Goal: Check status: Check status

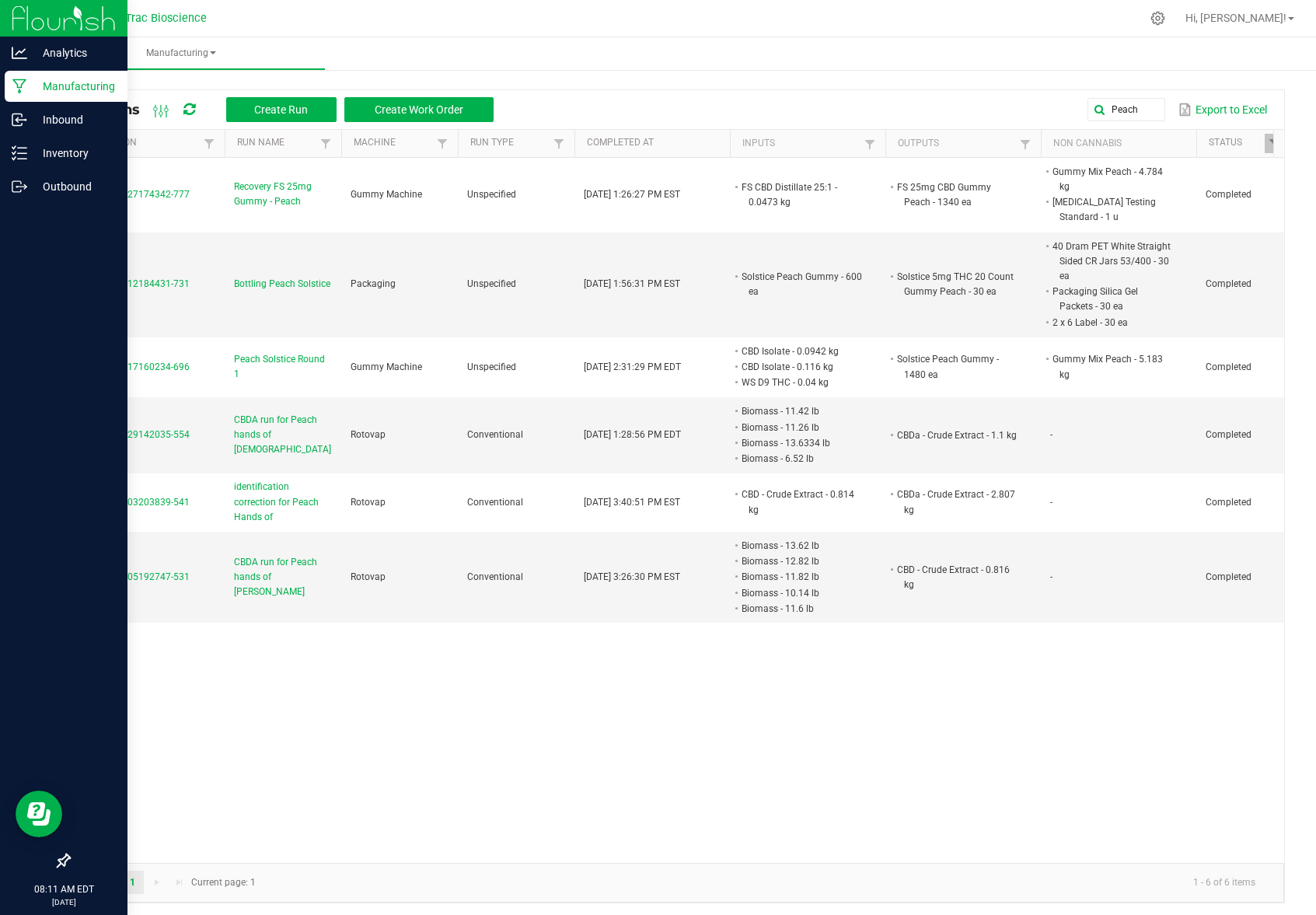
click at [75, 89] on p "Manufacturing" at bounding box center [74, 86] width 94 height 19
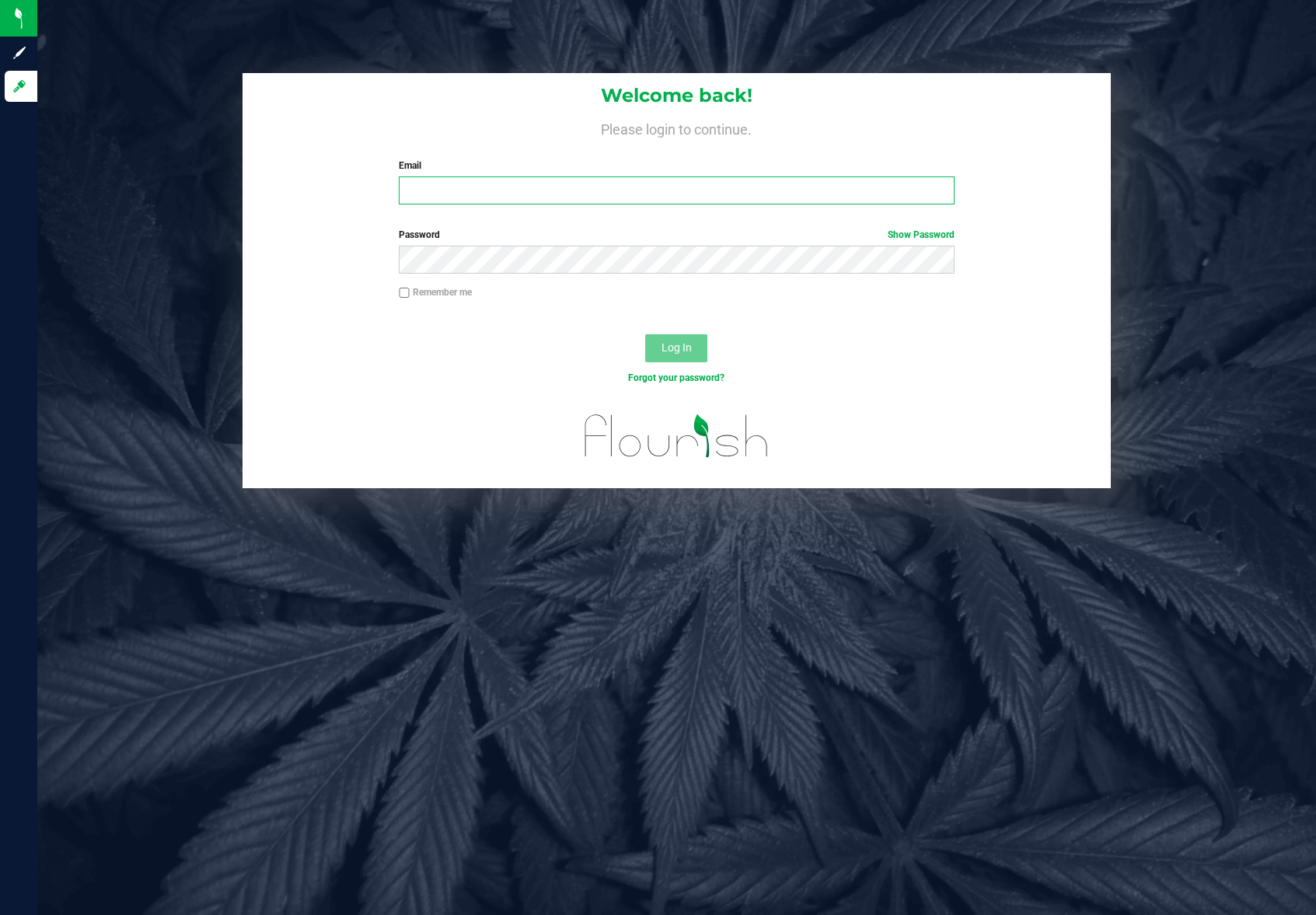
type input "sarahjane@nutrachemp.com"
click at [671, 349] on span "Log In" at bounding box center [676, 347] width 30 height 12
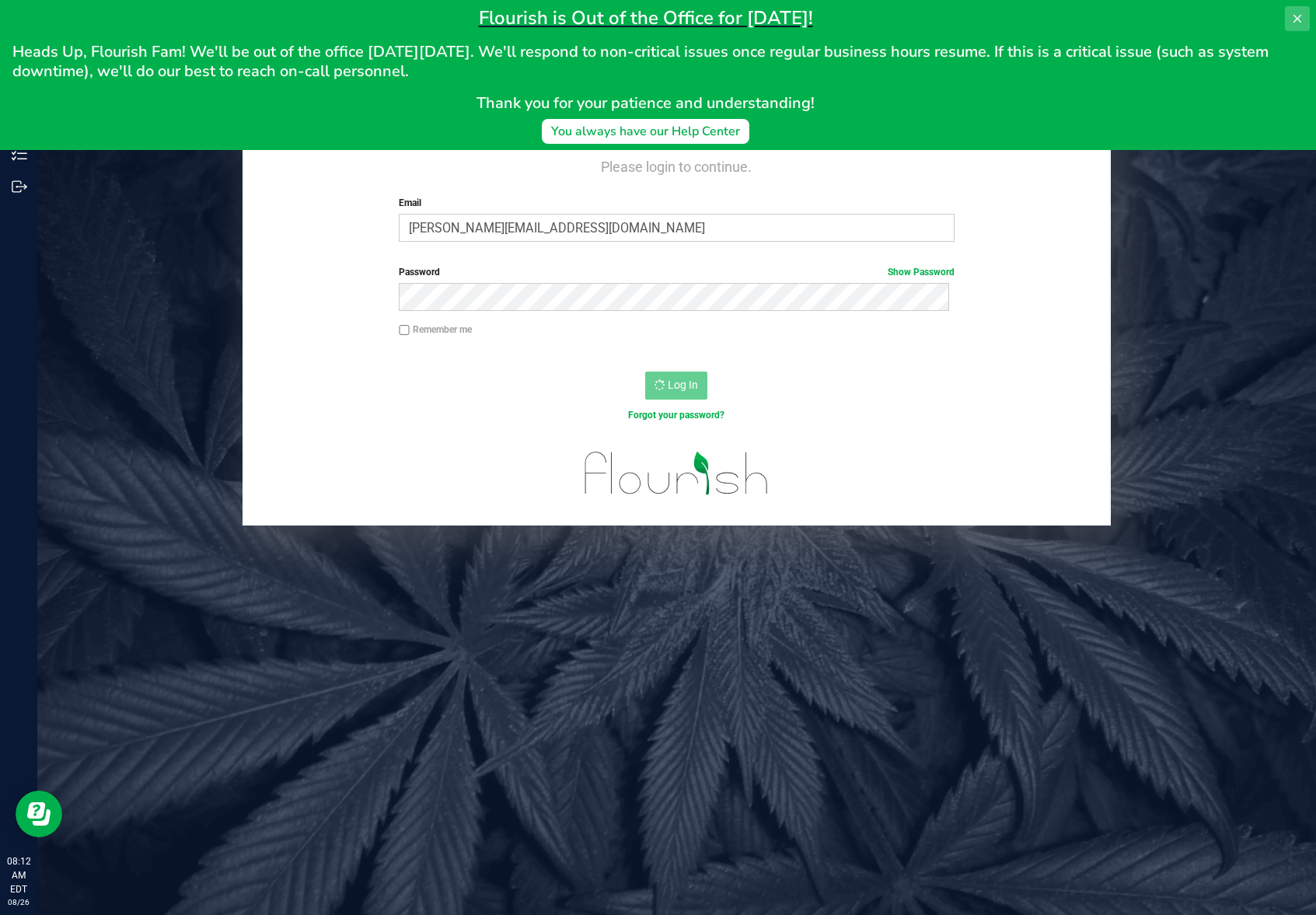
click at [1294, 18] on icon at bounding box center [1297, 18] width 12 height 12
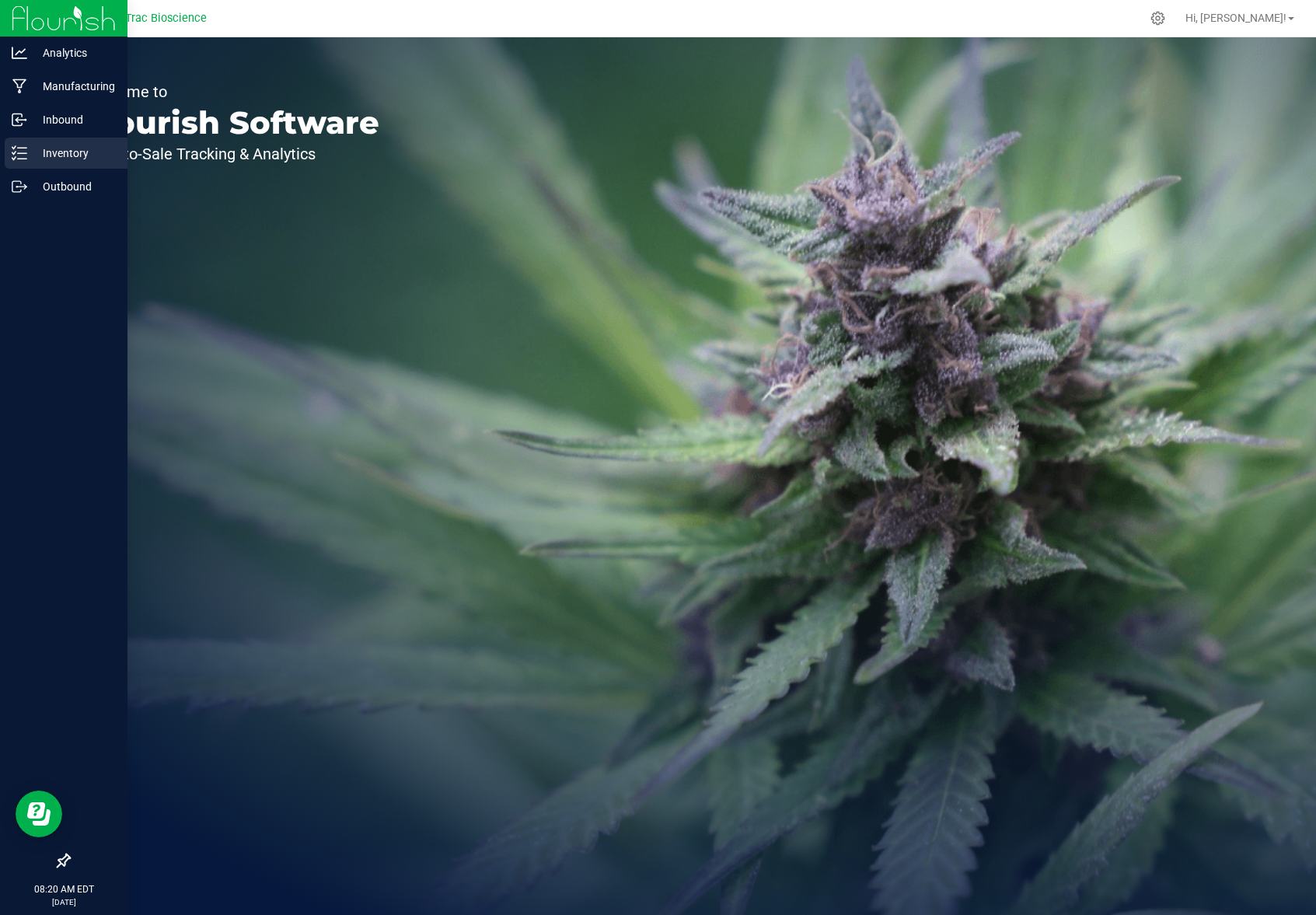
click at [26, 155] on icon at bounding box center [20, 154] width 16 height 16
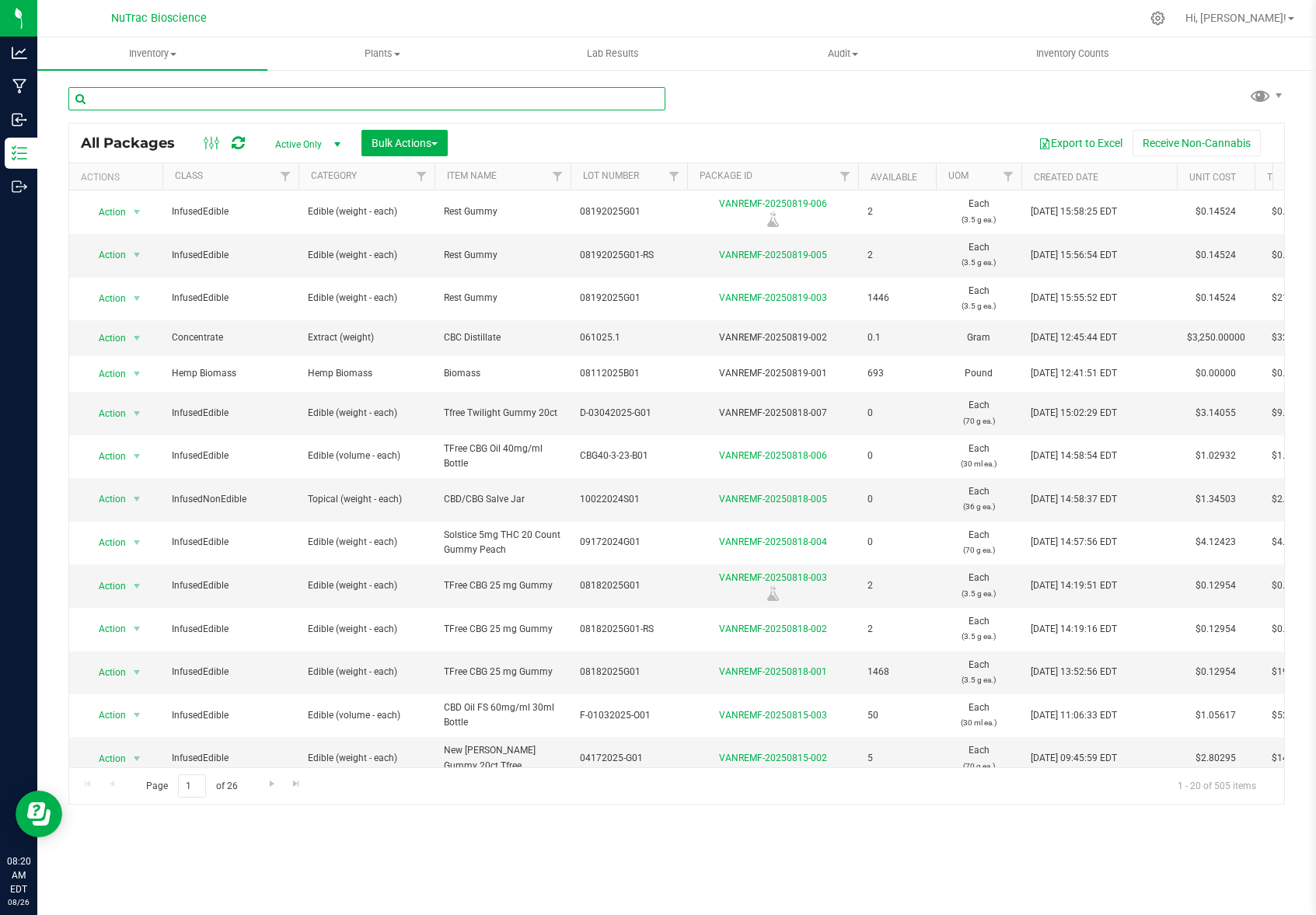
click at [226, 101] on input "text" at bounding box center [367, 98] width 597 height 23
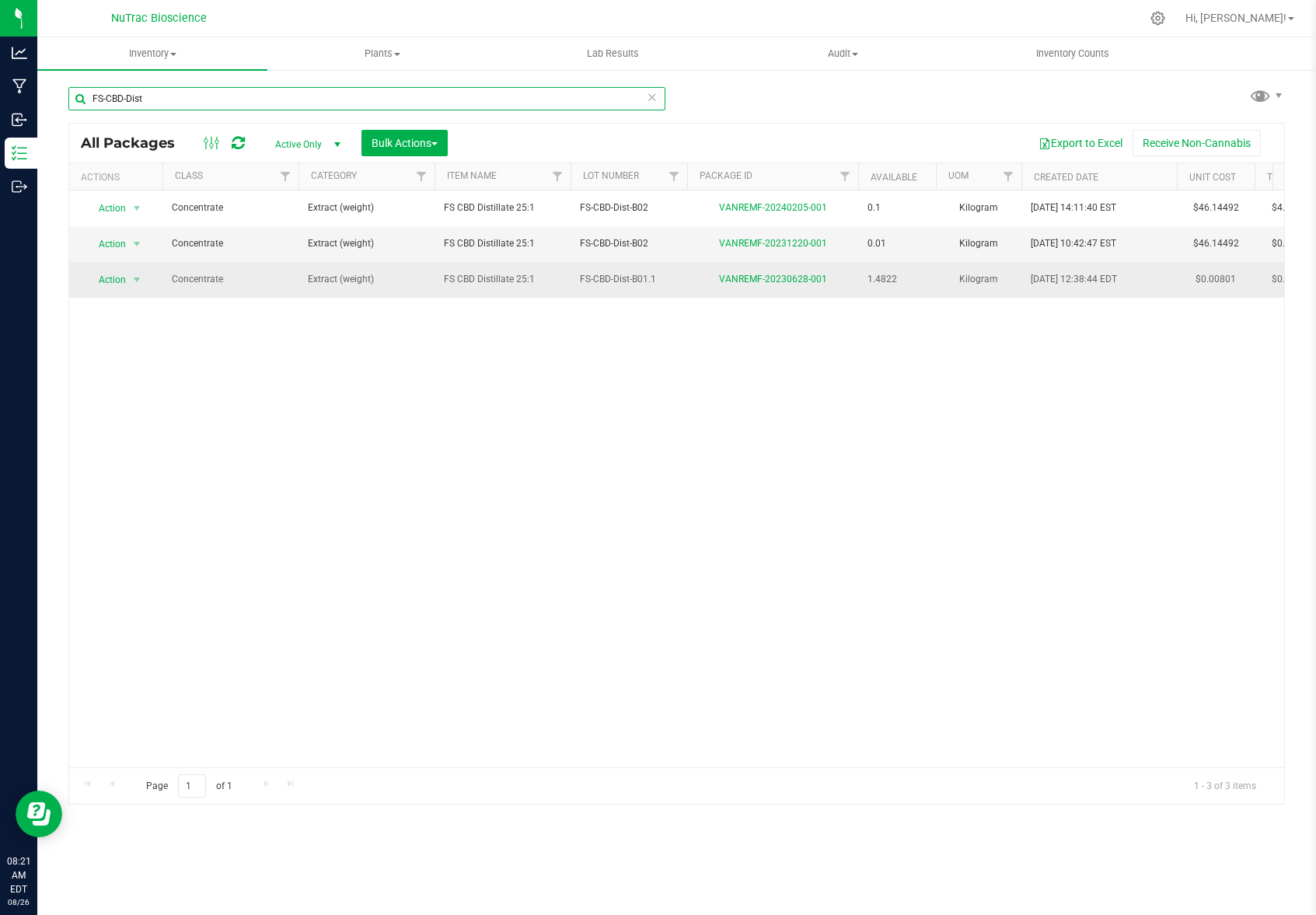
type input "FS-CBD-Dist"
drag, startPoint x: 168, startPoint y: 280, endPoint x: 843, endPoint y: 291, distance: 675.1
click at [843, 291] on tr "Action Action Adjust qty Create package Edit attributes Global inventory Locate…" at bounding box center [889, 279] width 1640 height 35
copy tr "Concentrate Extract (weight) FS CBD Distillate 25:1 FS-CBD-Dist-B01.1 VANREMF-2…"
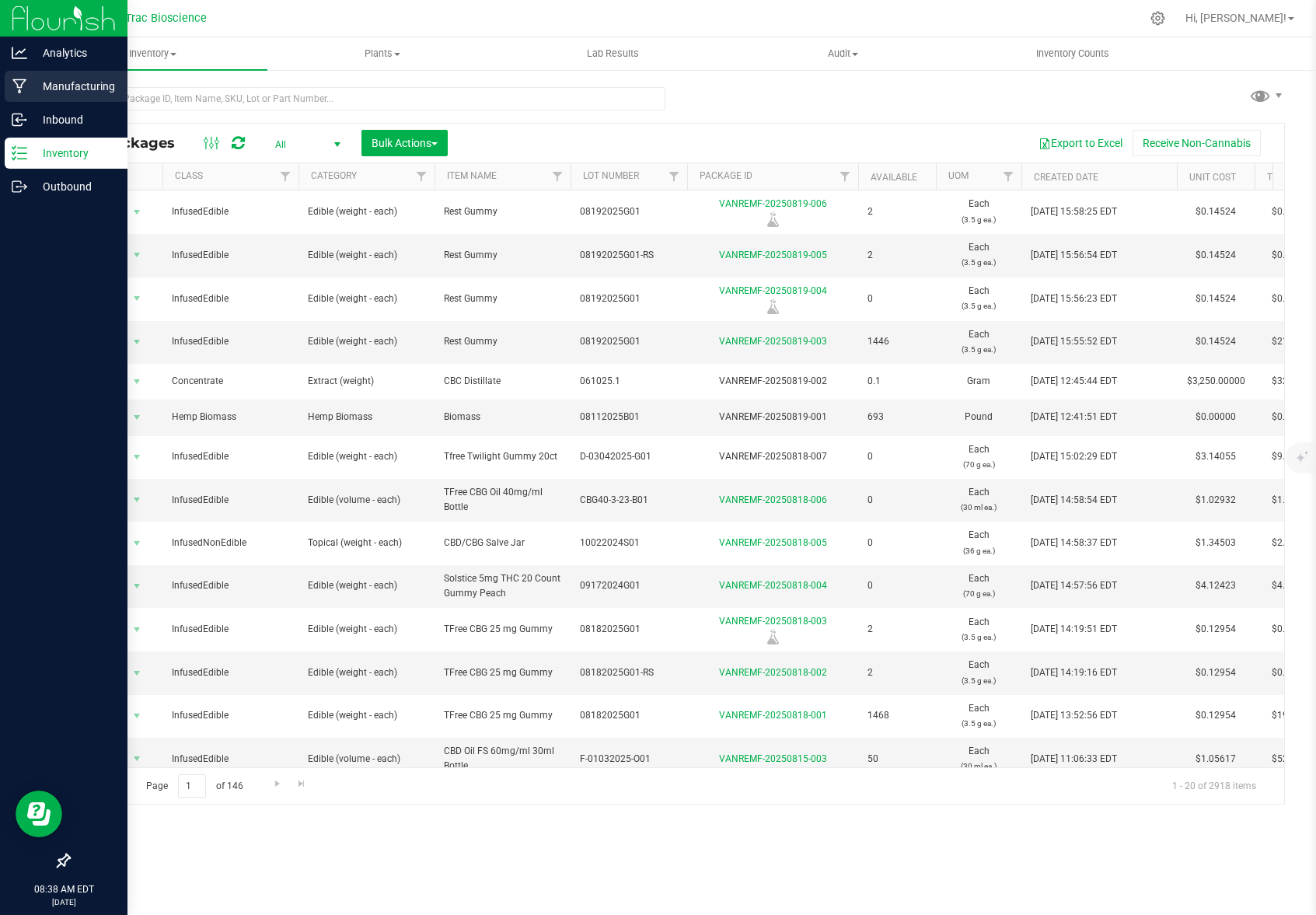
click at [39, 86] on p "Manufacturing" at bounding box center [74, 86] width 94 height 19
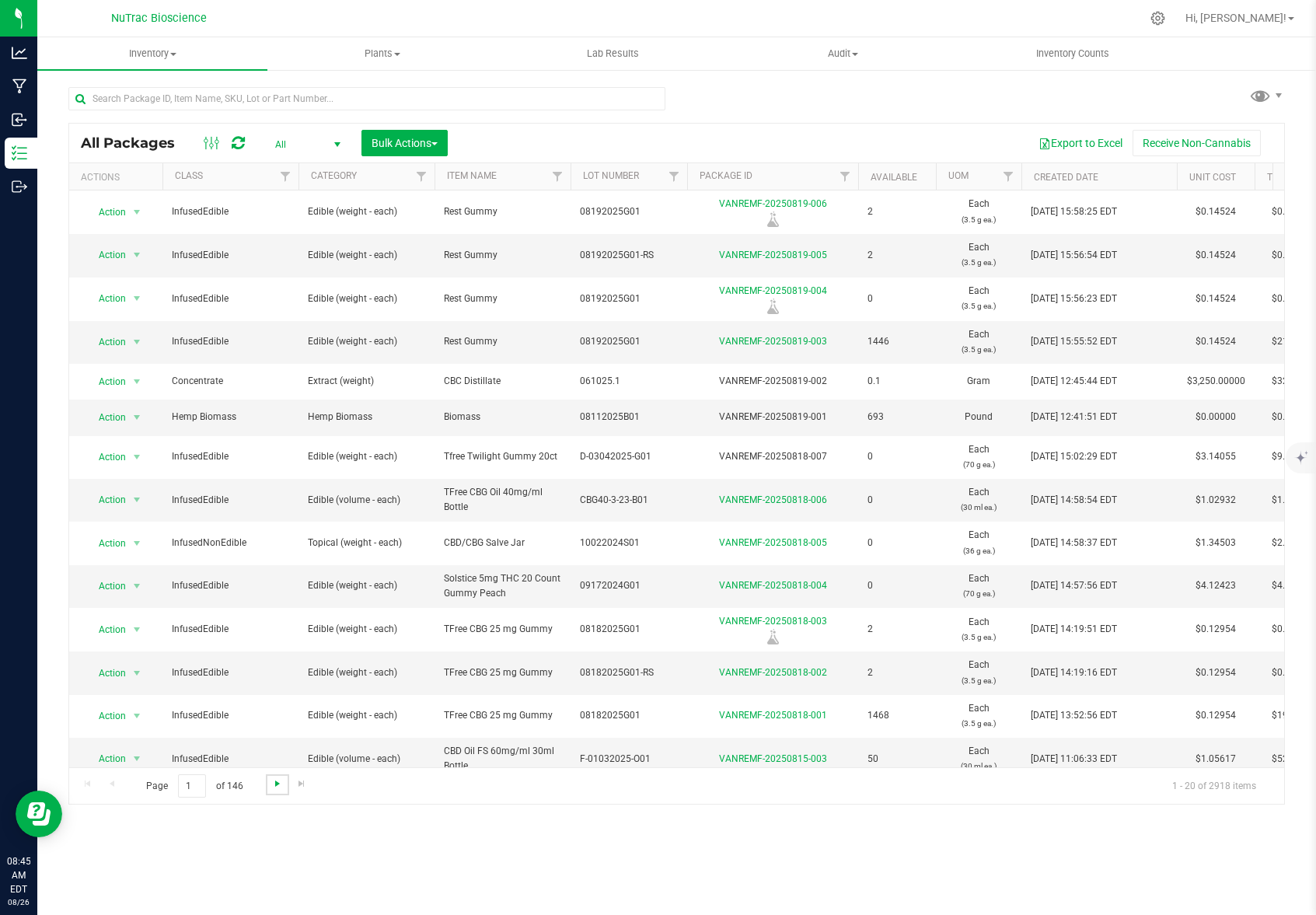
click at [273, 785] on span "Go to the next page" at bounding box center [277, 783] width 12 height 12
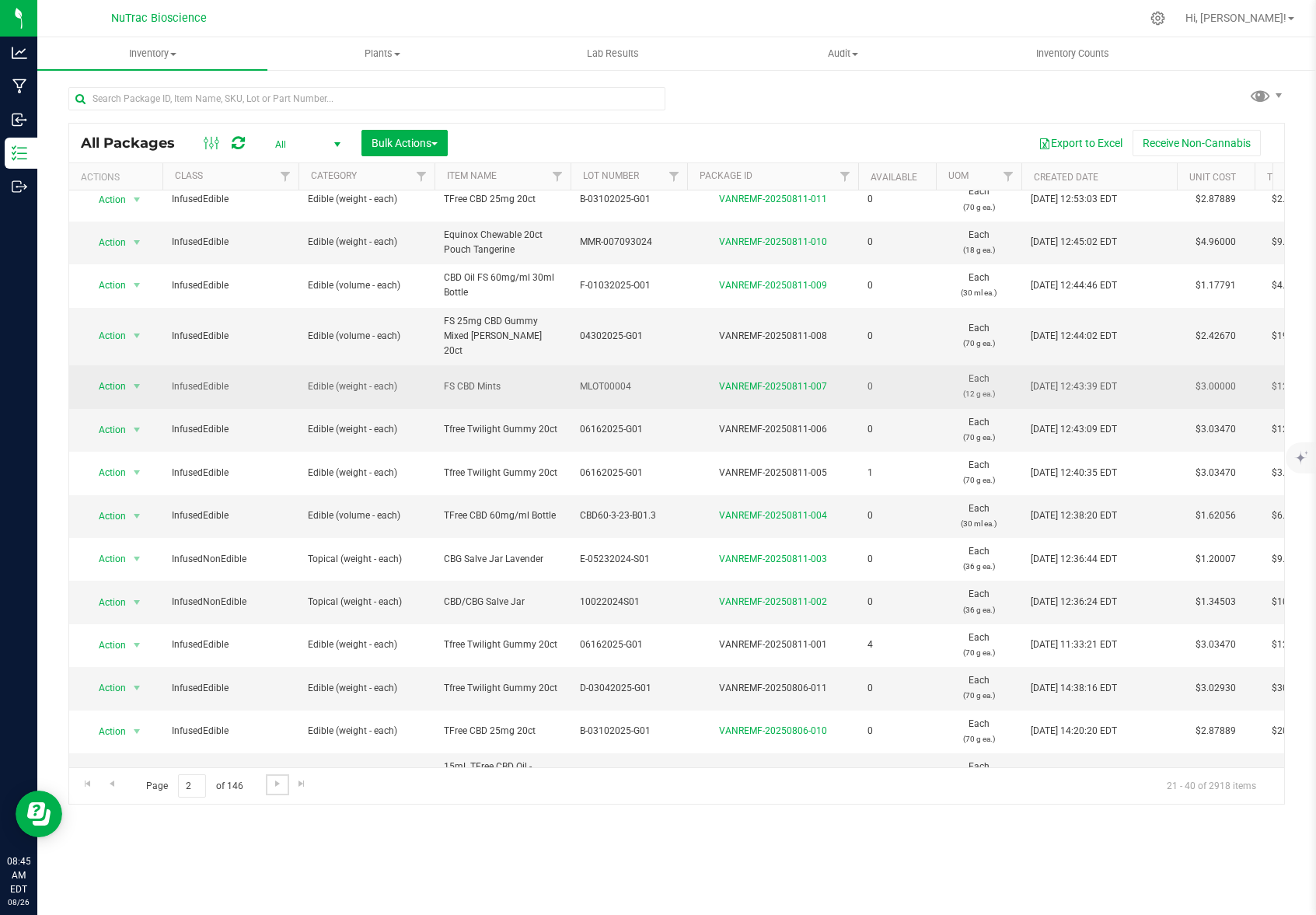
scroll to position [295, 0]
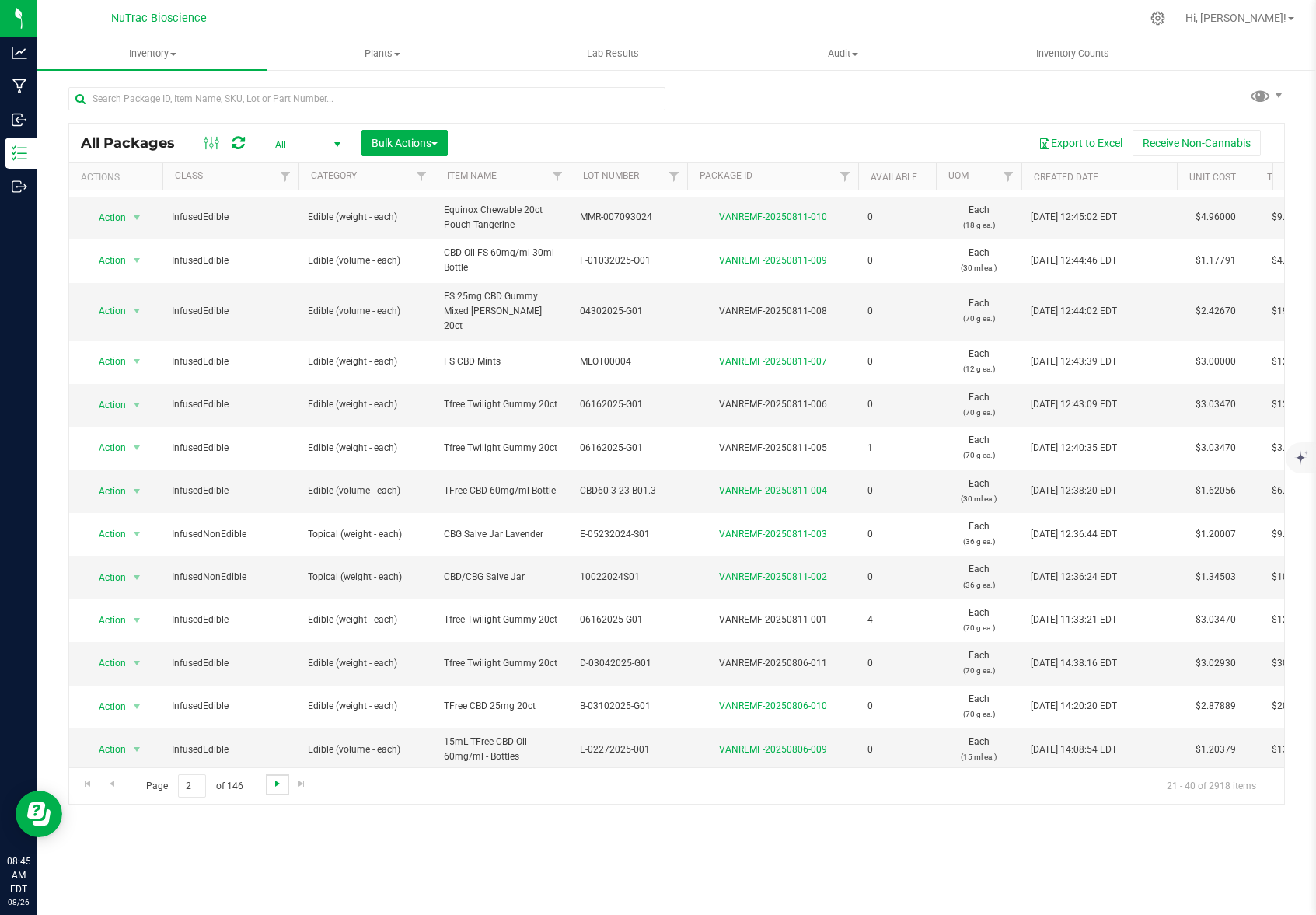
click at [273, 784] on span "Go to the next page" at bounding box center [277, 783] width 12 height 12
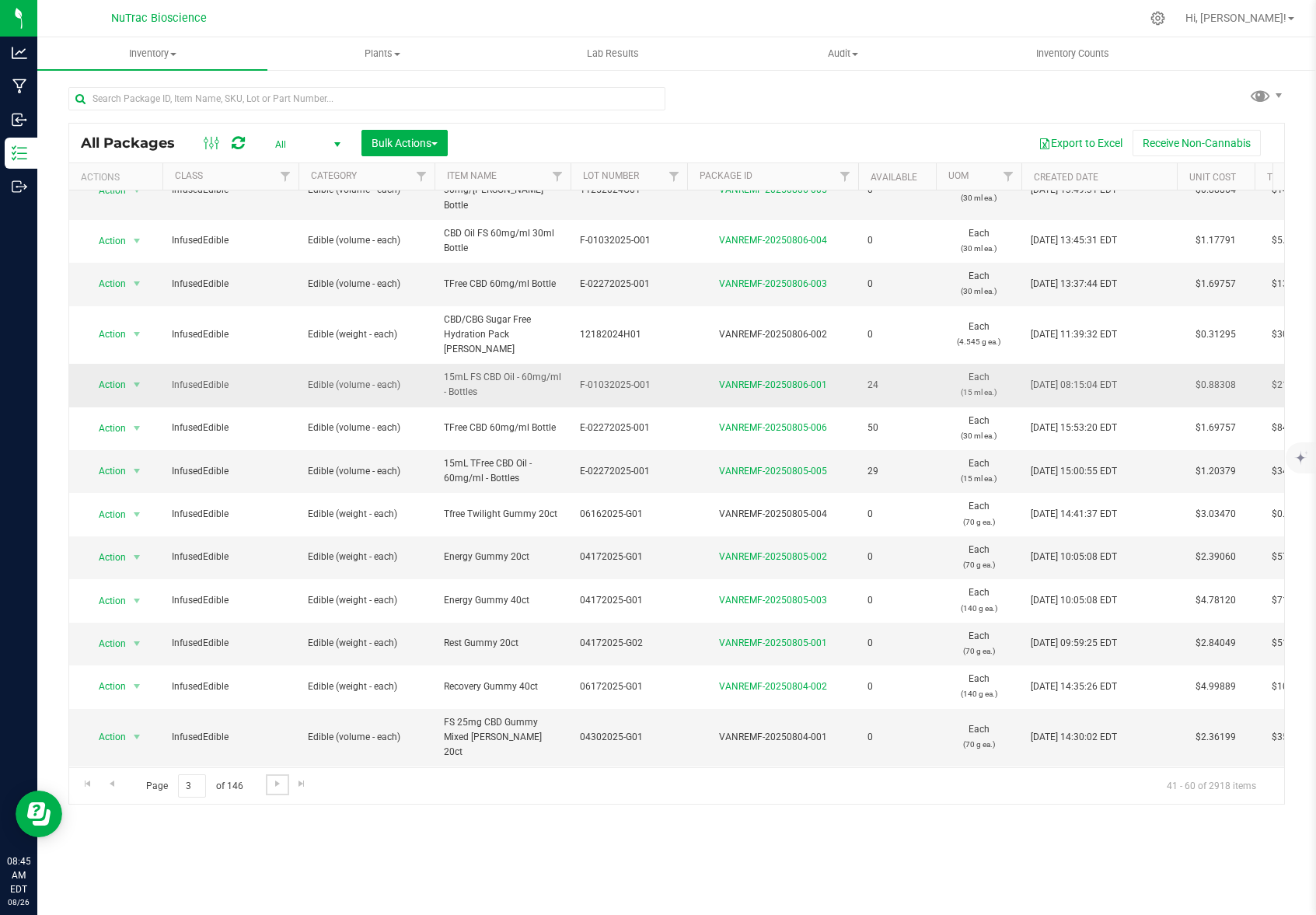
scroll to position [297, 0]
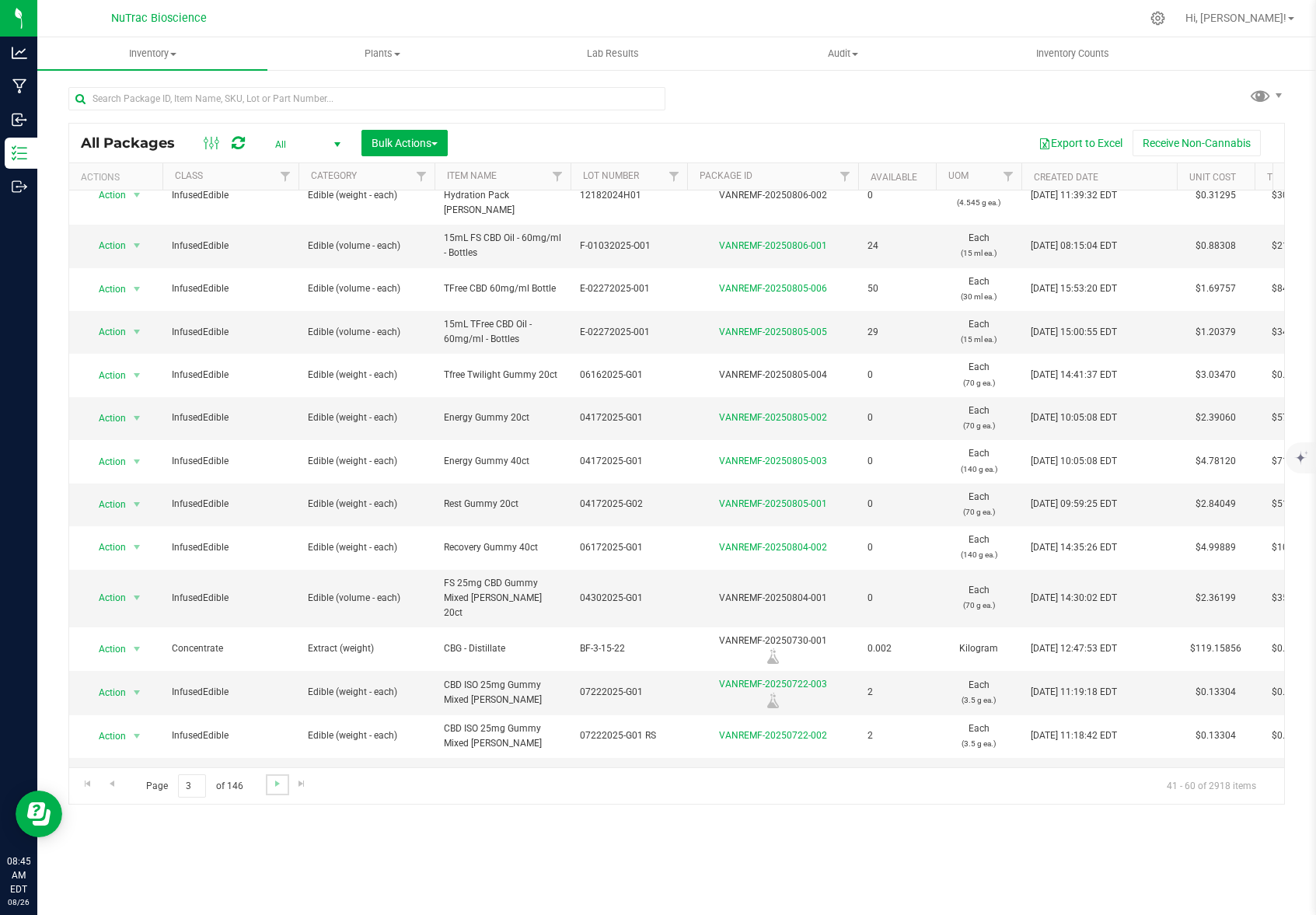
click at [272, 791] on link "Go to the next page" at bounding box center [277, 784] width 23 height 21
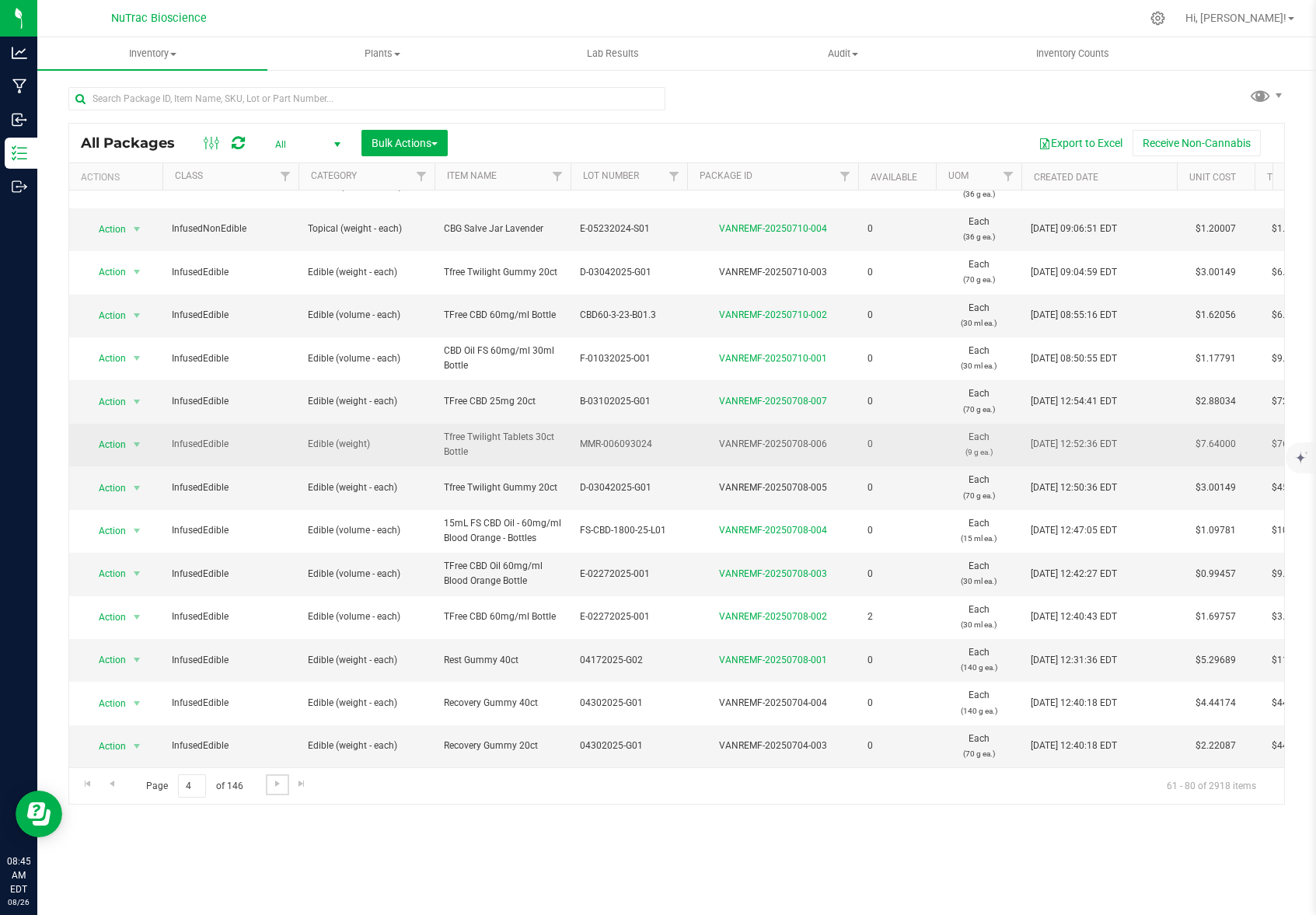
scroll to position [295, 0]
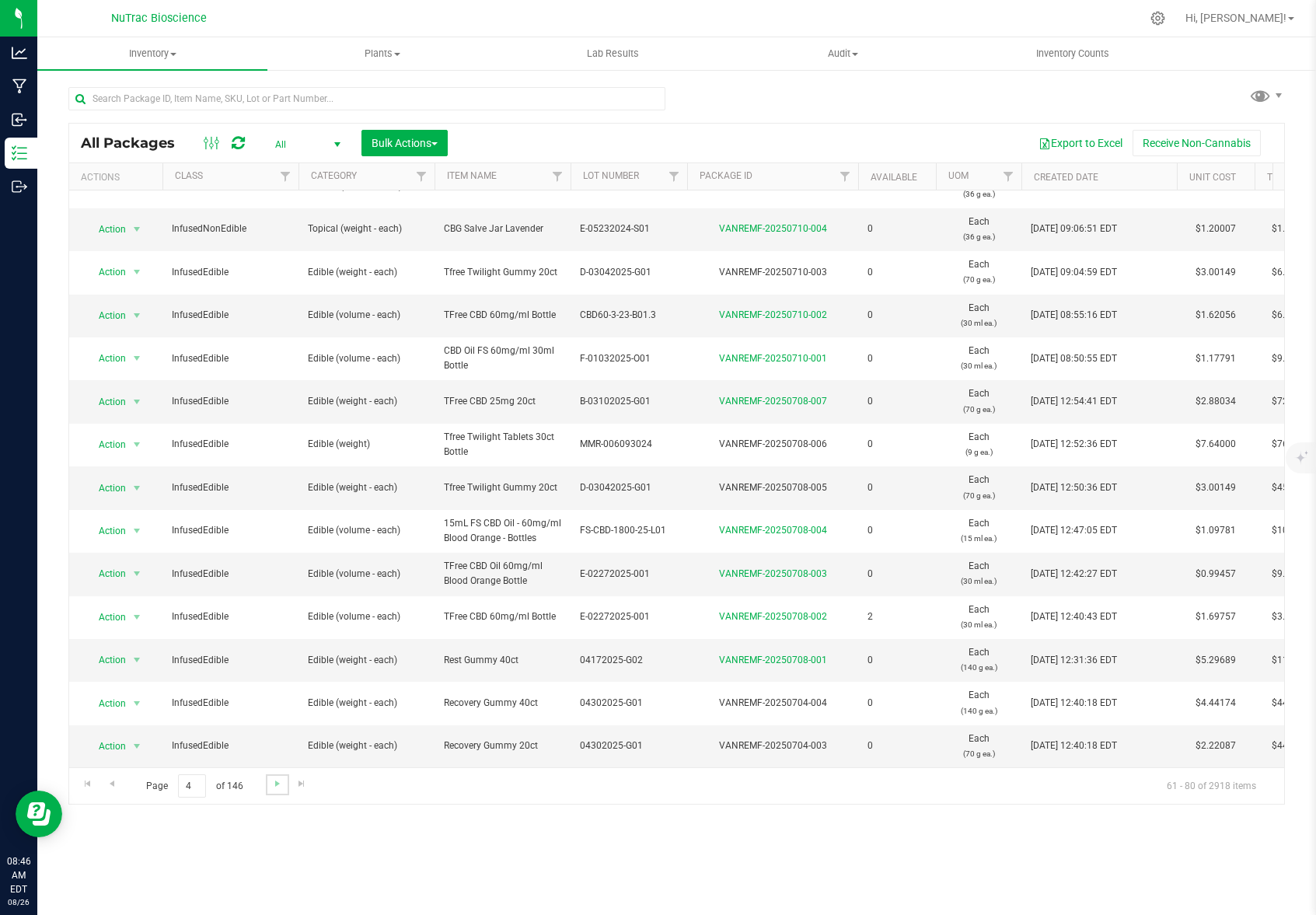
click at [282, 788] on link "Go to the next page" at bounding box center [277, 784] width 23 height 21
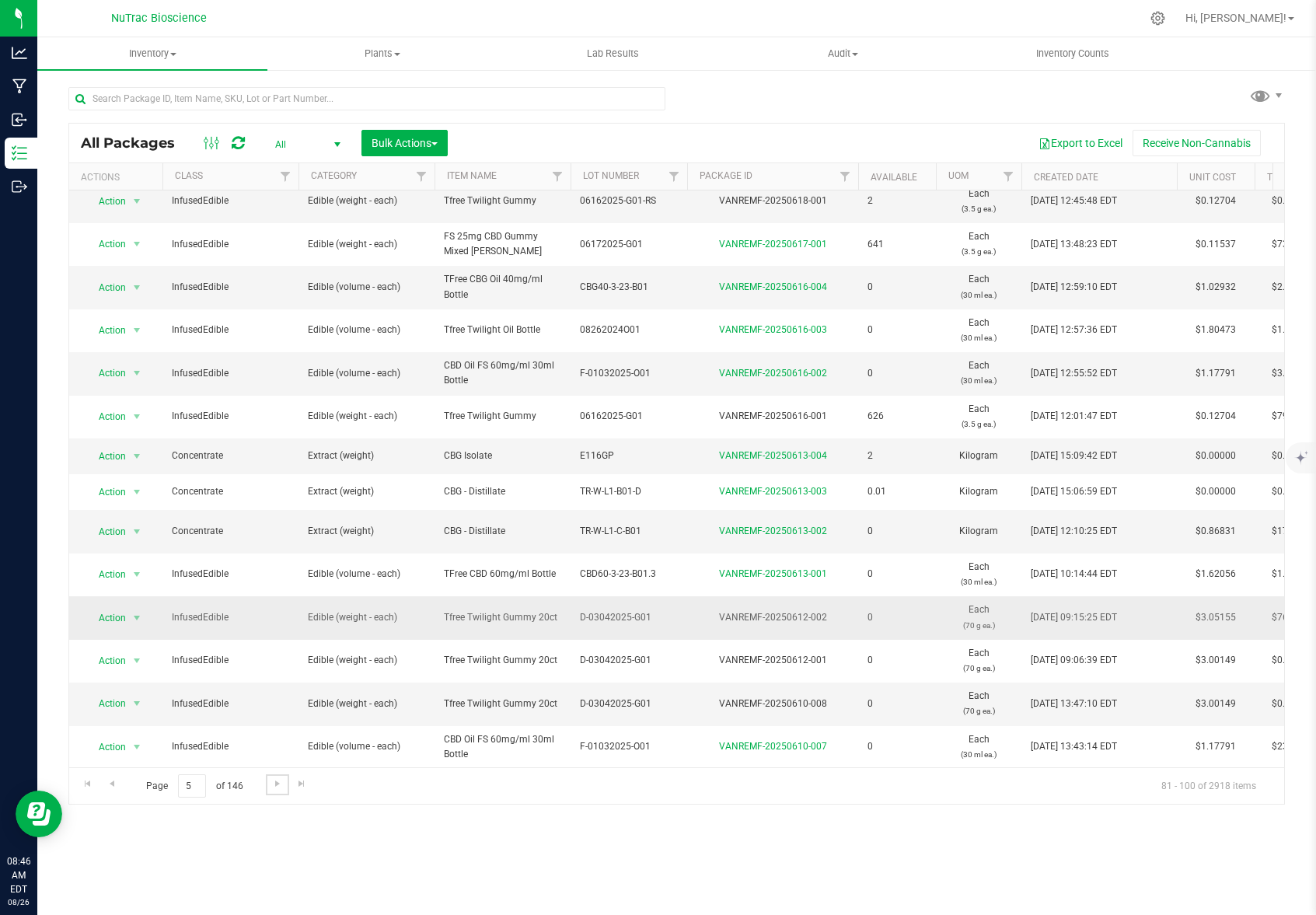
scroll to position [283, 0]
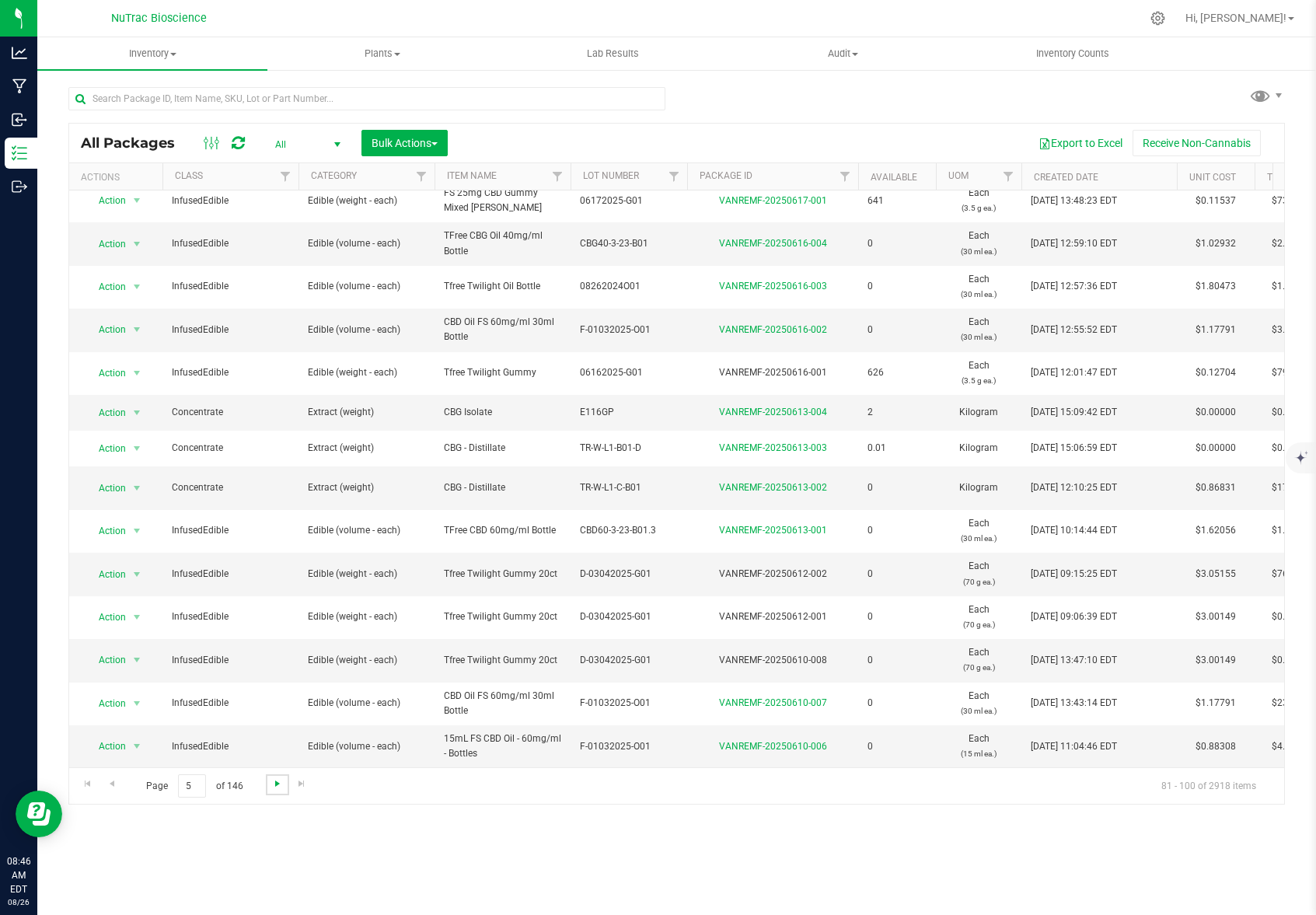
click at [274, 784] on span "Go to the next page" at bounding box center [277, 783] width 12 height 12
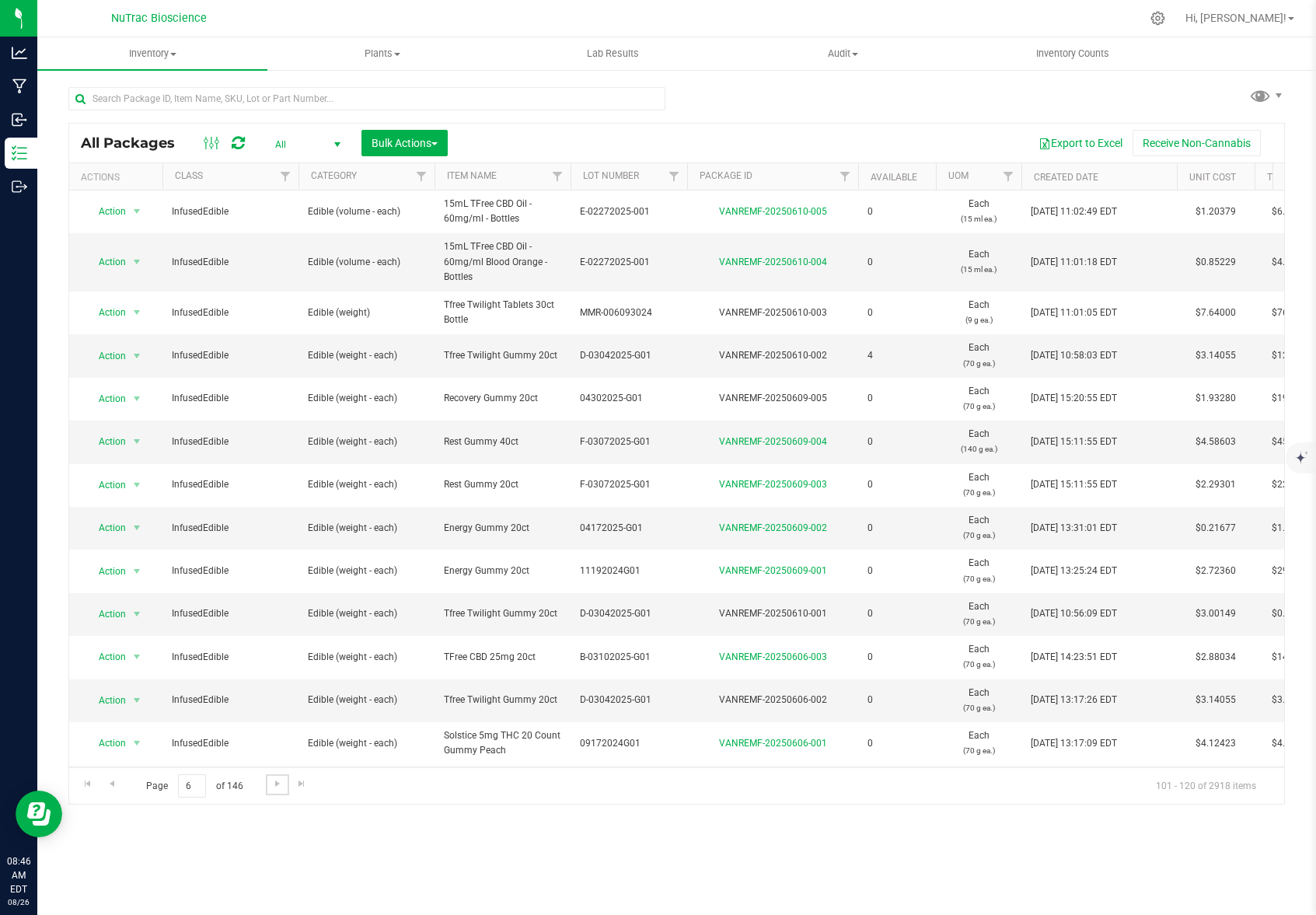
scroll to position [311, 0]
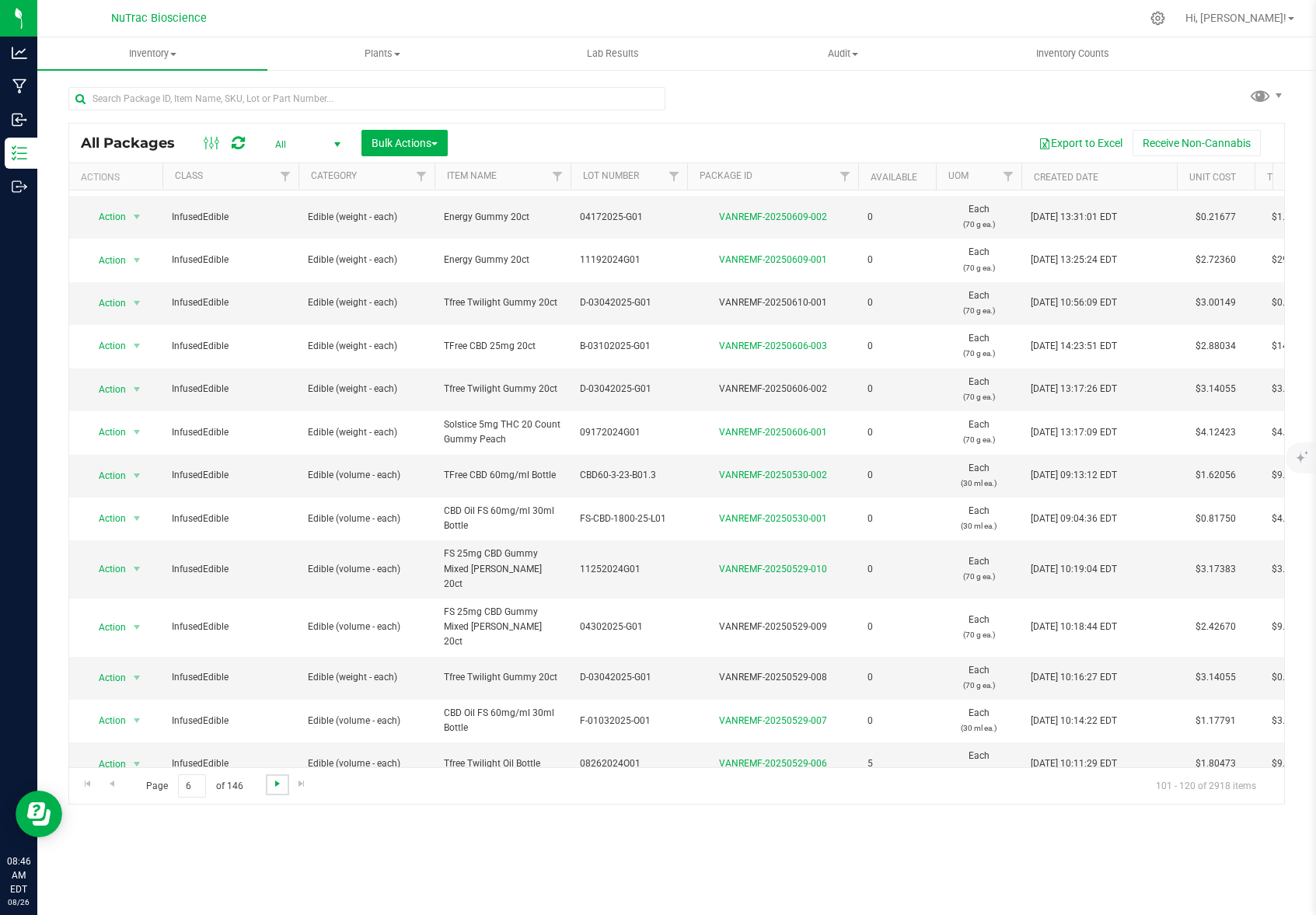
click at [273, 787] on span "Go to the next page" at bounding box center [277, 783] width 12 height 12
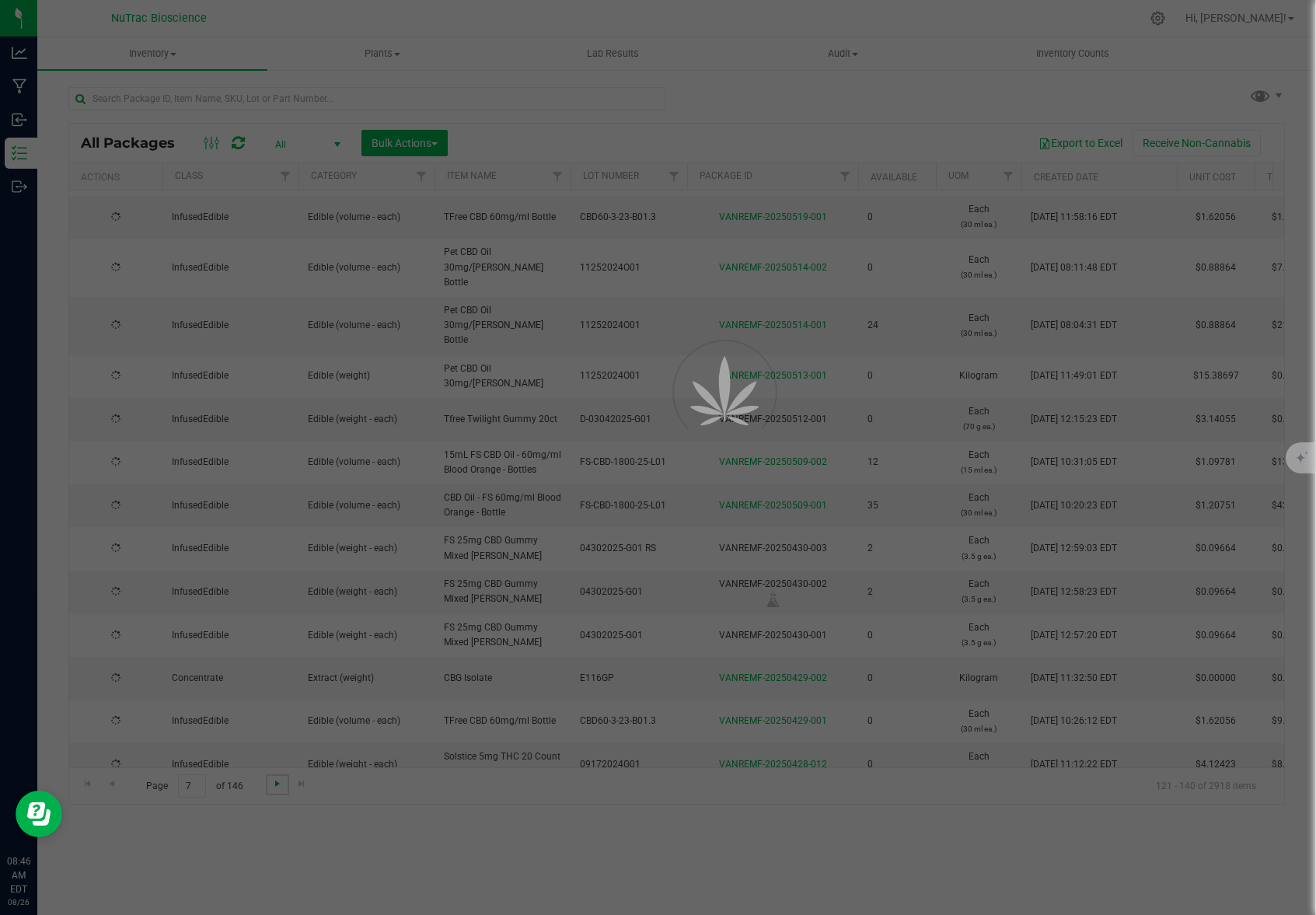
scroll to position [0, 0]
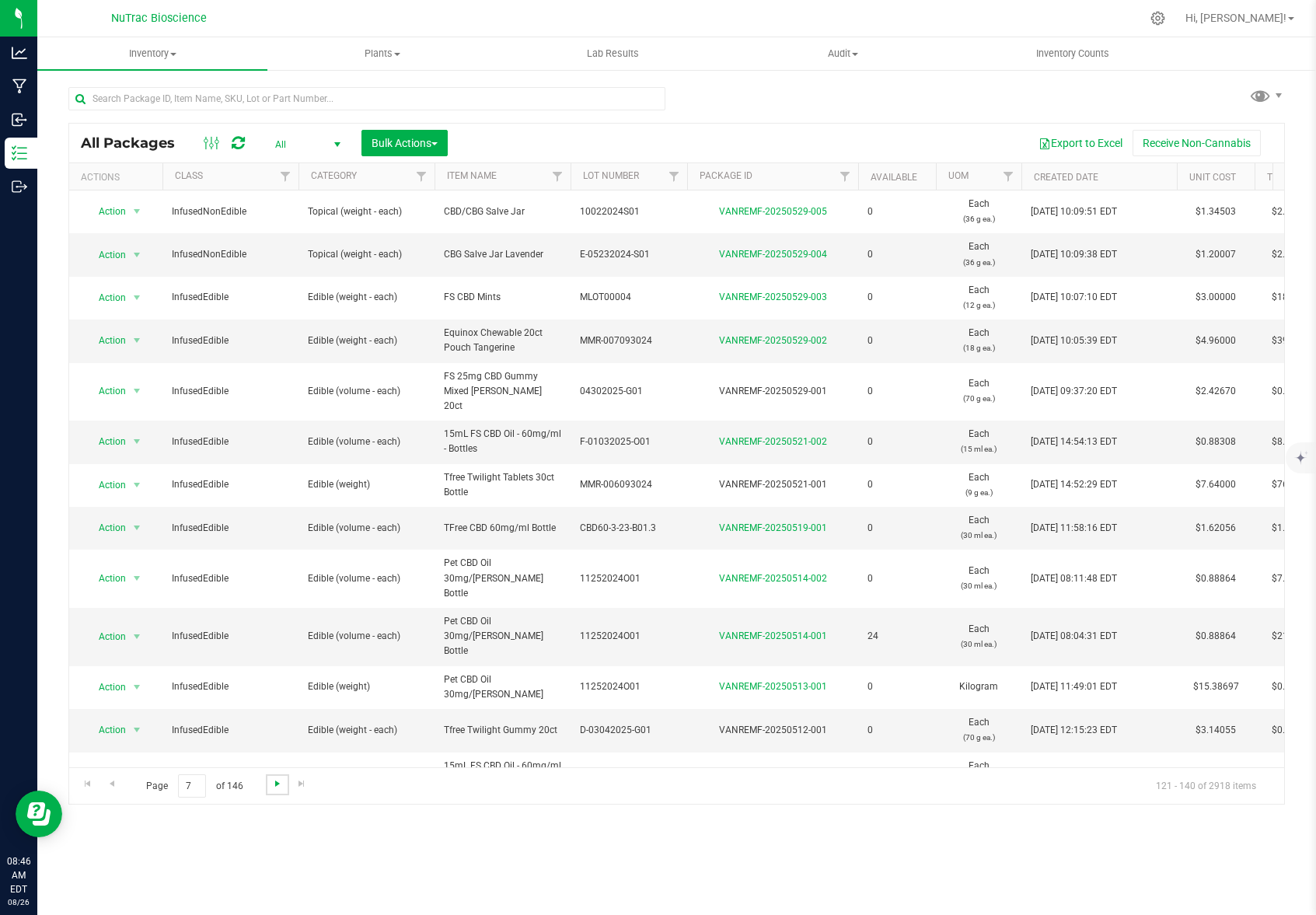
click at [273, 787] on span "Go to the next page" at bounding box center [277, 783] width 12 height 12
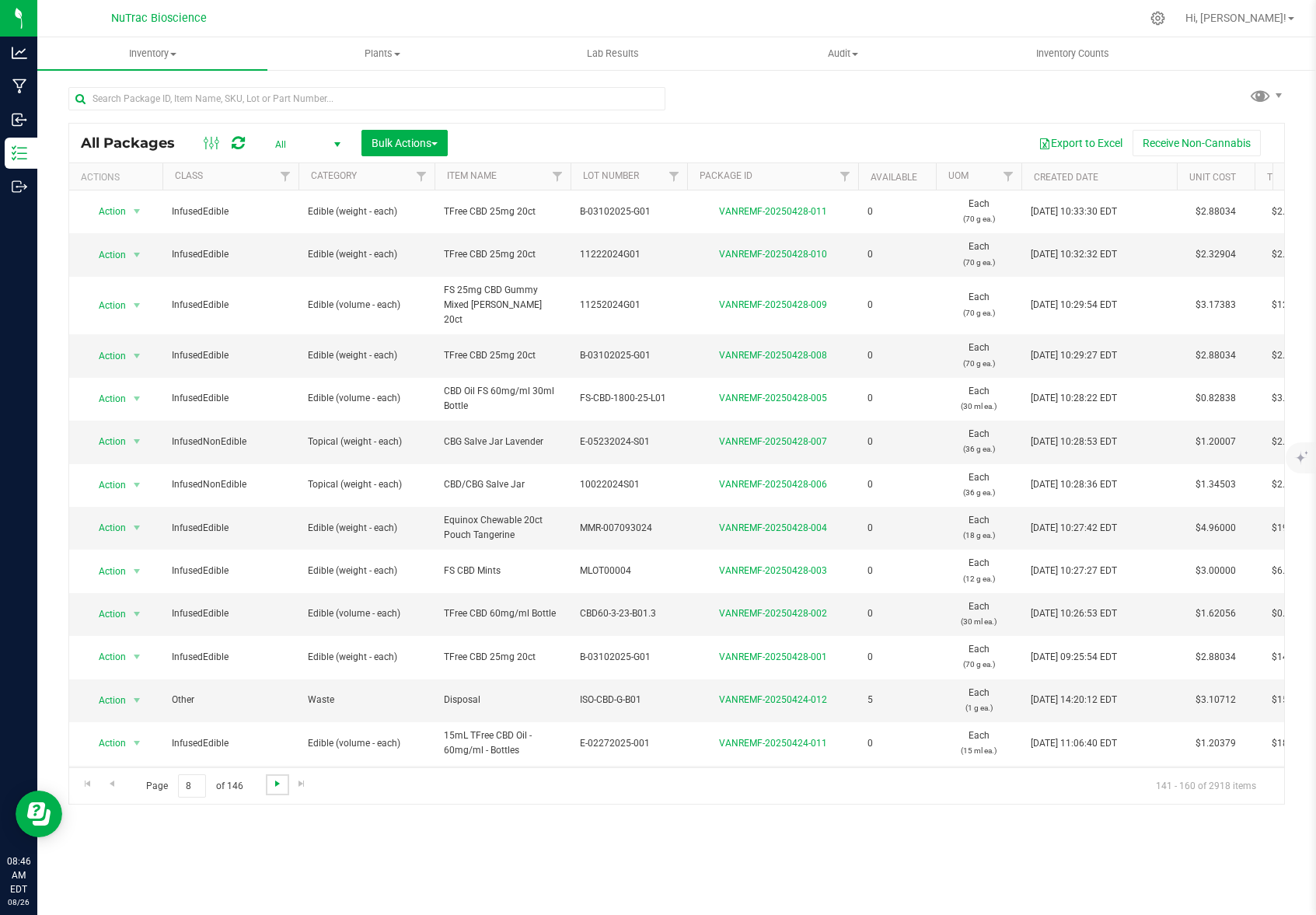
click at [273, 790] on span "Go to the next page" at bounding box center [277, 783] width 12 height 12
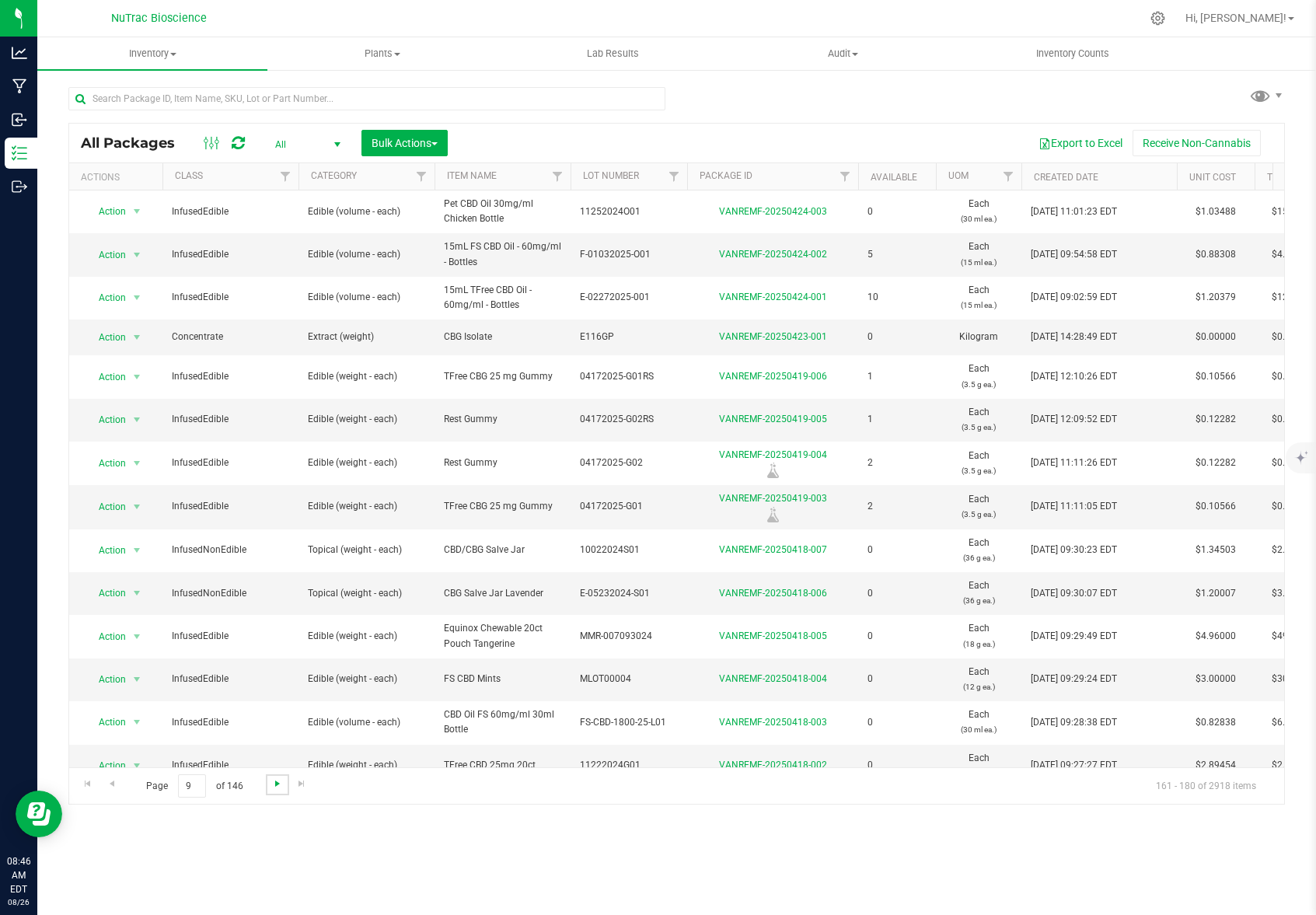
click at [274, 788] on span "Go to the next page" at bounding box center [277, 783] width 12 height 12
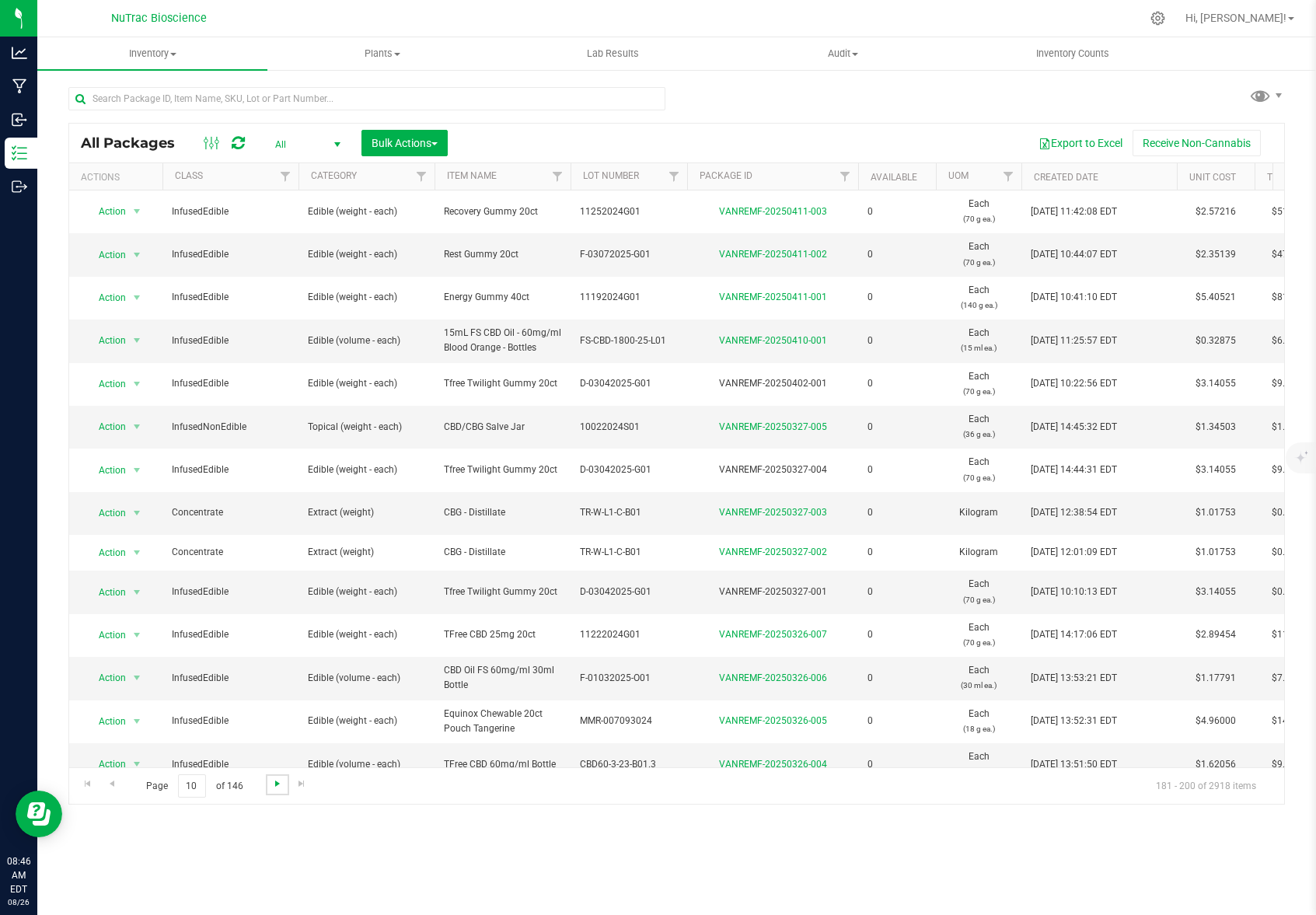
click at [274, 788] on span "Go to the next page" at bounding box center [277, 783] width 12 height 12
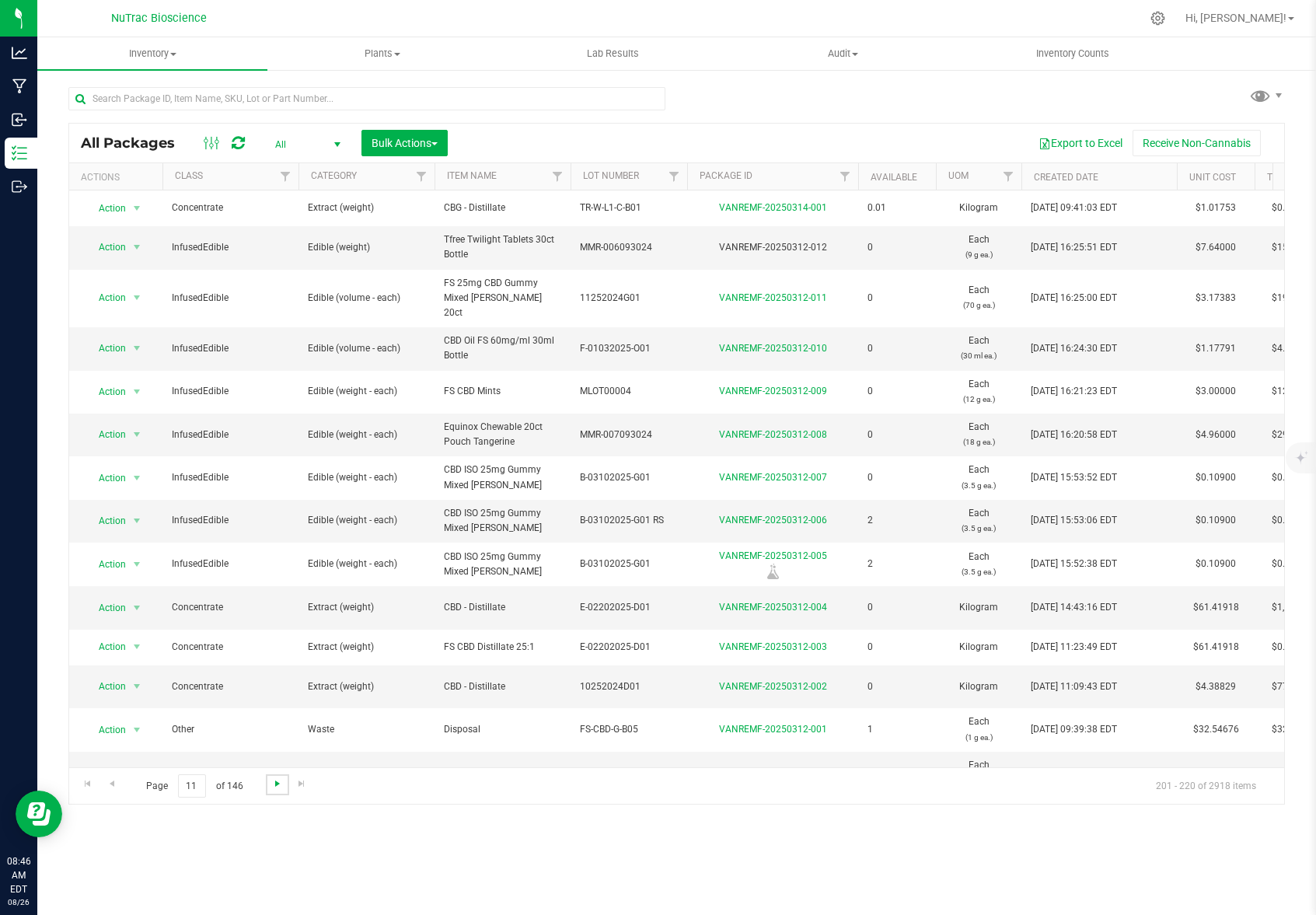
click at [274, 788] on span "Go to the next page" at bounding box center [277, 783] width 12 height 12
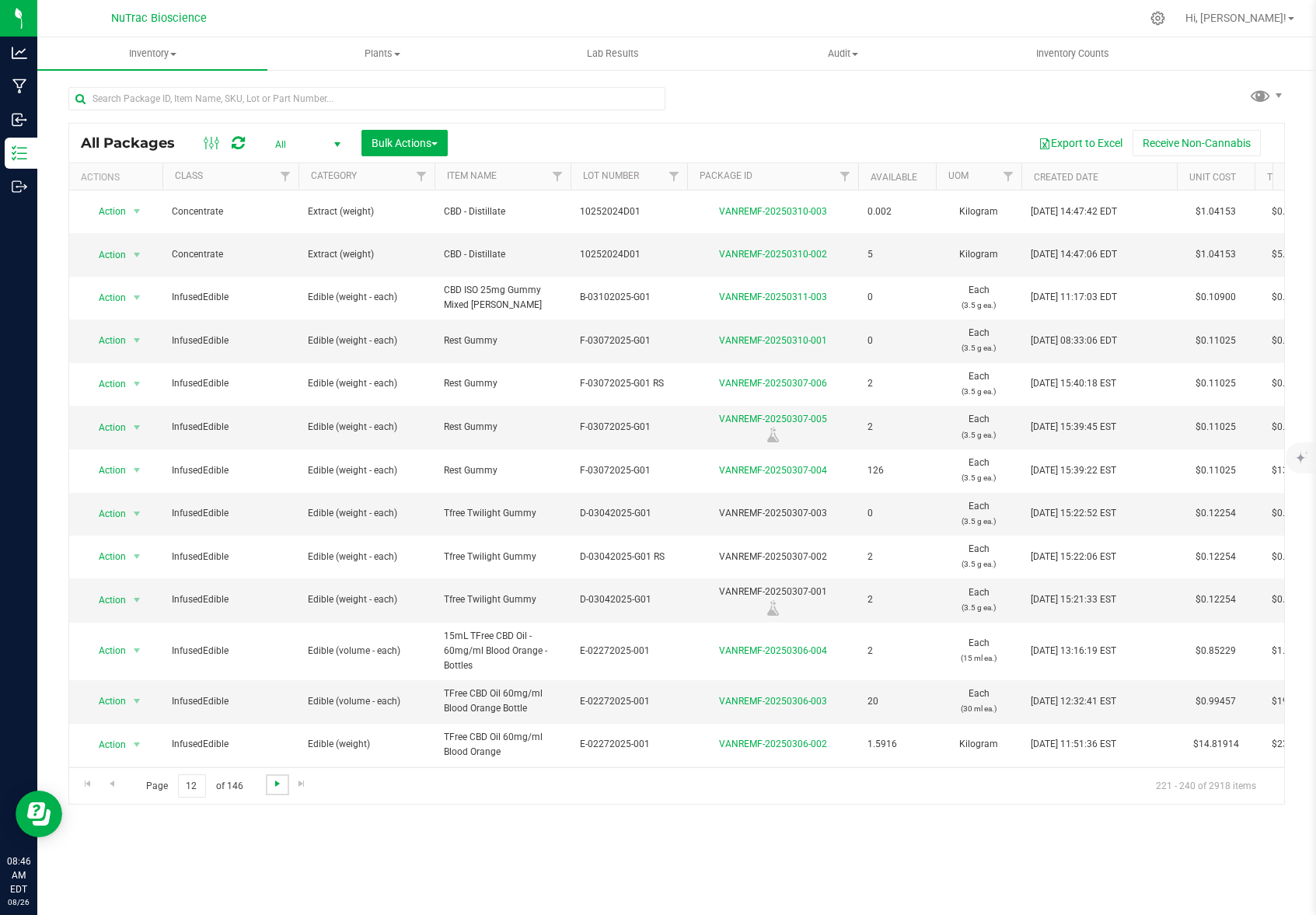
click at [274, 788] on span "Go to the next page" at bounding box center [277, 783] width 12 height 12
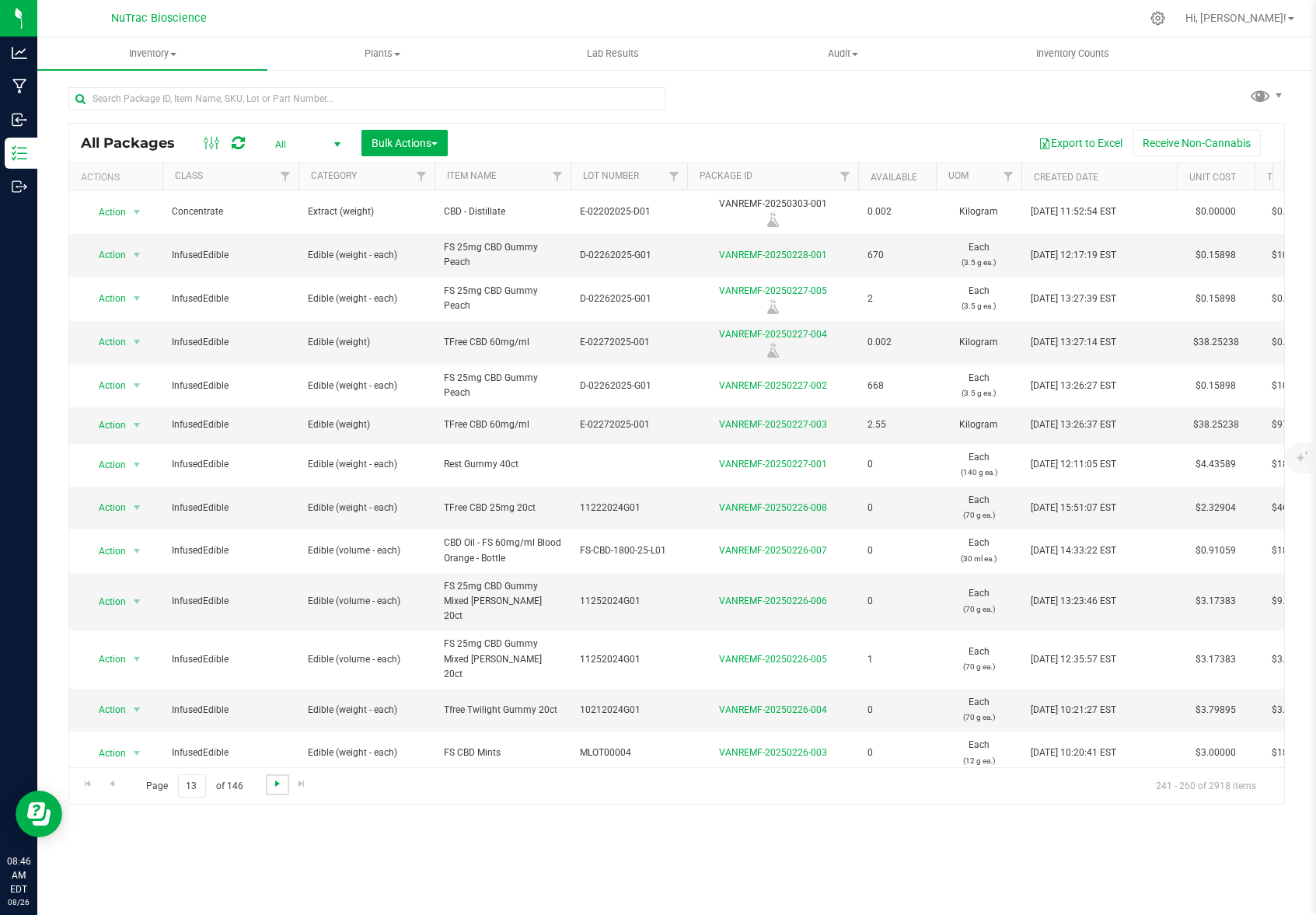
click at [274, 788] on span "Go to the next page" at bounding box center [277, 783] width 12 height 12
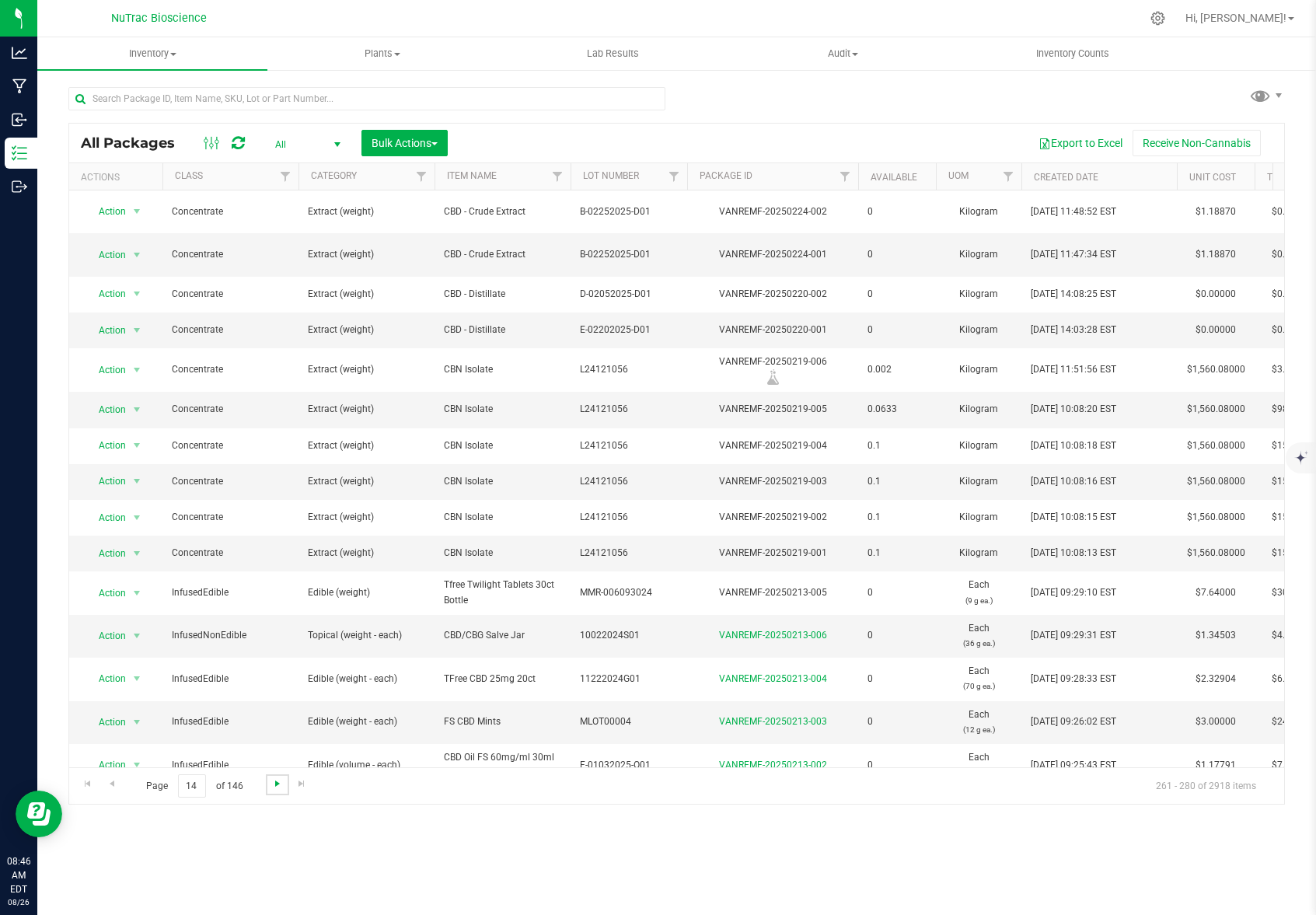
click at [274, 788] on span "Go to the next page" at bounding box center [277, 783] width 12 height 12
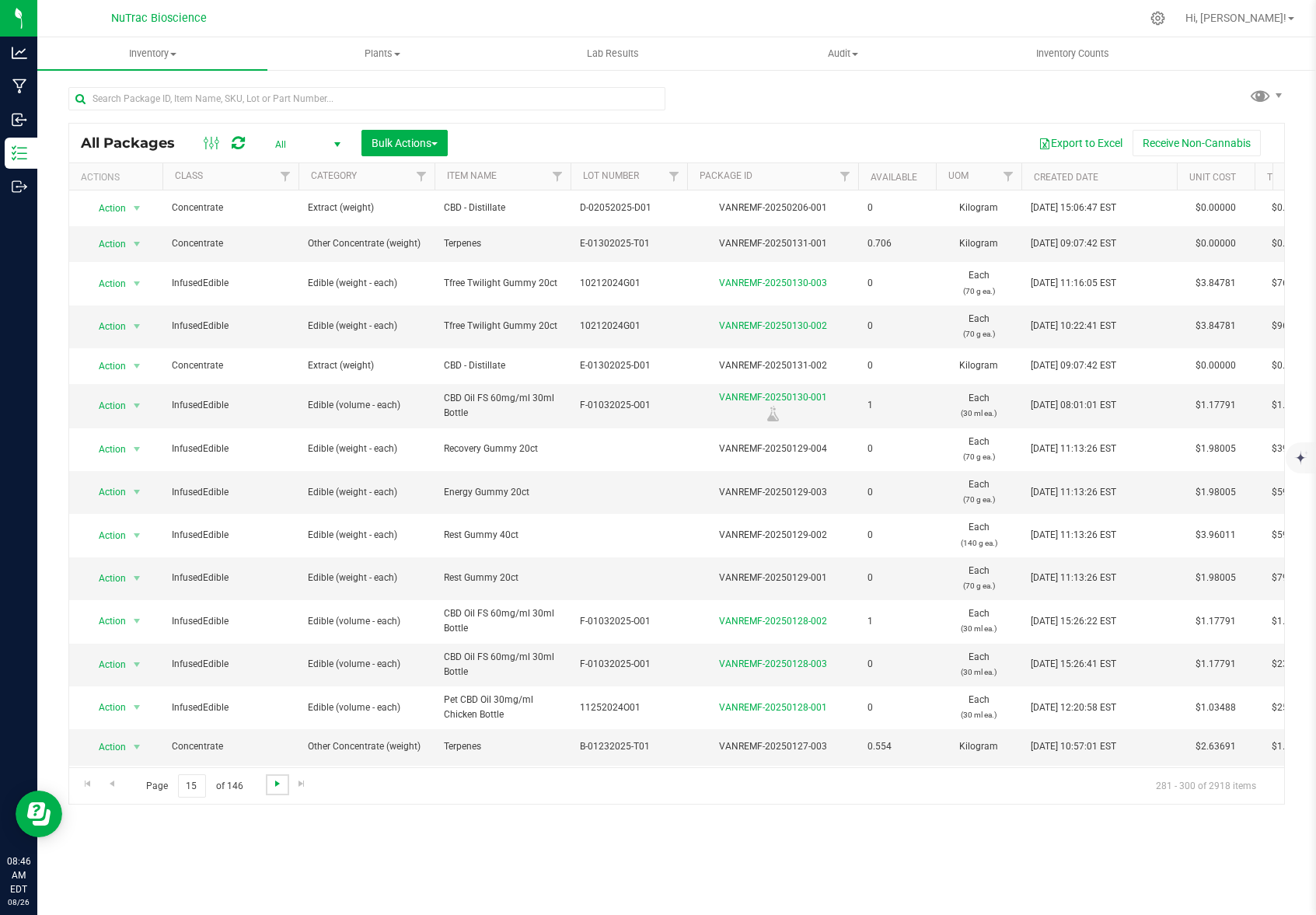
click at [274, 788] on span "Go to the next page" at bounding box center [277, 783] width 12 height 12
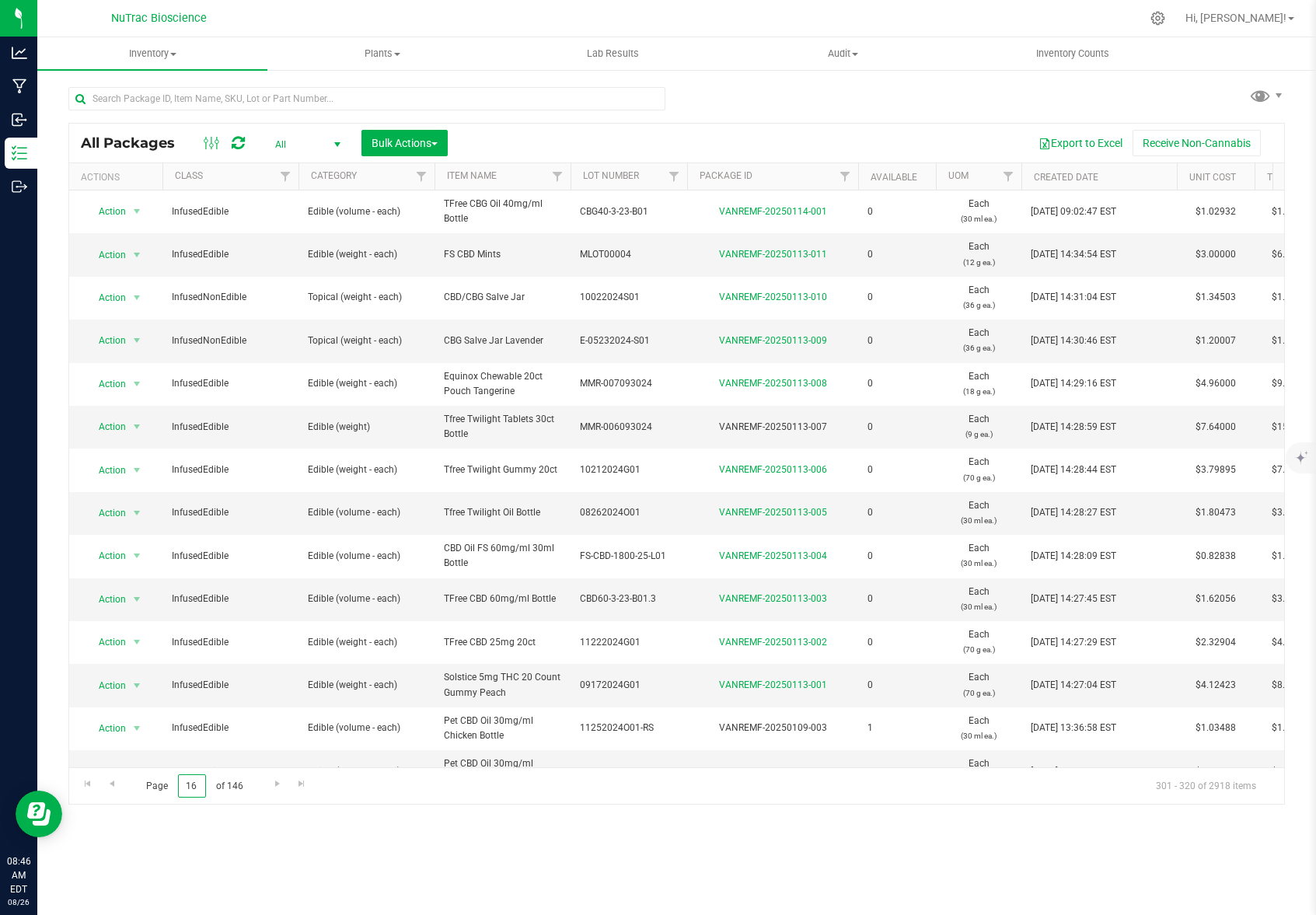
drag, startPoint x: 202, startPoint y: 786, endPoint x: 178, endPoint y: 787, distance: 24.0
click at [178, 787] on input "16" at bounding box center [192, 786] width 28 height 24
type input "25"
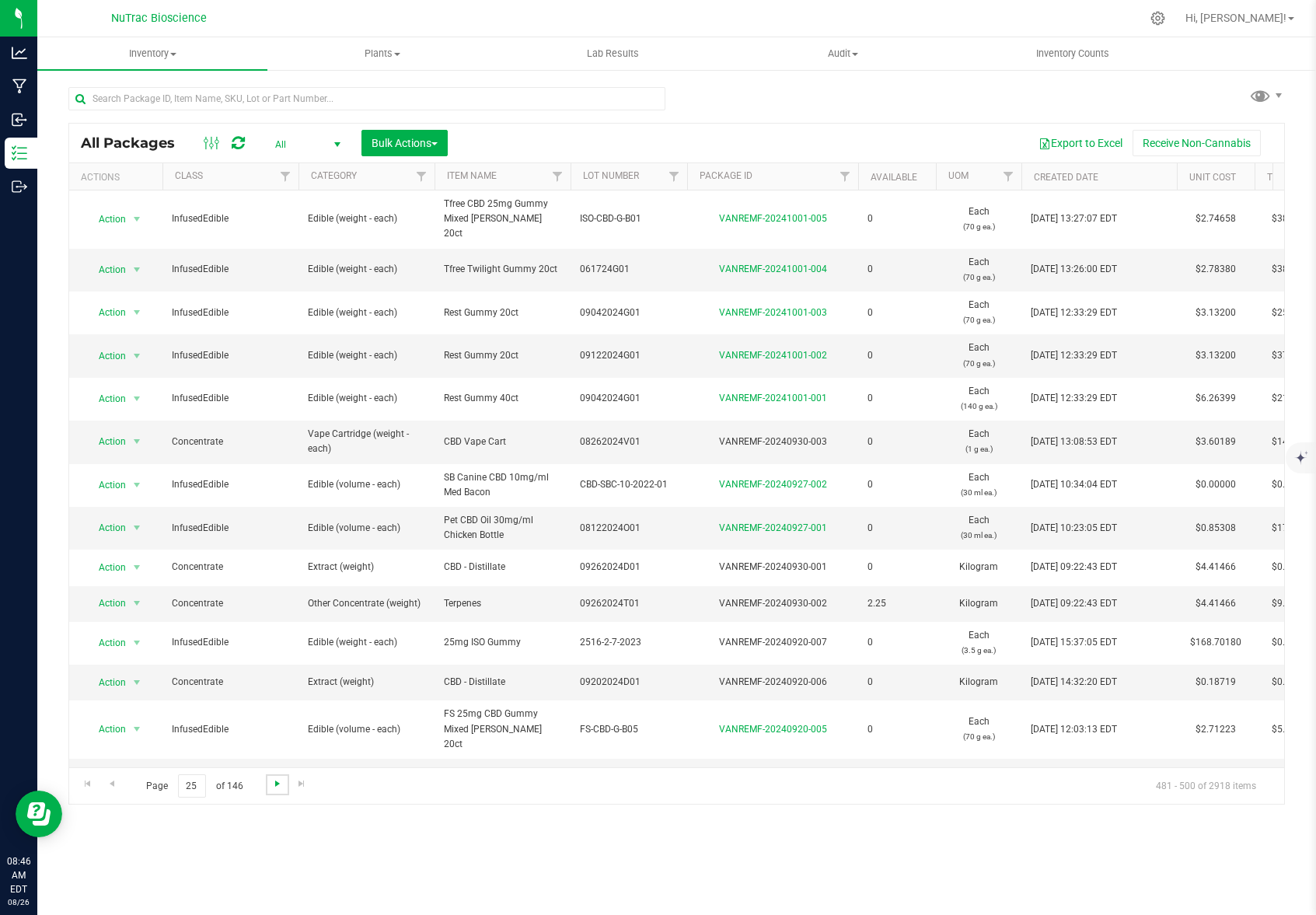
click at [276, 787] on span "Go to the next page" at bounding box center [277, 783] width 12 height 12
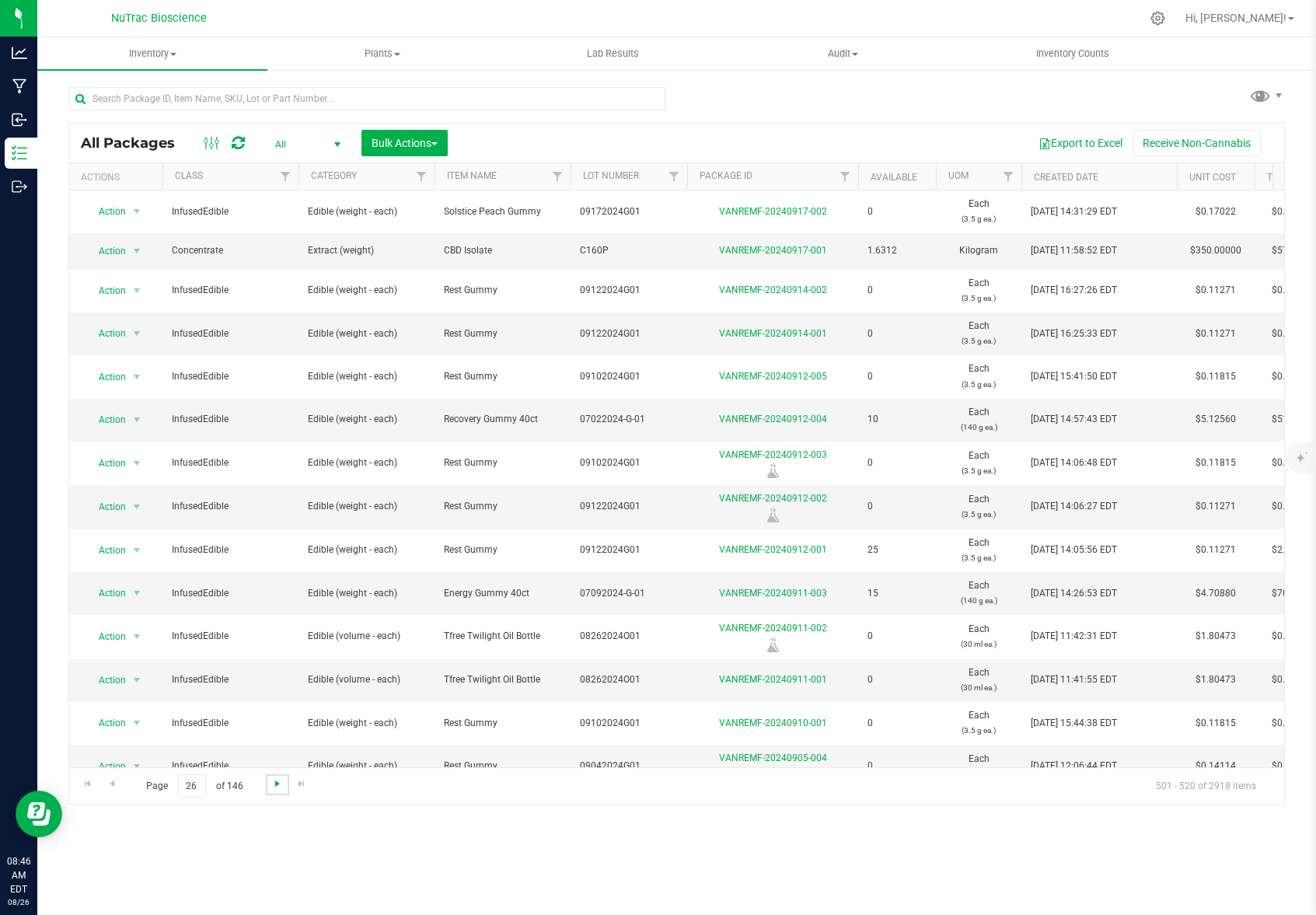
click at [276, 786] on span "Go to the next page" at bounding box center [277, 783] width 12 height 12
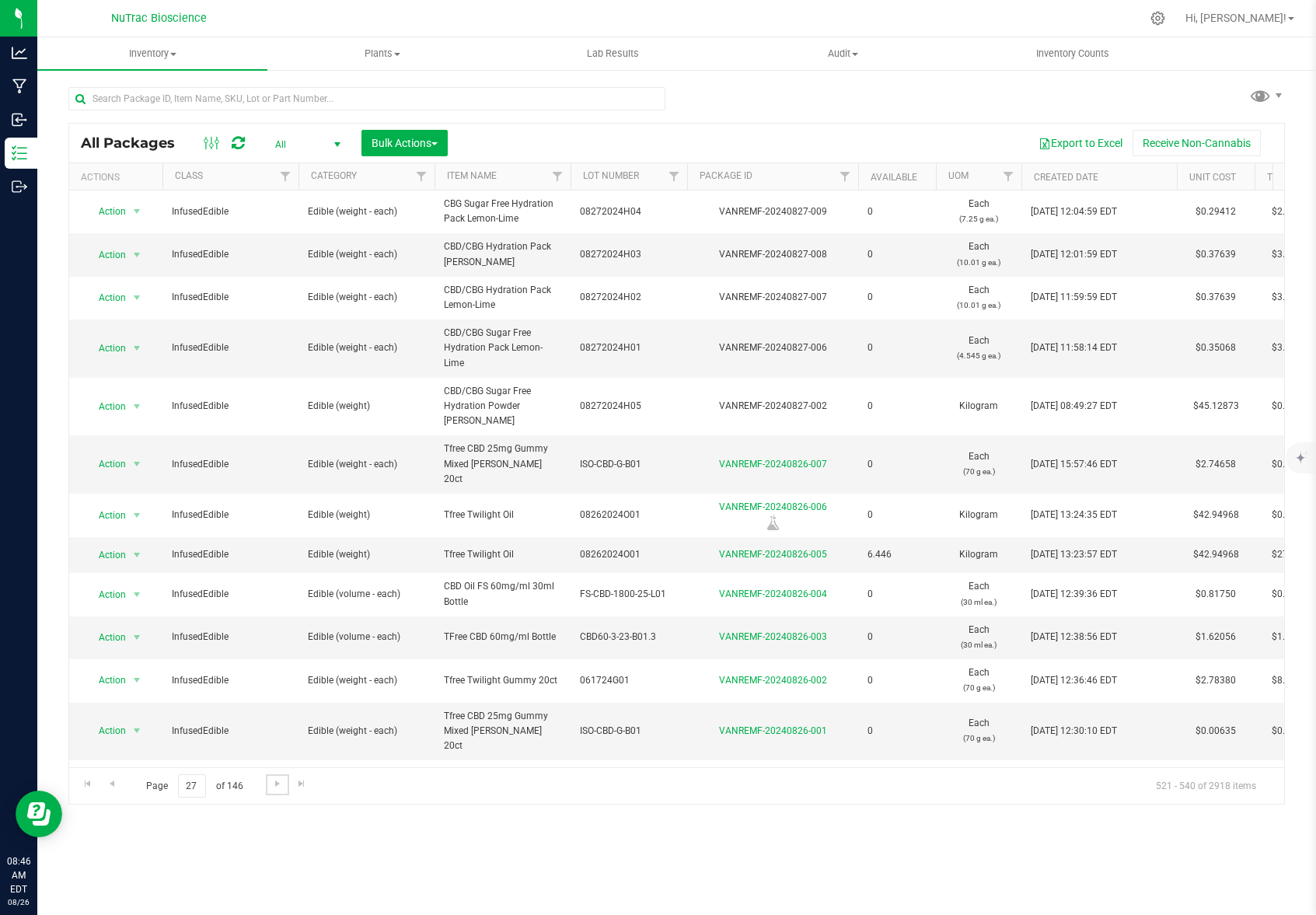
click at [276, 785] on span "Go to the next page" at bounding box center [277, 783] width 12 height 12
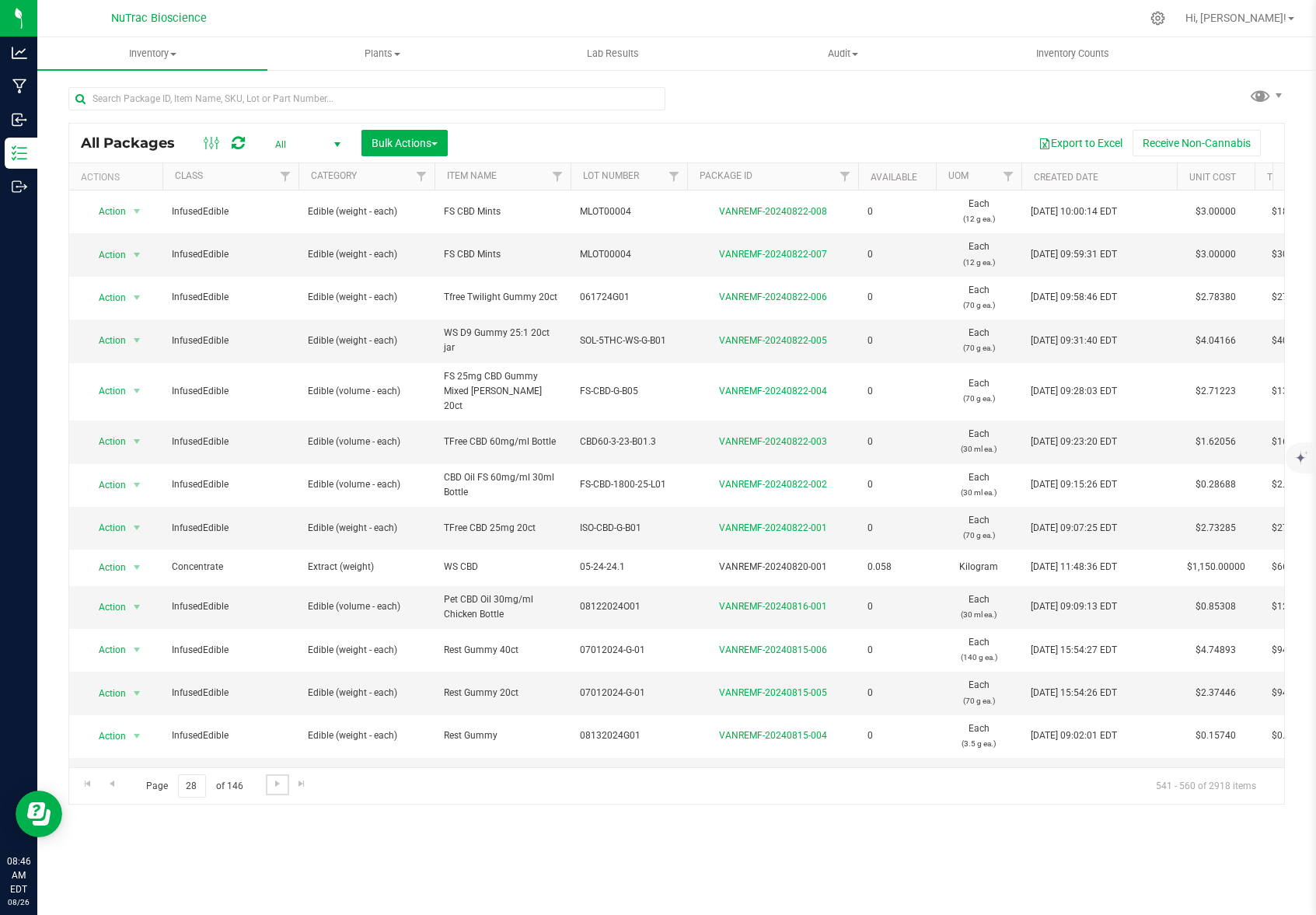
click at [276, 785] on span "Go to the next page" at bounding box center [277, 783] width 12 height 12
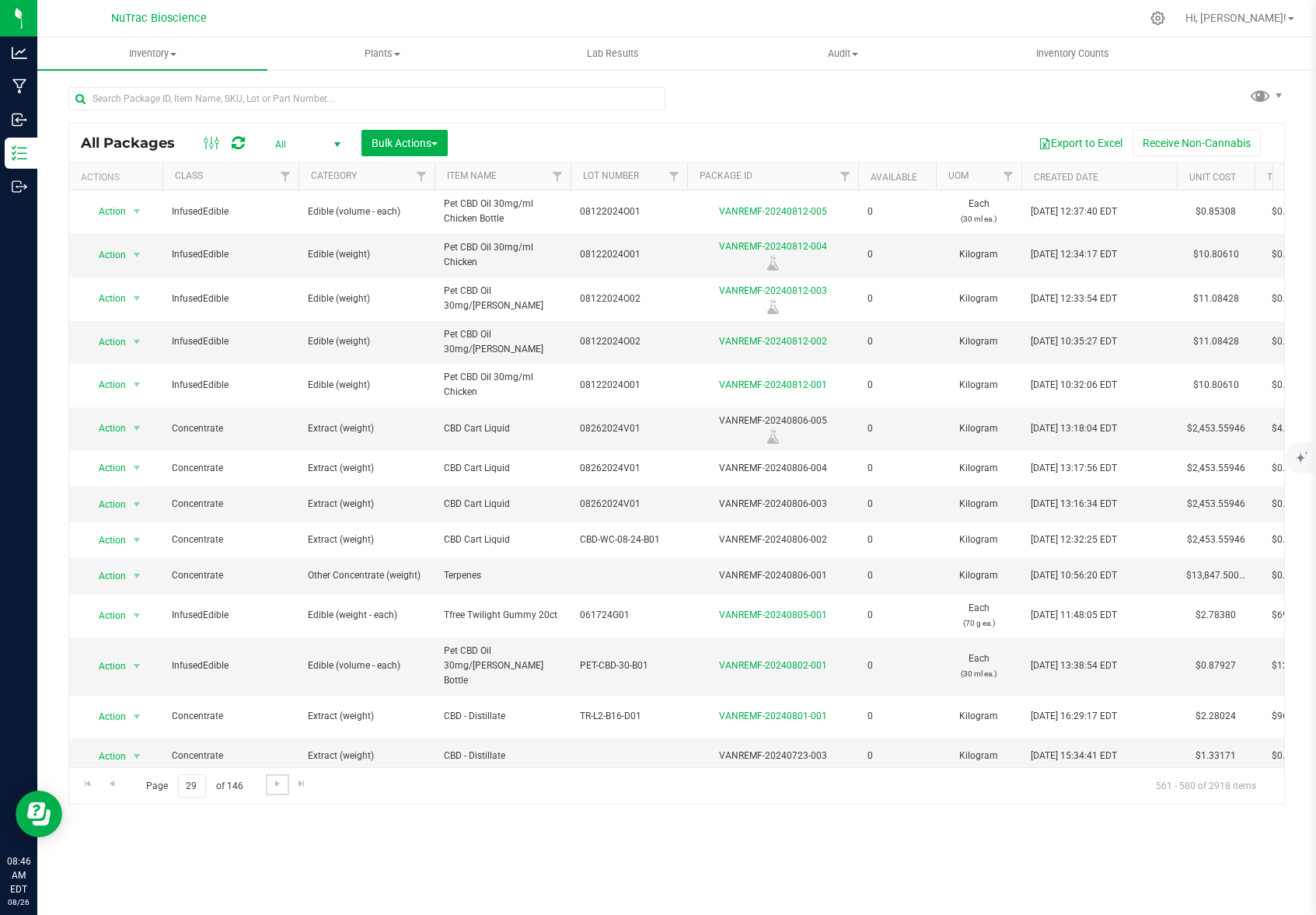
click at [276, 785] on span "Go to the next page" at bounding box center [277, 783] width 12 height 12
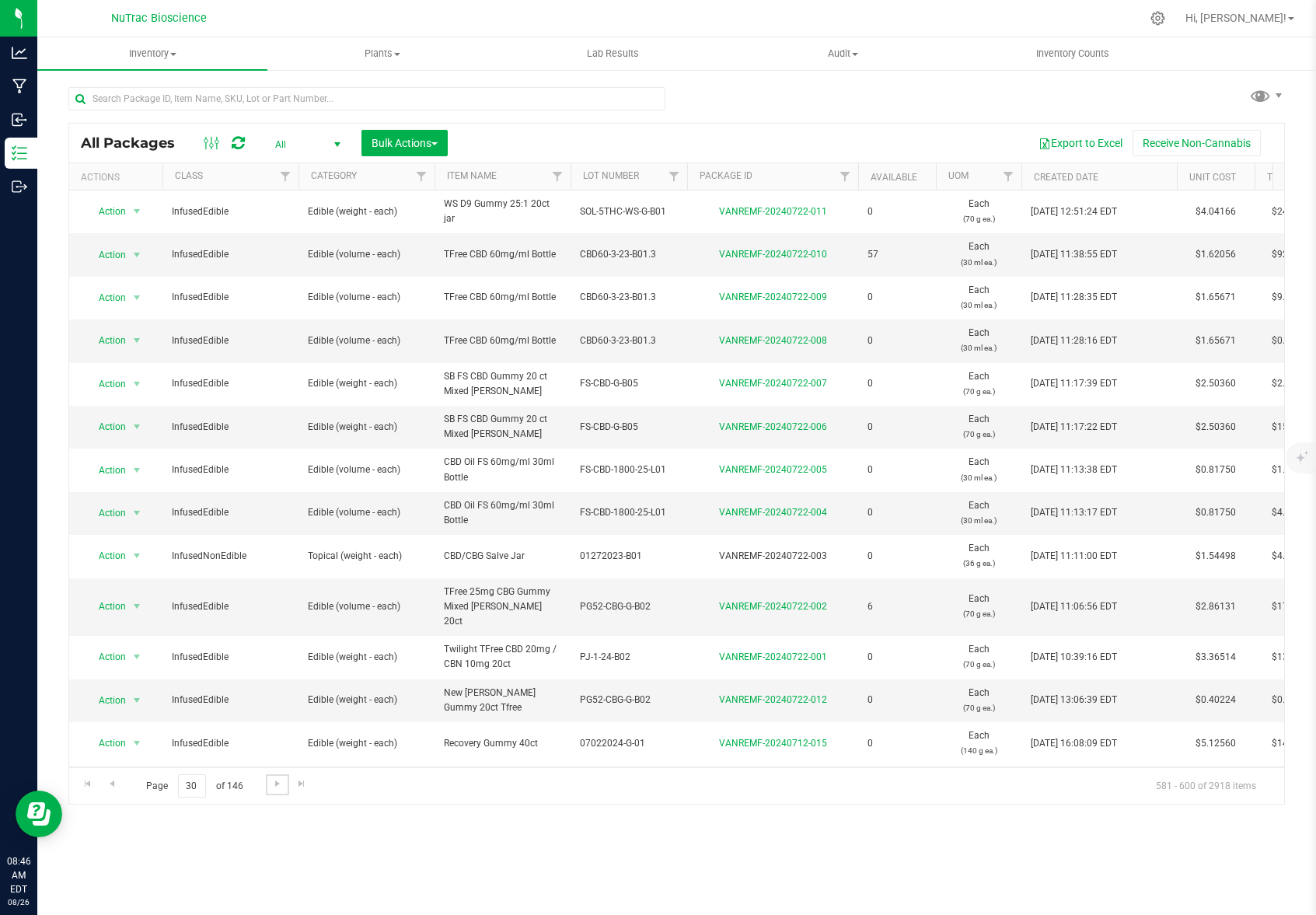
click at [276, 785] on span "Go to the next page" at bounding box center [277, 783] width 12 height 12
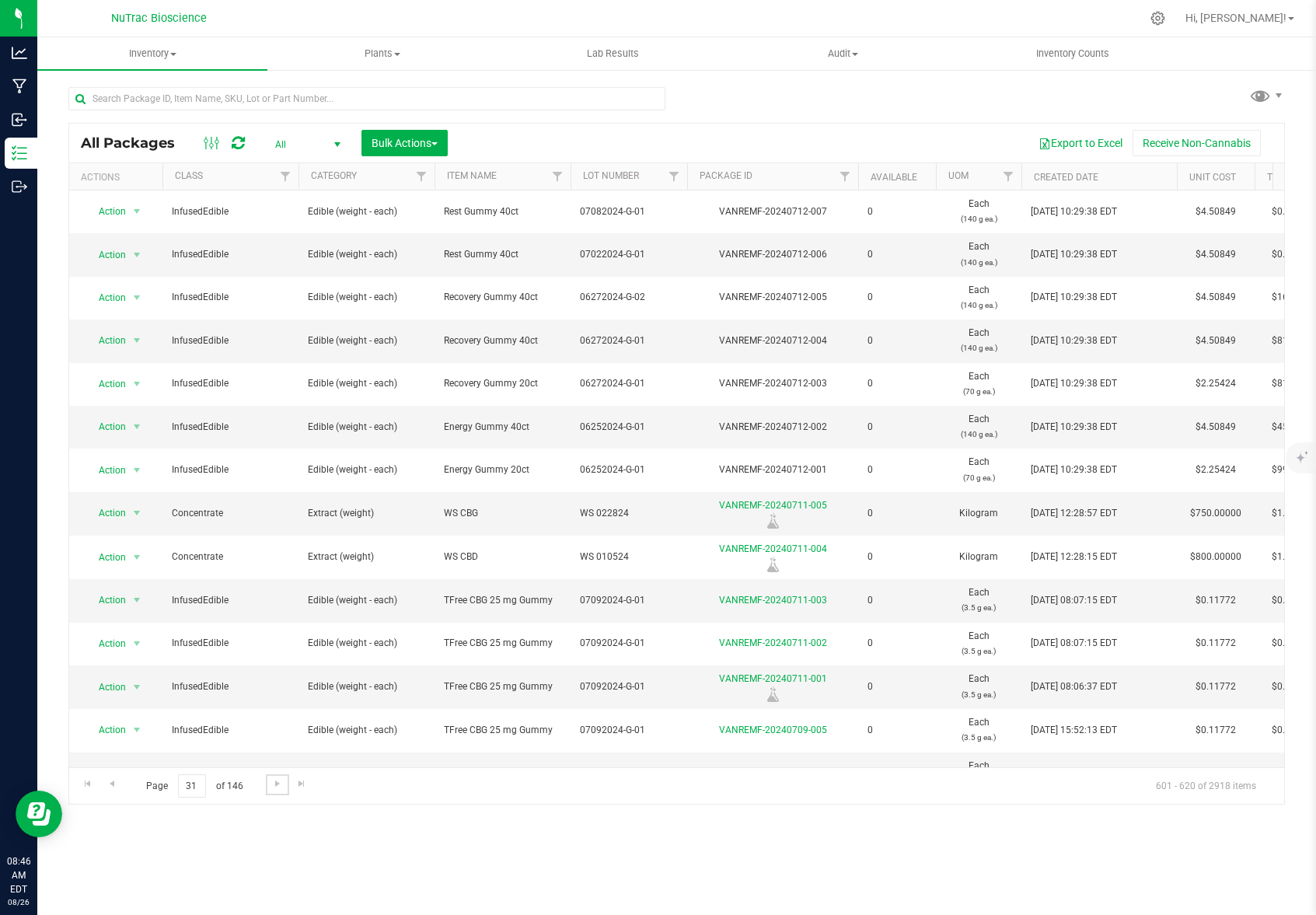
click at [276, 785] on span "Go to the next page" at bounding box center [277, 783] width 12 height 12
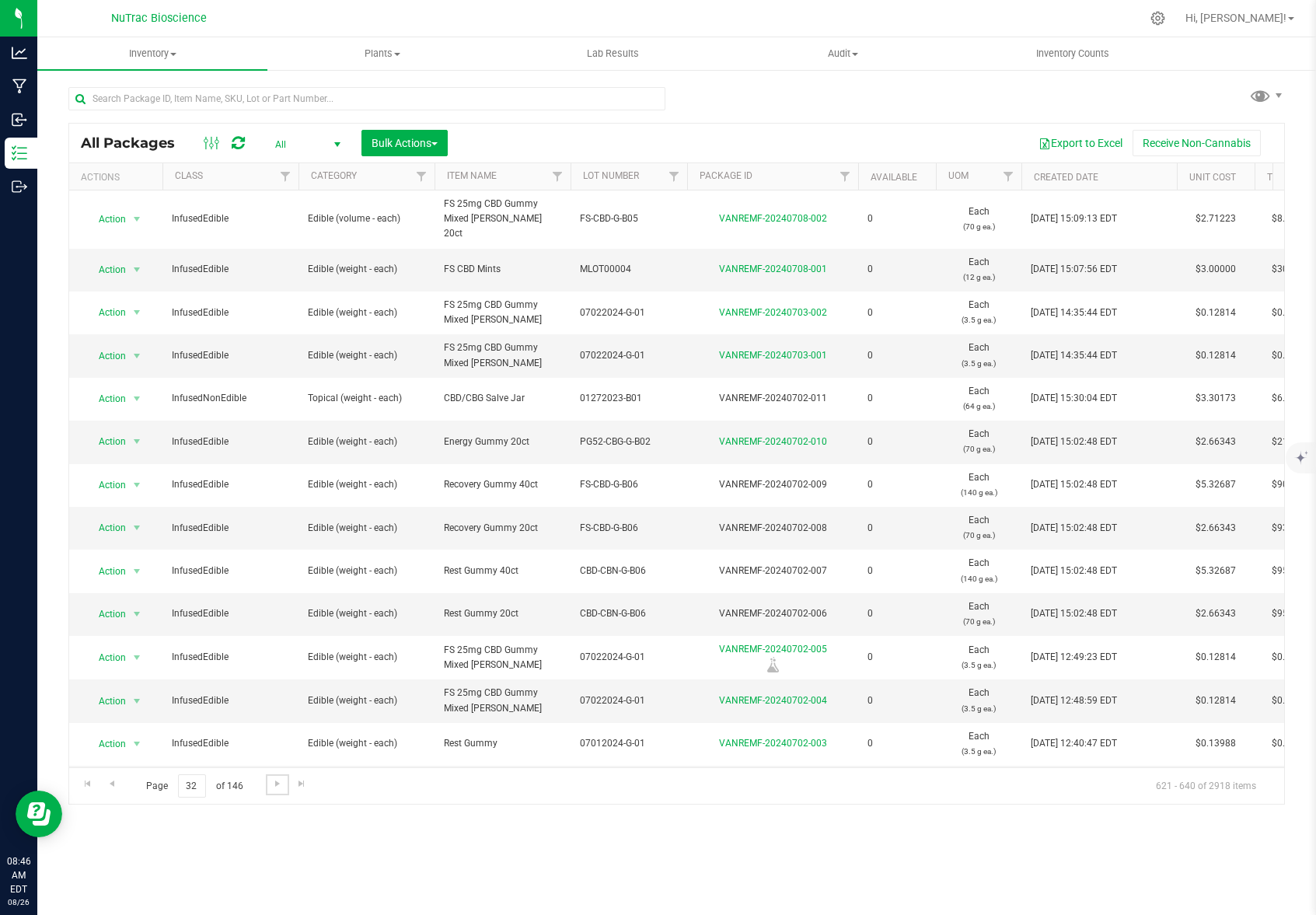
click at [276, 785] on span "Go to the next page" at bounding box center [277, 783] width 12 height 12
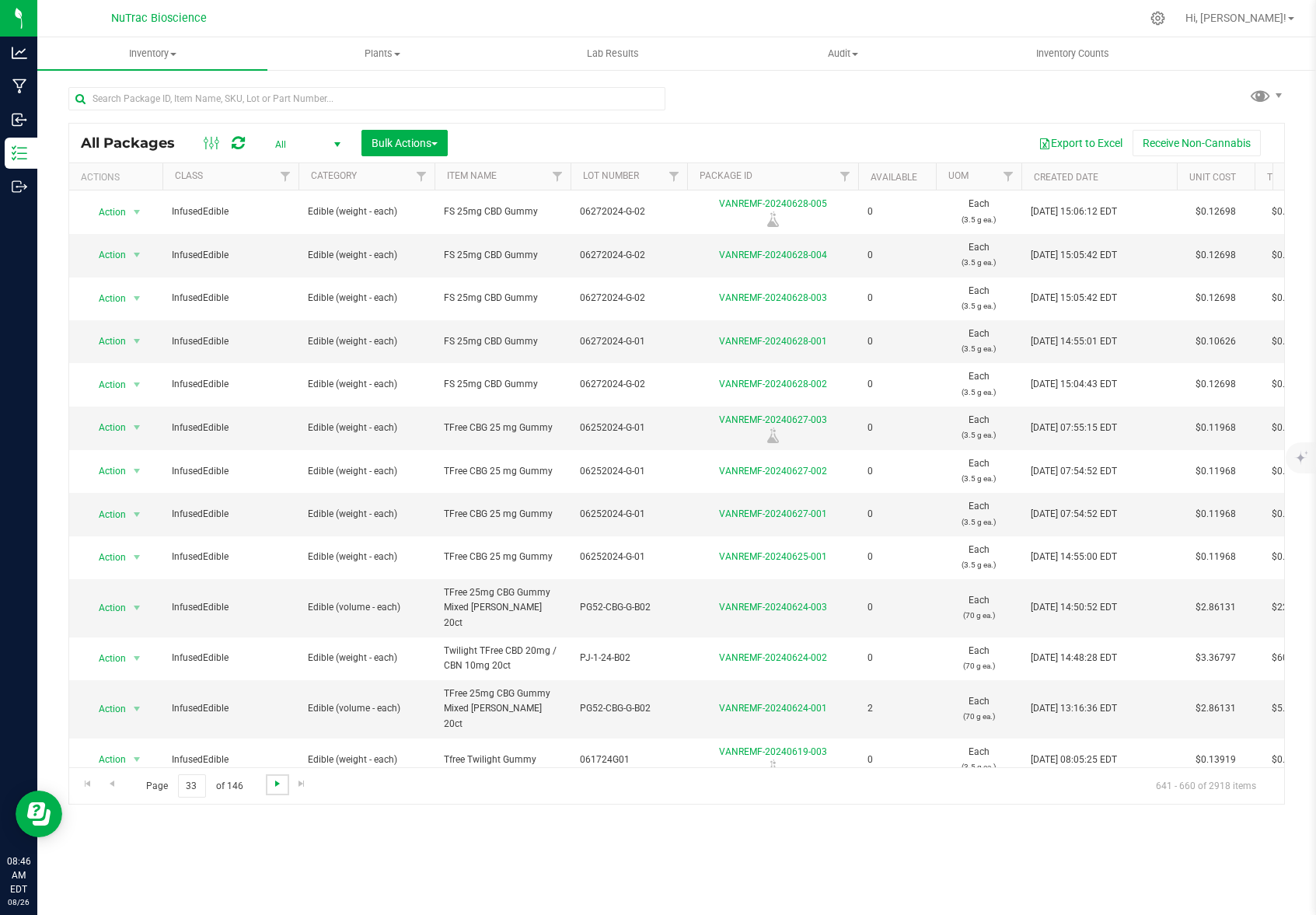
click at [276, 785] on span "Go to the next page" at bounding box center [277, 783] width 12 height 12
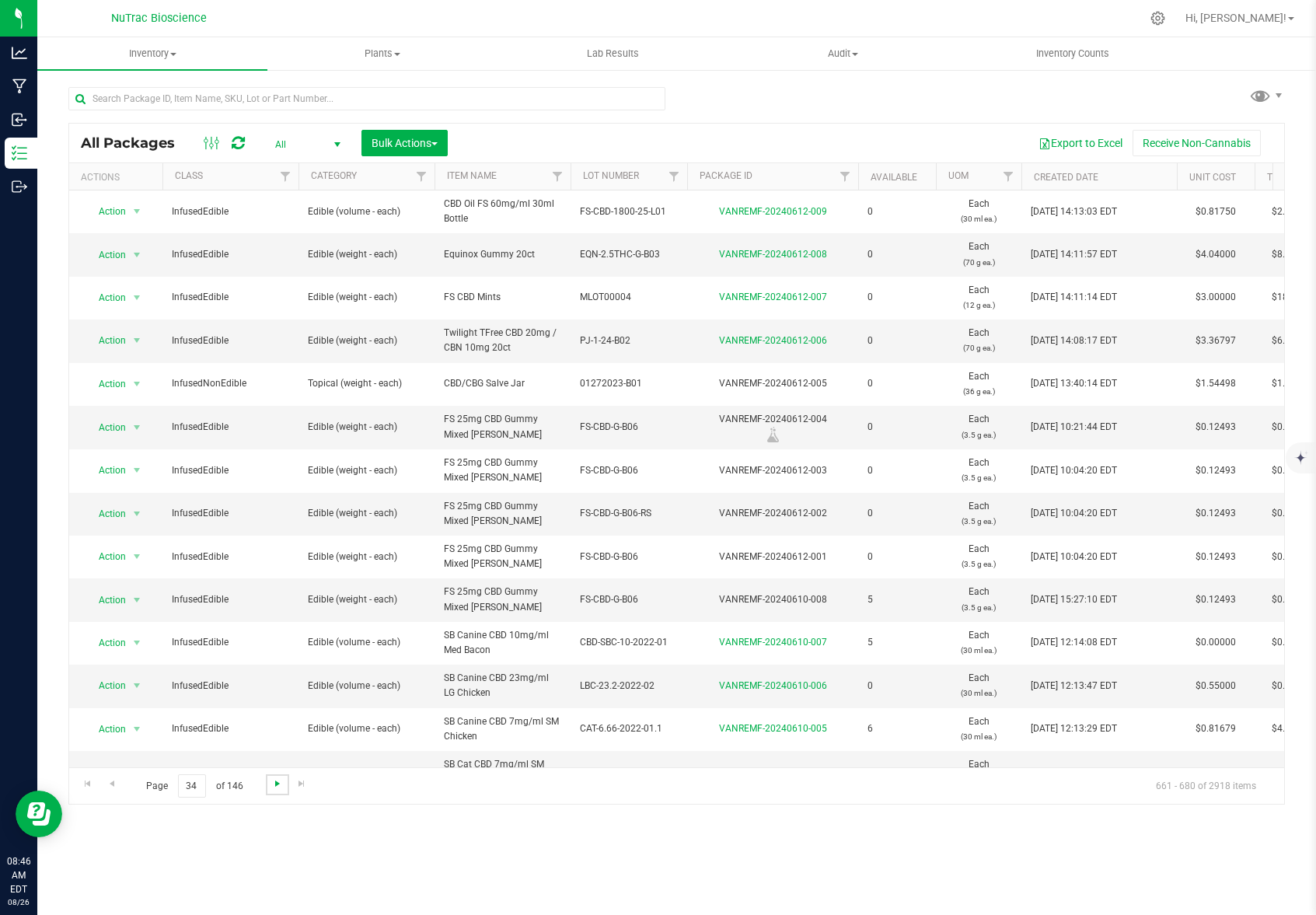
click at [276, 785] on span "Go to the next page" at bounding box center [277, 783] width 12 height 12
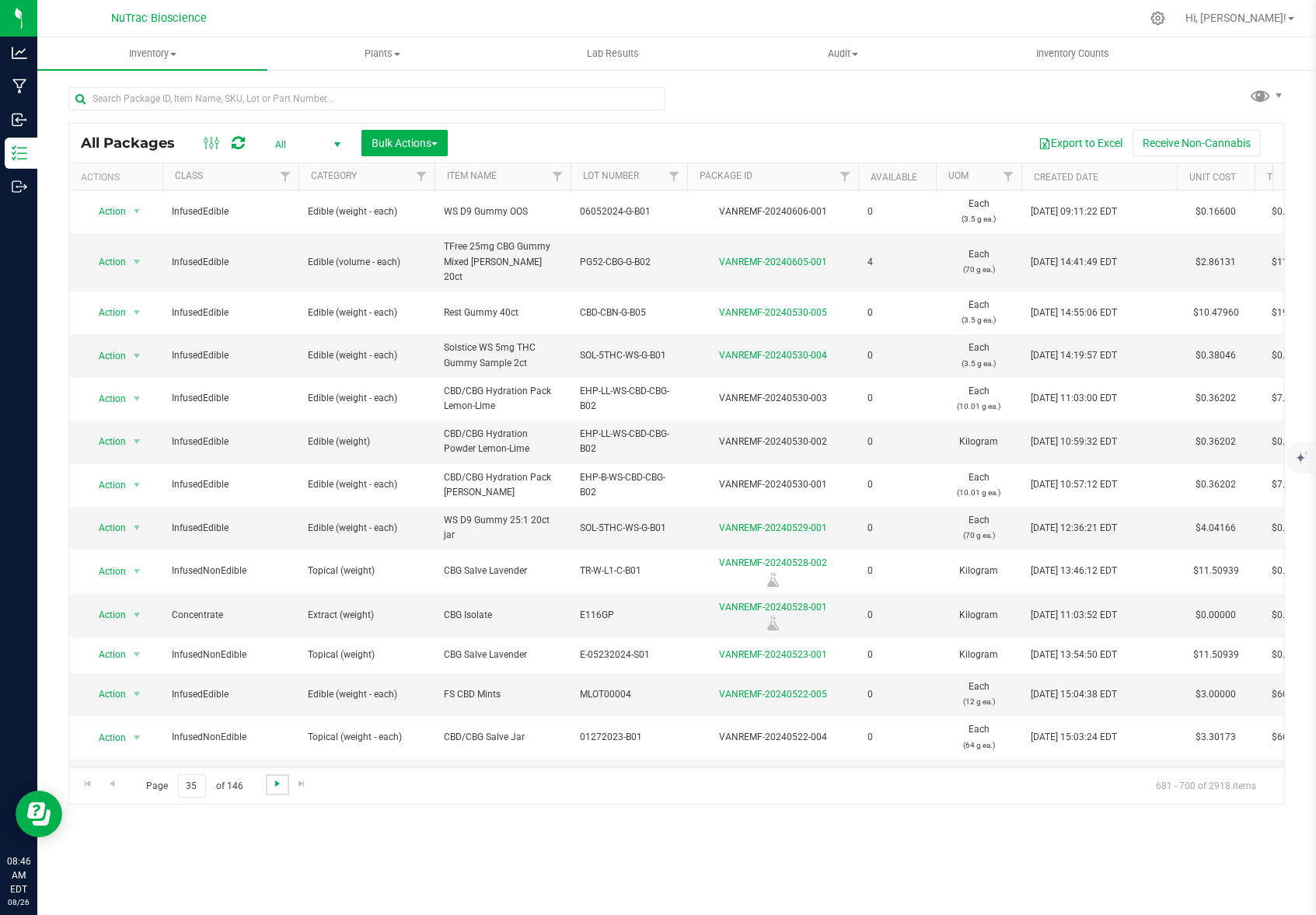
click at [279, 785] on span "Go to the next page" at bounding box center [277, 783] width 12 height 12
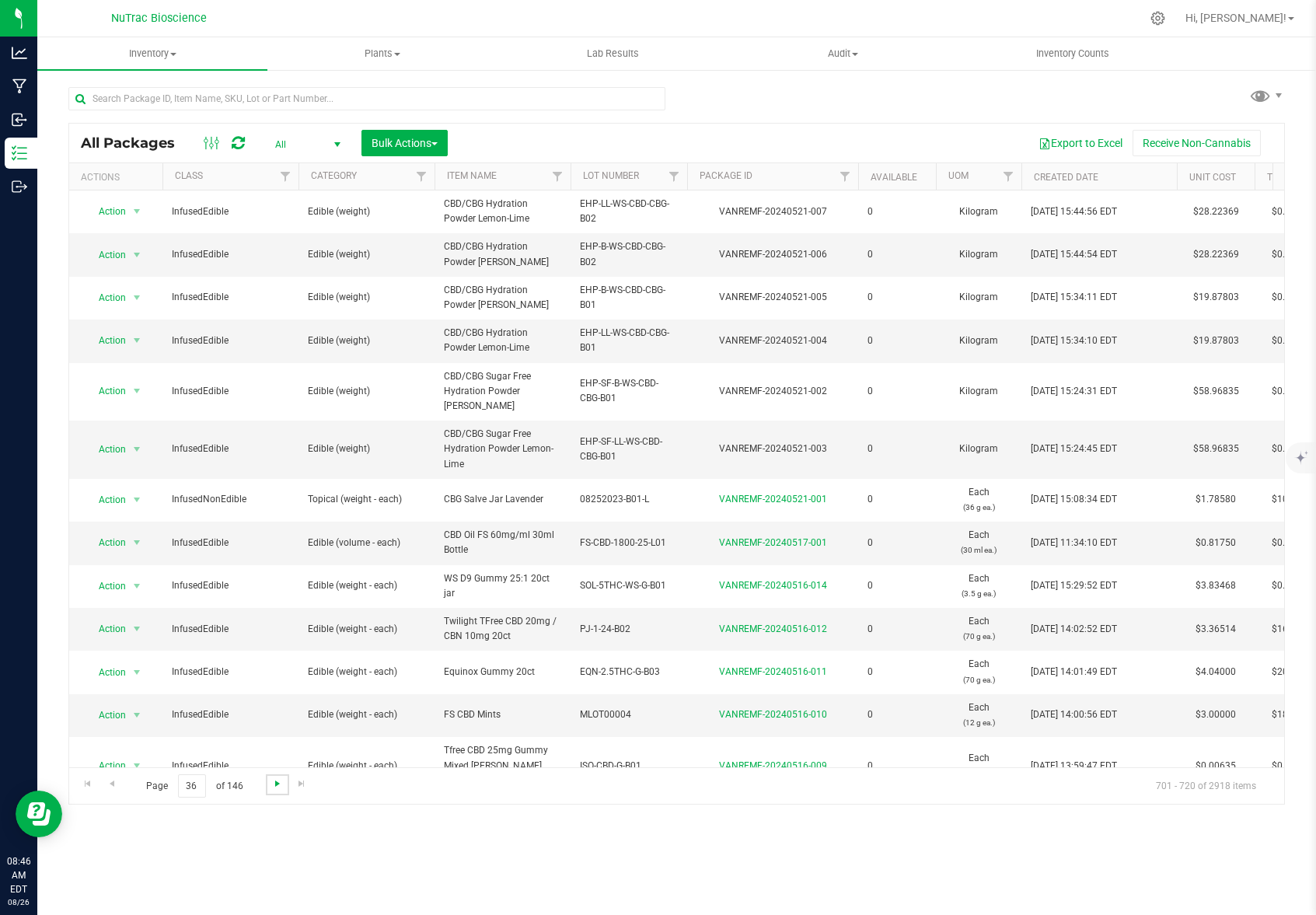
click at [279, 785] on span "Go to the next page" at bounding box center [277, 783] width 12 height 12
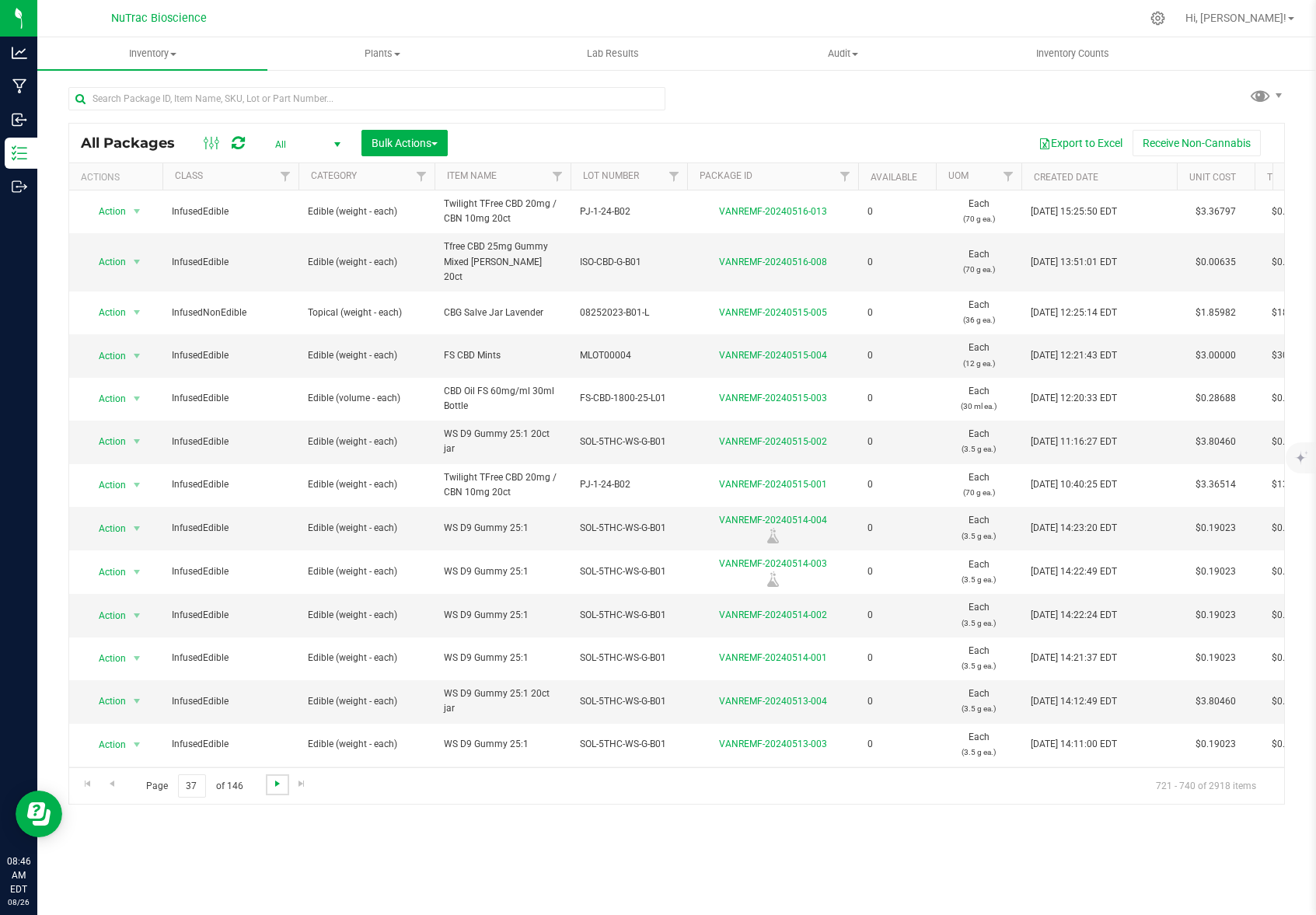
click at [279, 785] on span "Go to the next page" at bounding box center [277, 783] width 12 height 12
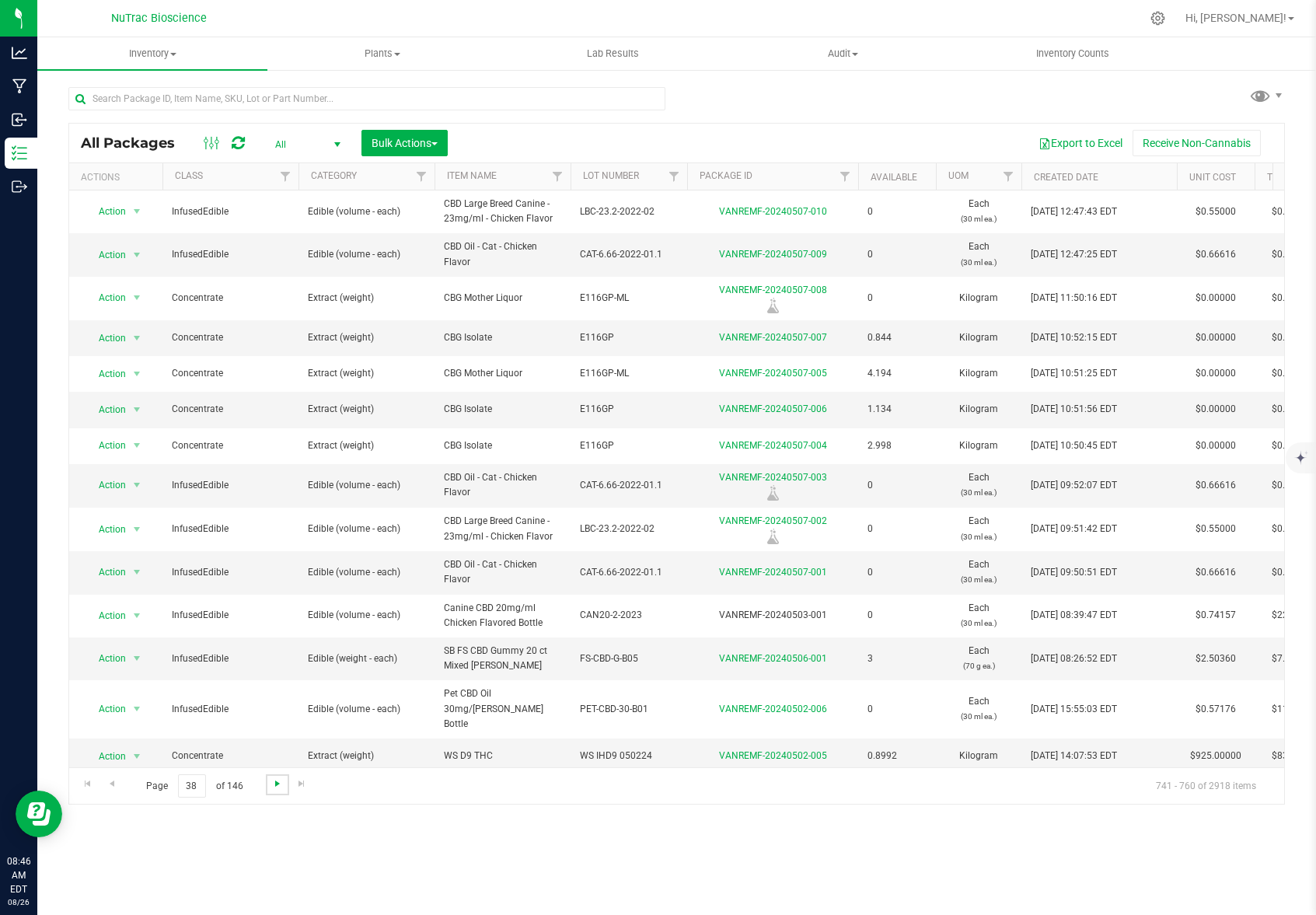
click at [279, 784] on span "Go to the next page" at bounding box center [277, 783] width 12 height 12
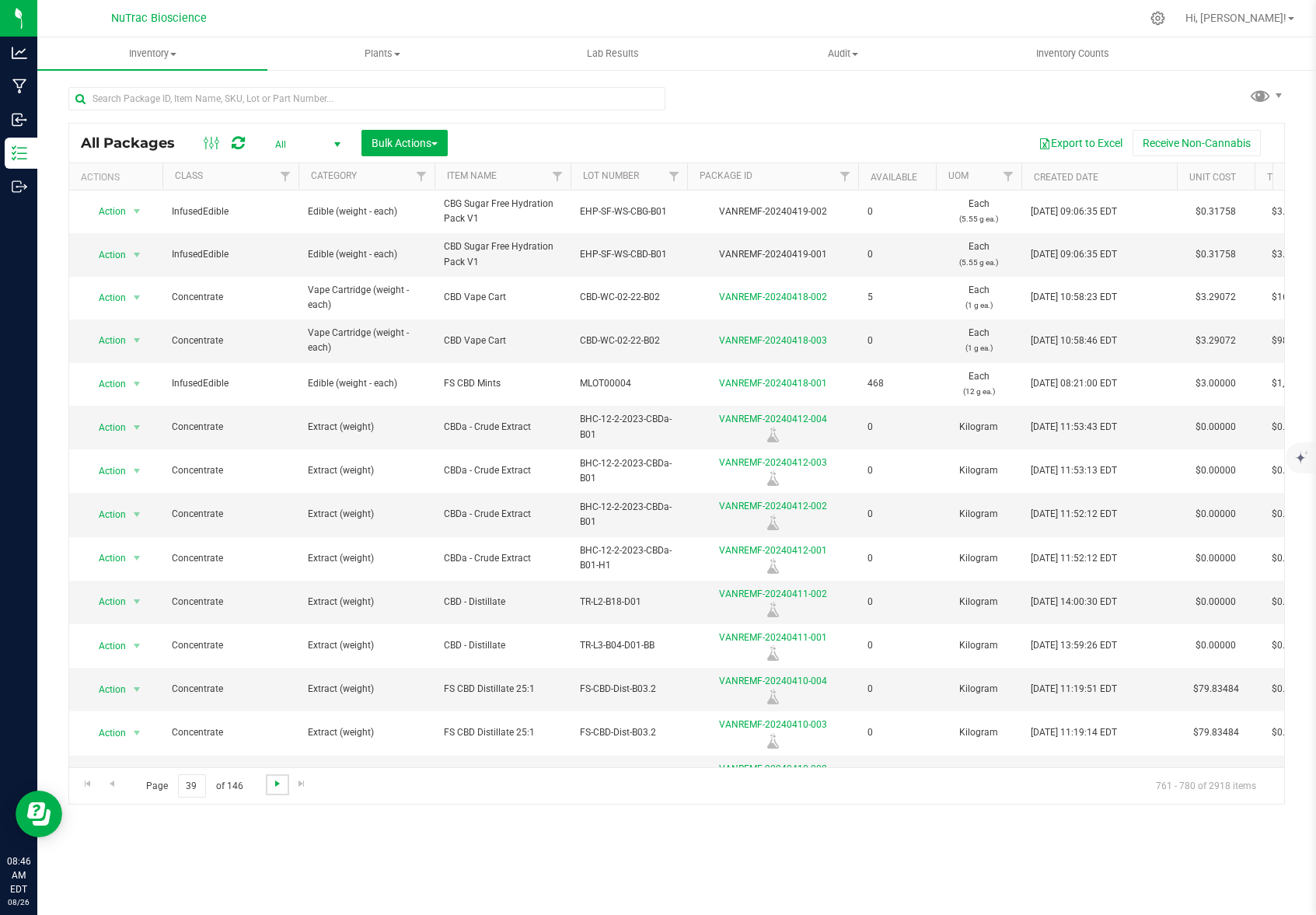
click at [279, 784] on span "Go to the next page" at bounding box center [277, 783] width 12 height 12
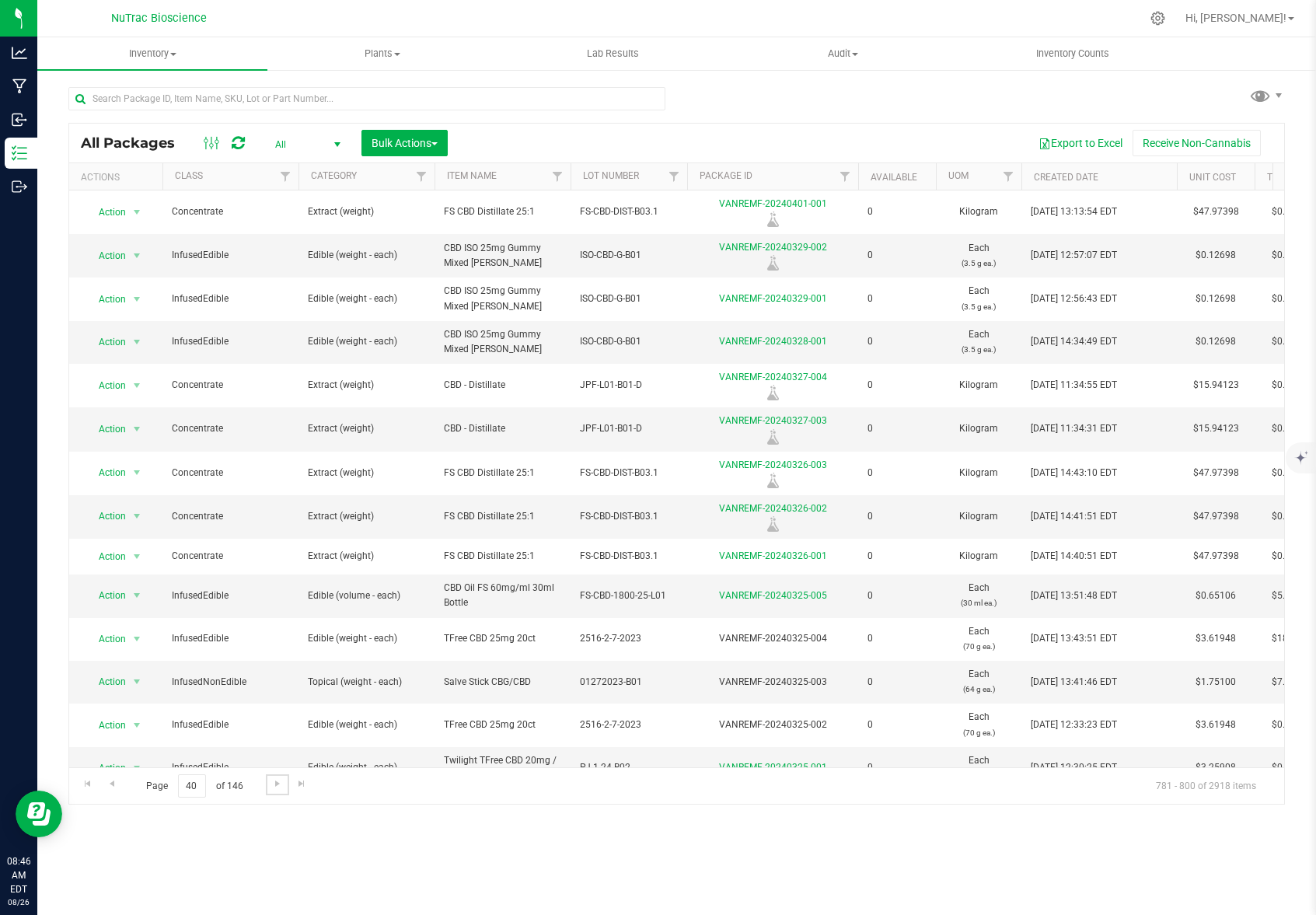
click at [281, 784] on span "Go to the next page" at bounding box center [277, 783] width 12 height 12
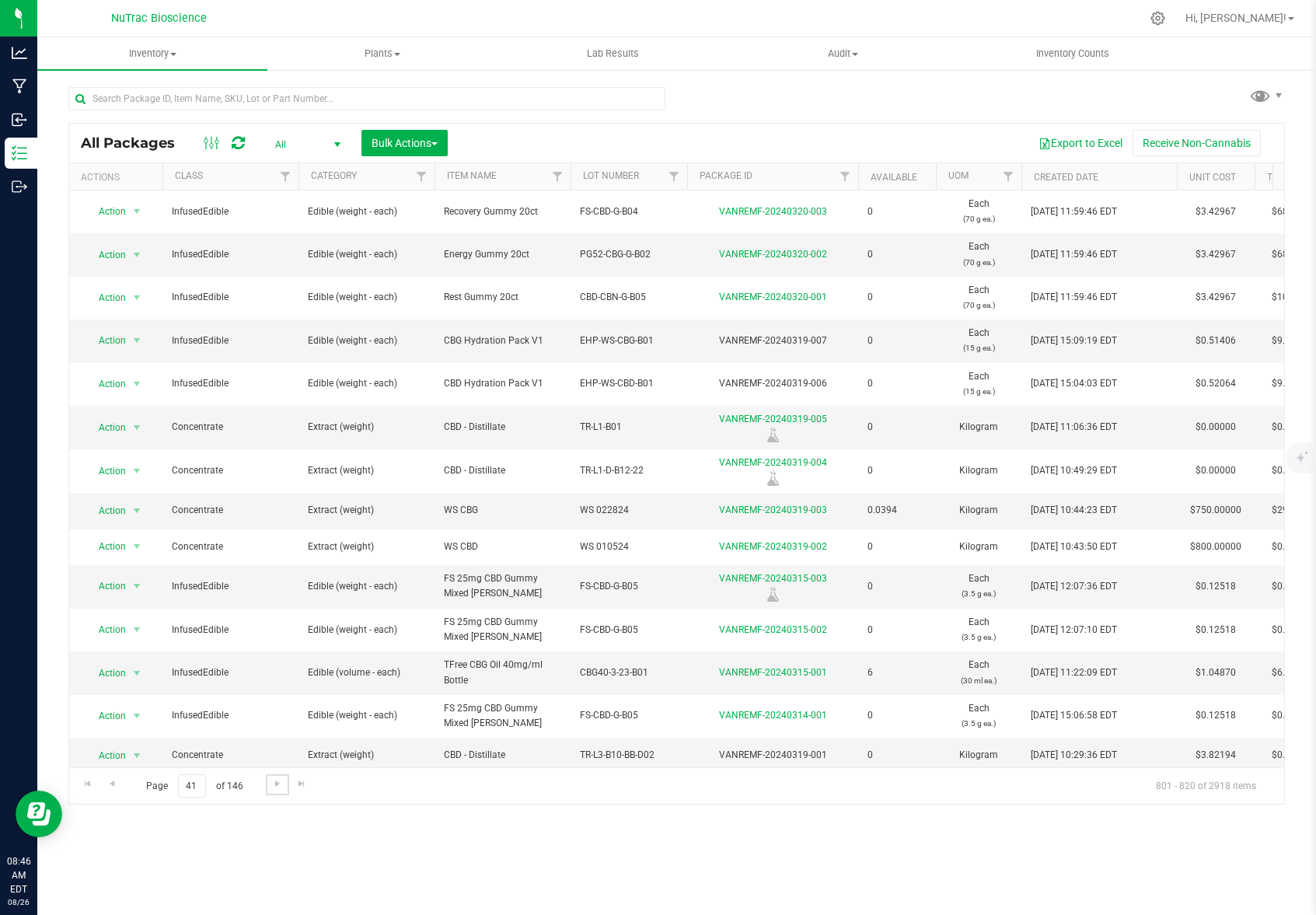
click at [282, 784] on link "Go to the next page" at bounding box center [277, 784] width 23 height 21
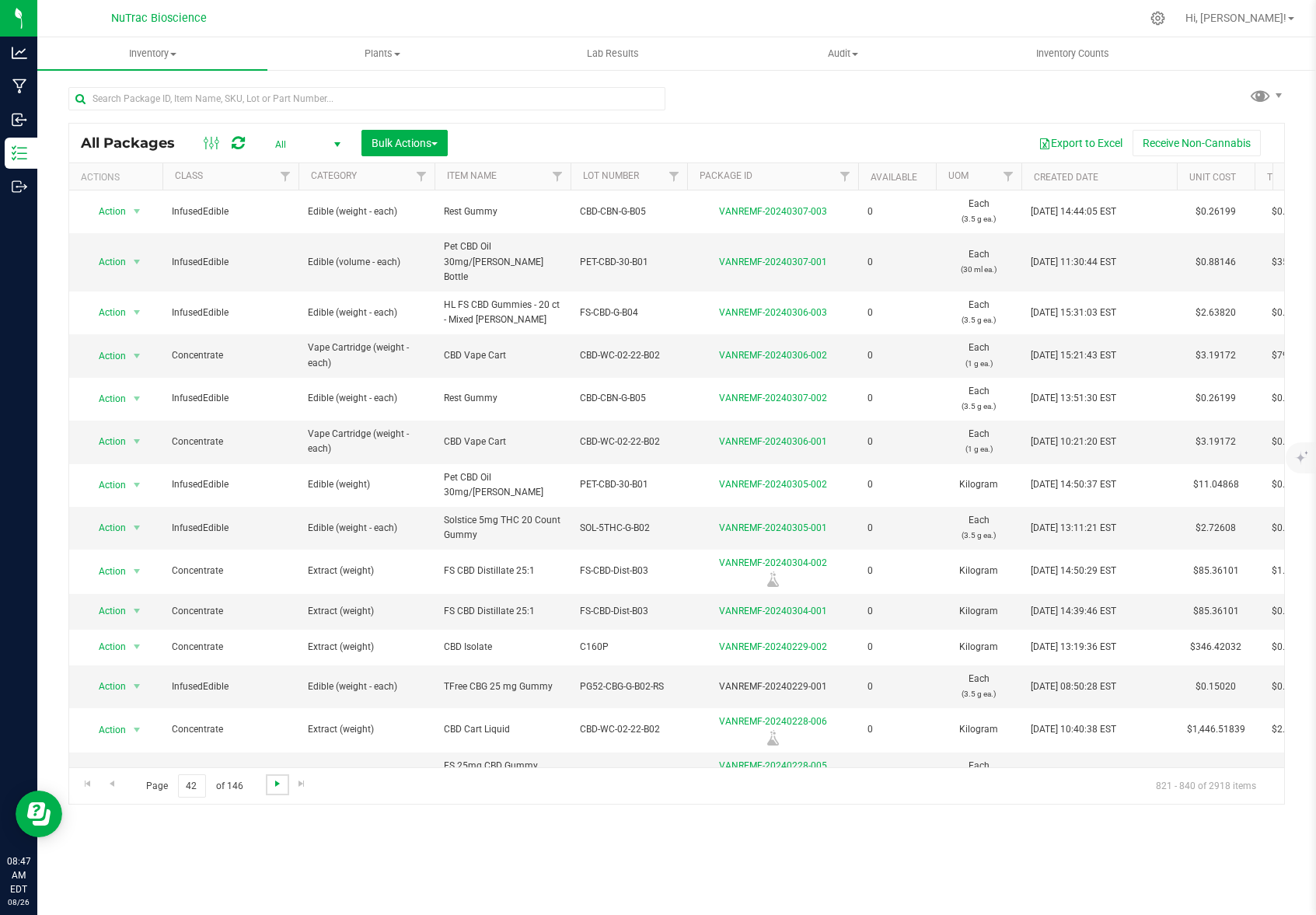
click at [280, 783] on span "Go to the next page" at bounding box center [277, 783] width 12 height 12
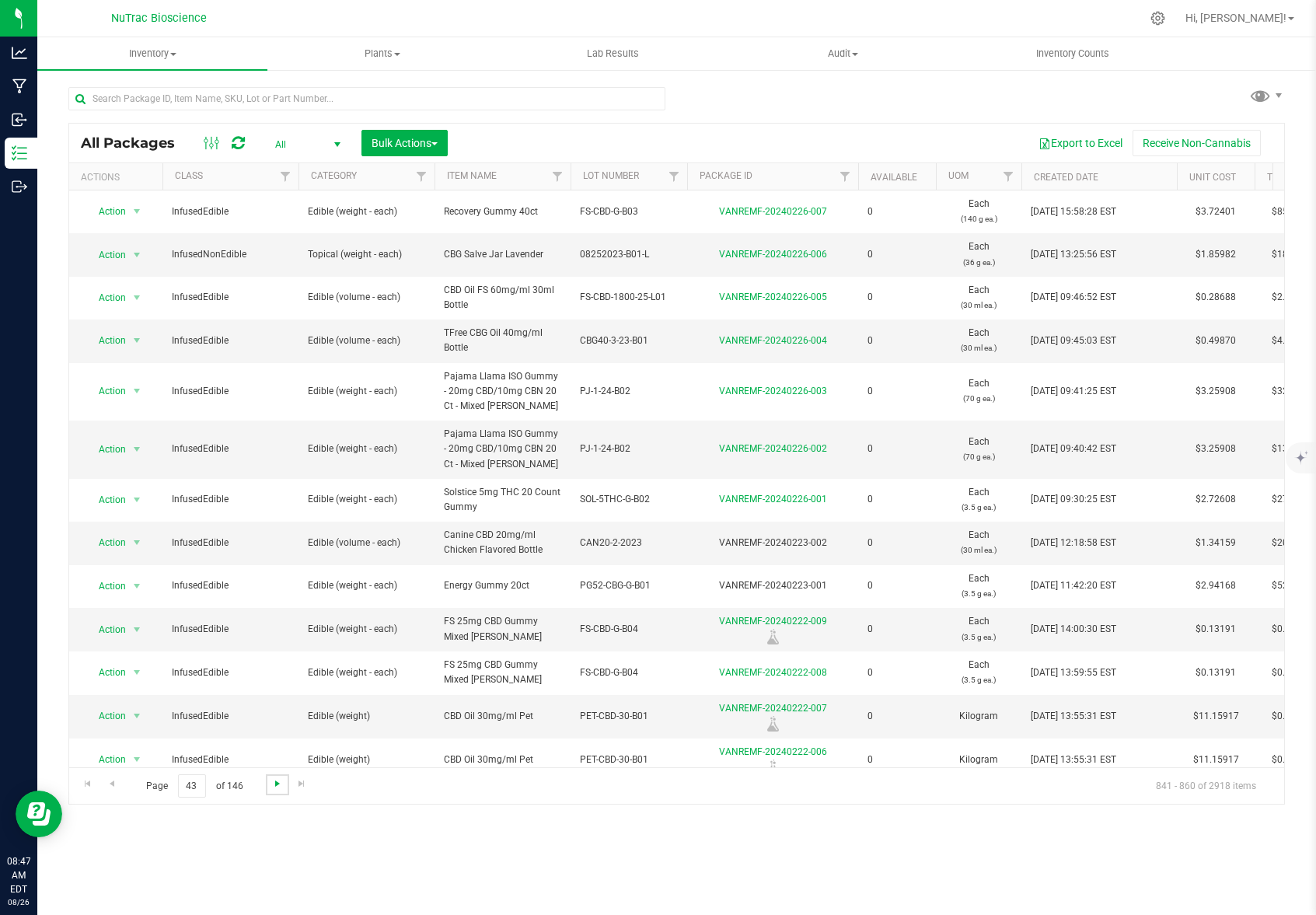
click at [280, 785] on span "Go to the next page" at bounding box center [277, 783] width 12 height 12
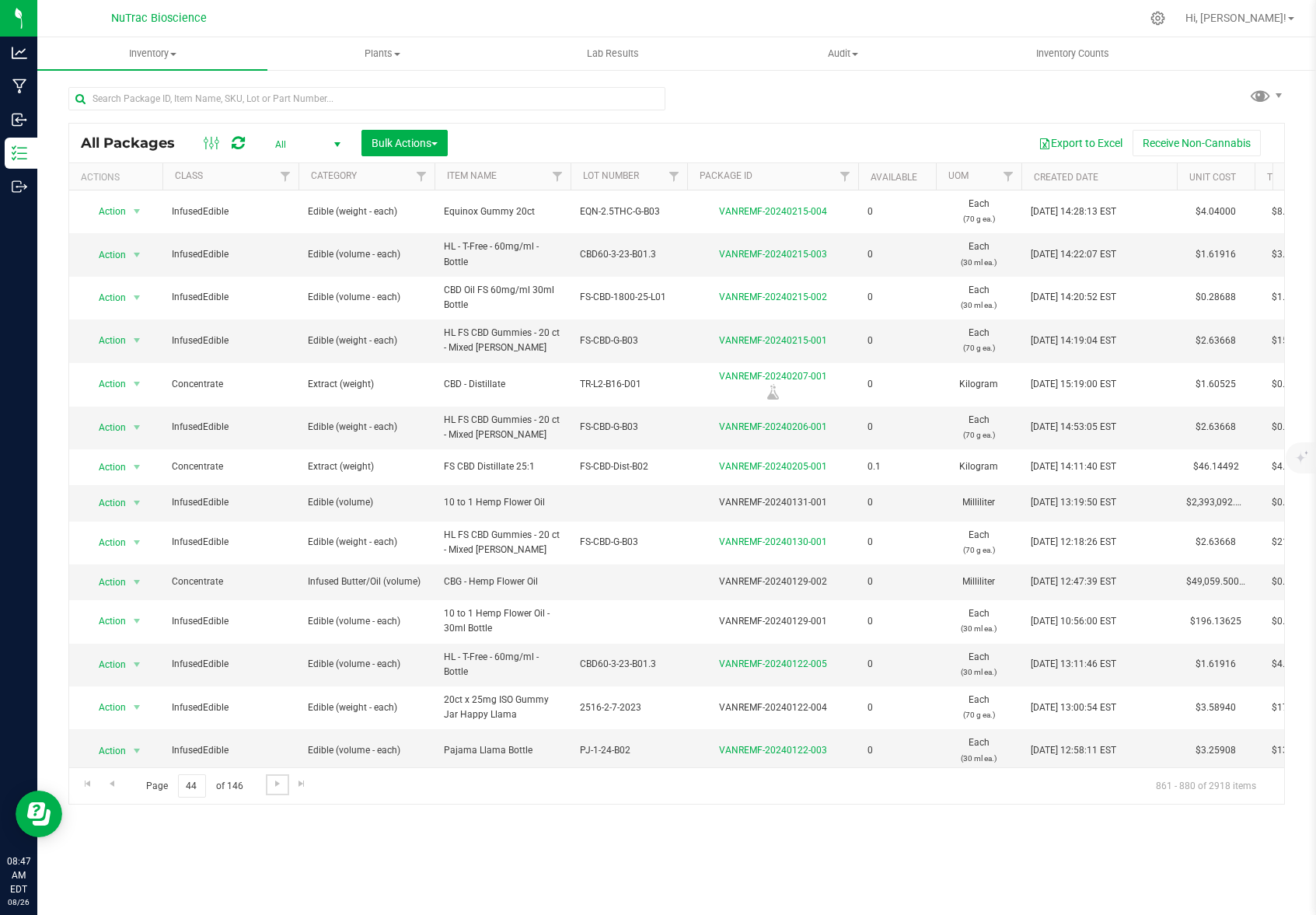
scroll to position [275, 0]
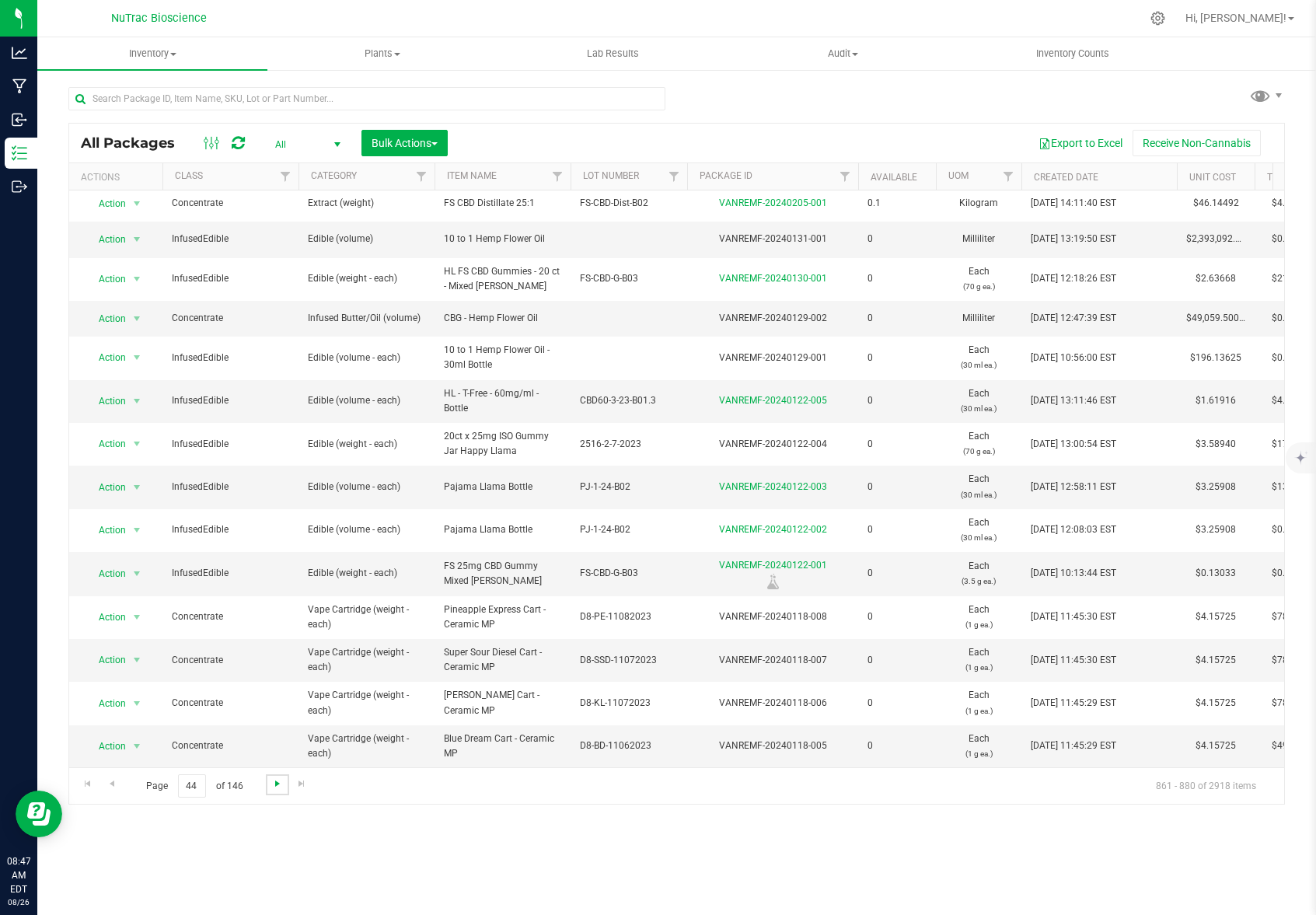
click at [275, 786] on span "Go to the next page" at bounding box center [277, 783] width 12 height 12
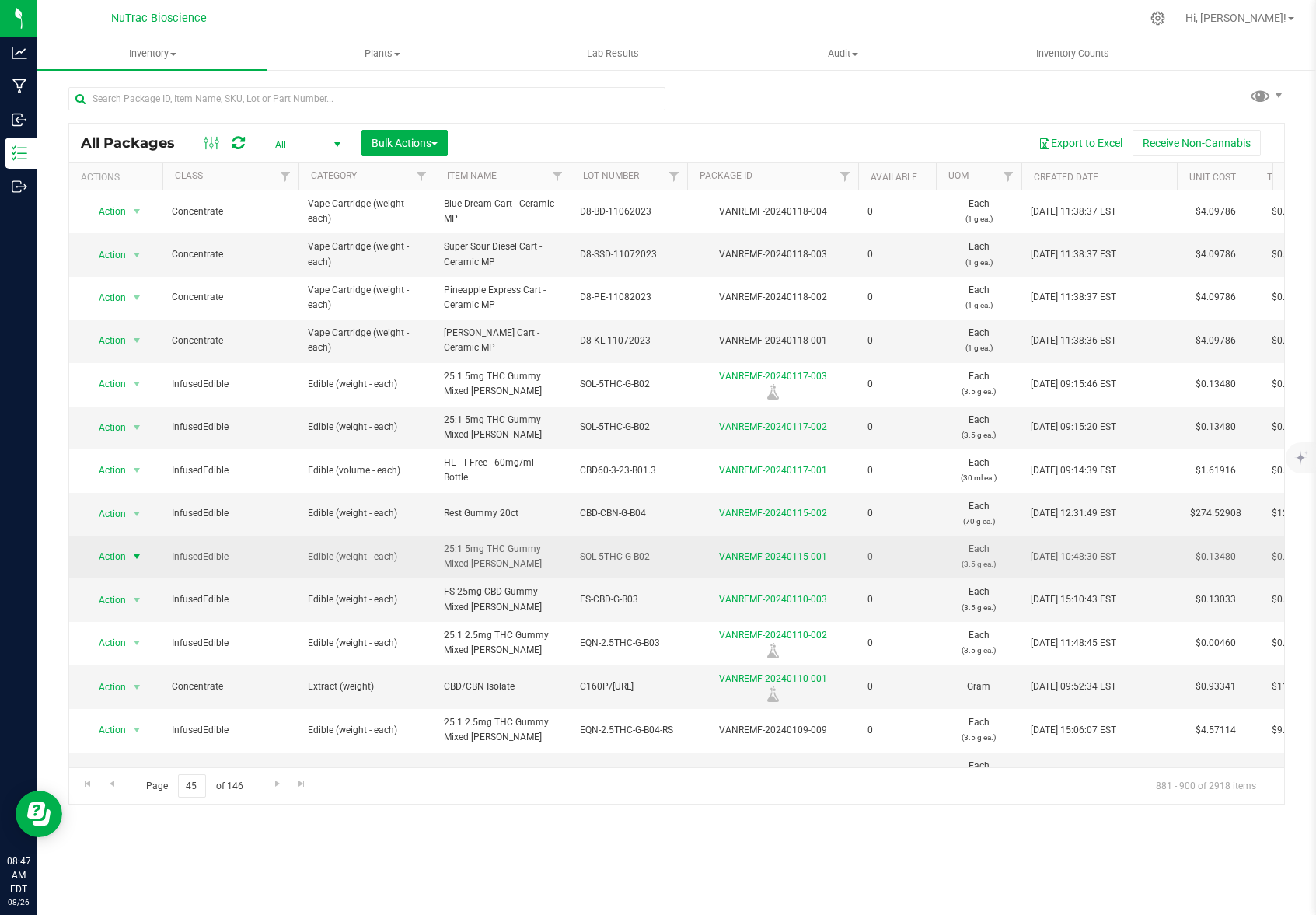
click at [131, 557] on span "select" at bounding box center [137, 557] width 12 height 12
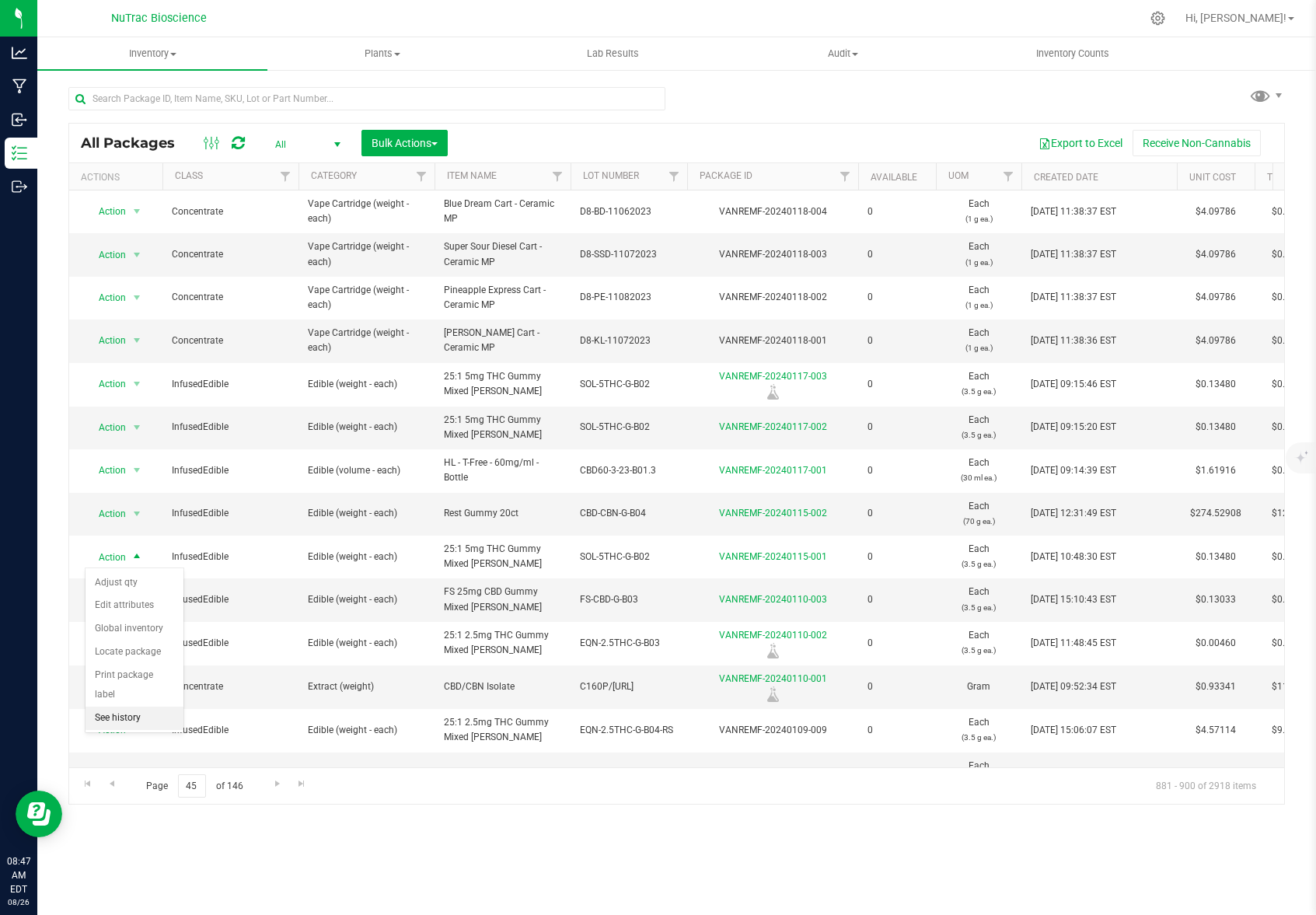
click at [140, 706] on li "See history" at bounding box center [135, 717] width 98 height 23
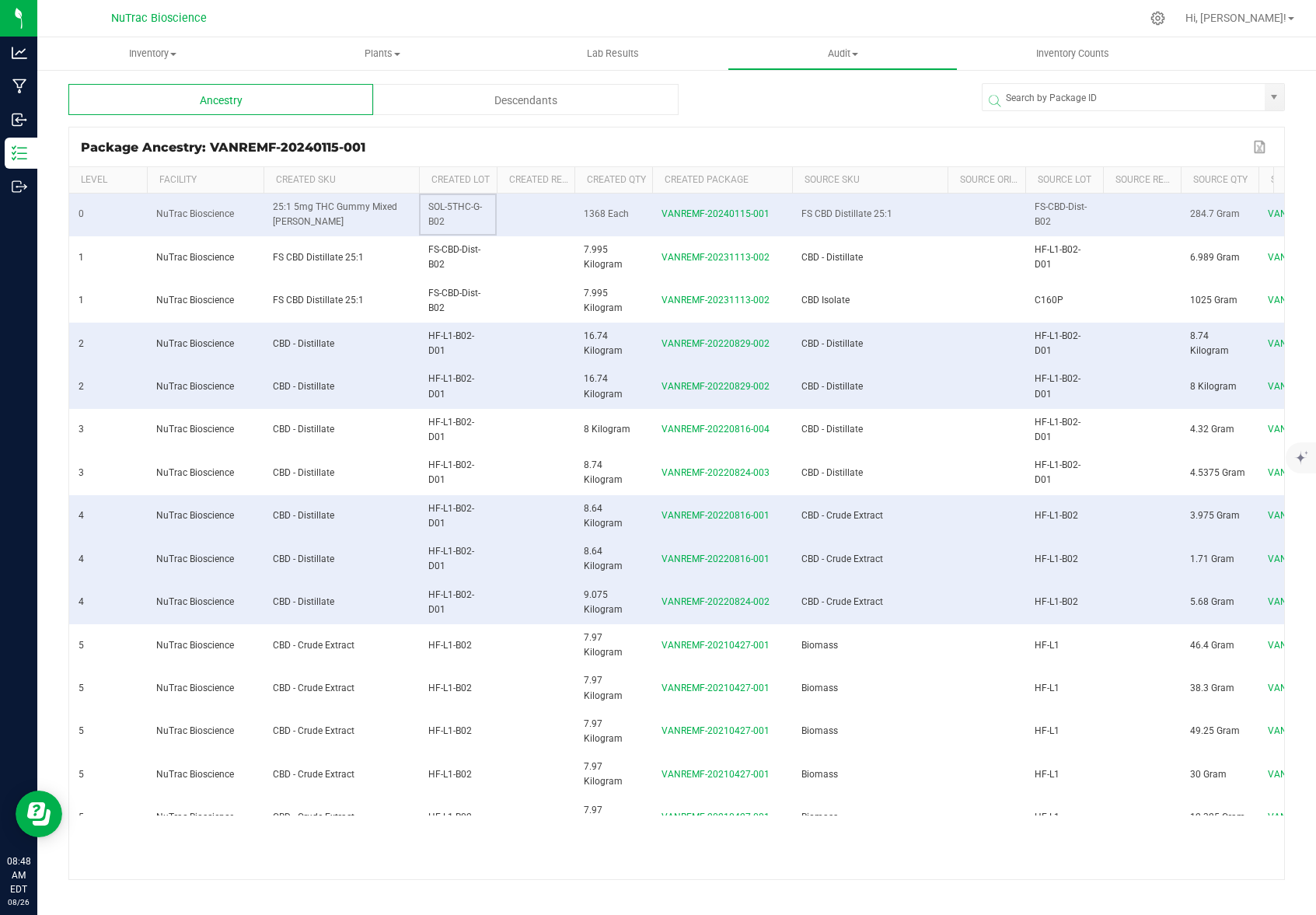
click at [427, 209] on td "SOL-5THC-G-B02" at bounding box center [458, 215] width 78 height 43
drag, startPoint x: 654, startPoint y: 258, endPoint x: 769, endPoint y: 255, distance: 115.0
click at [769, 255] on td "VANREMF-20231113-002" at bounding box center [722, 257] width 140 height 43
copy span "VANREMF-20231113-002"
click at [690, 150] on div "Package Ancestry: VANREMF-20240115-001" at bounding box center [664, 147] width 1168 height 15
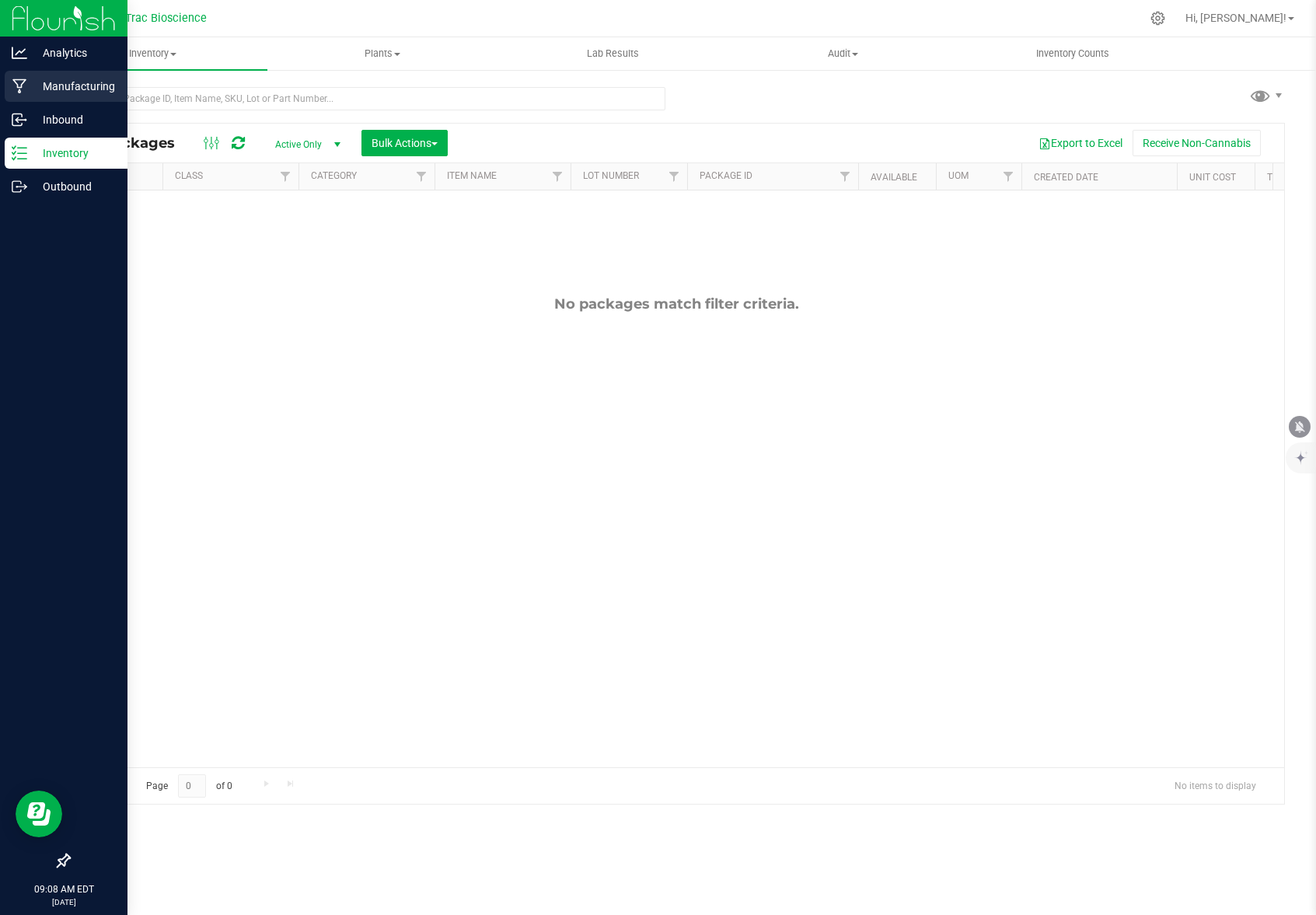
click at [79, 84] on p "Manufacturing" at bounding box center [74, 86] width 94 height 19
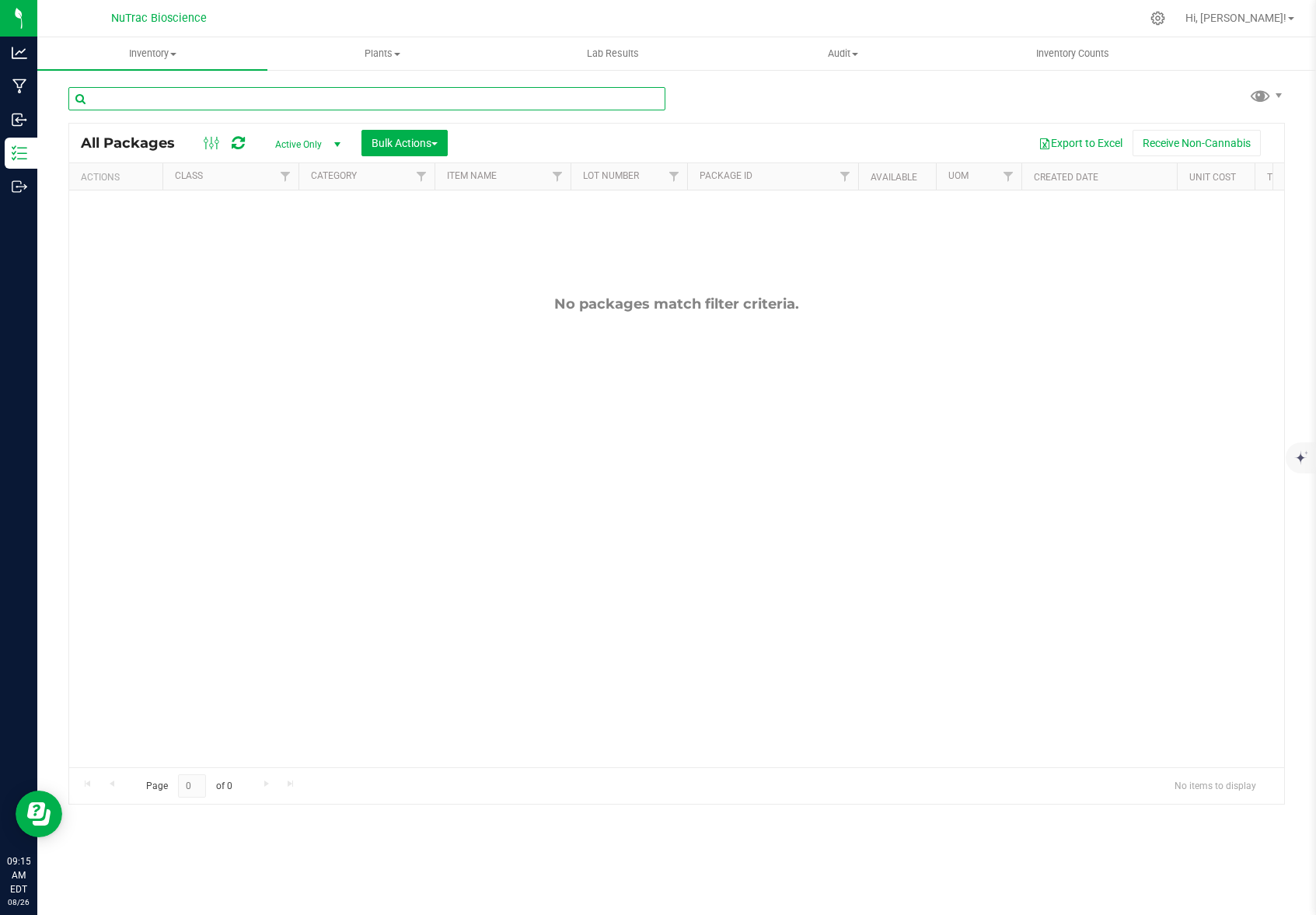
click at [166, 90] on input "text" at bounding box center [367, 98] width 597 height 23
type input "D-02262025-G01"
click at [325, 139] on span "Active Only" at bounding box center [305, 145] width 86 height 22
click at [311, 244] on li "All" at bounding box center [304, 238] width 84 height 23
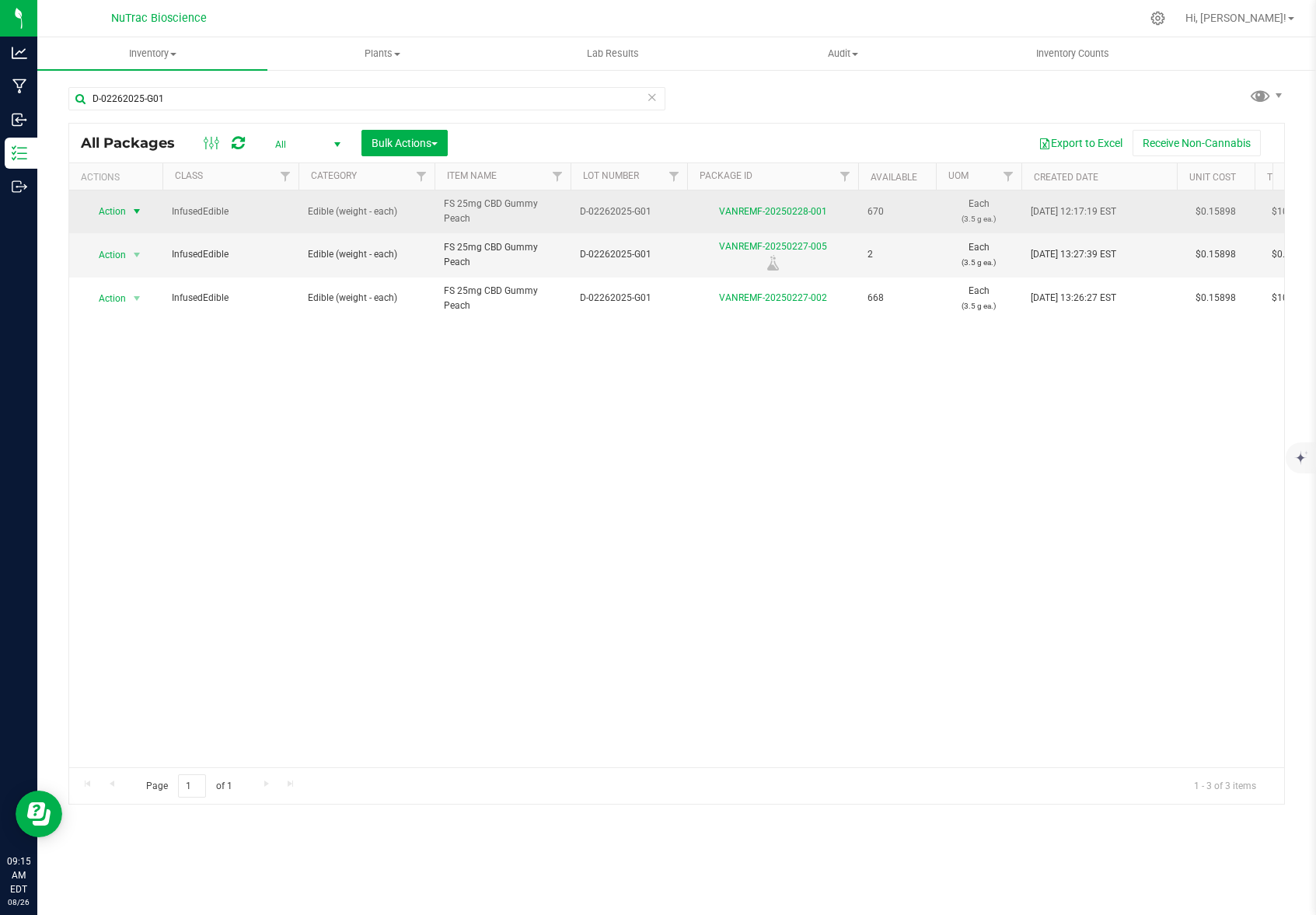
click at [112, 214] on span "Action" at bounding box center [106, 212] width 42 height 22
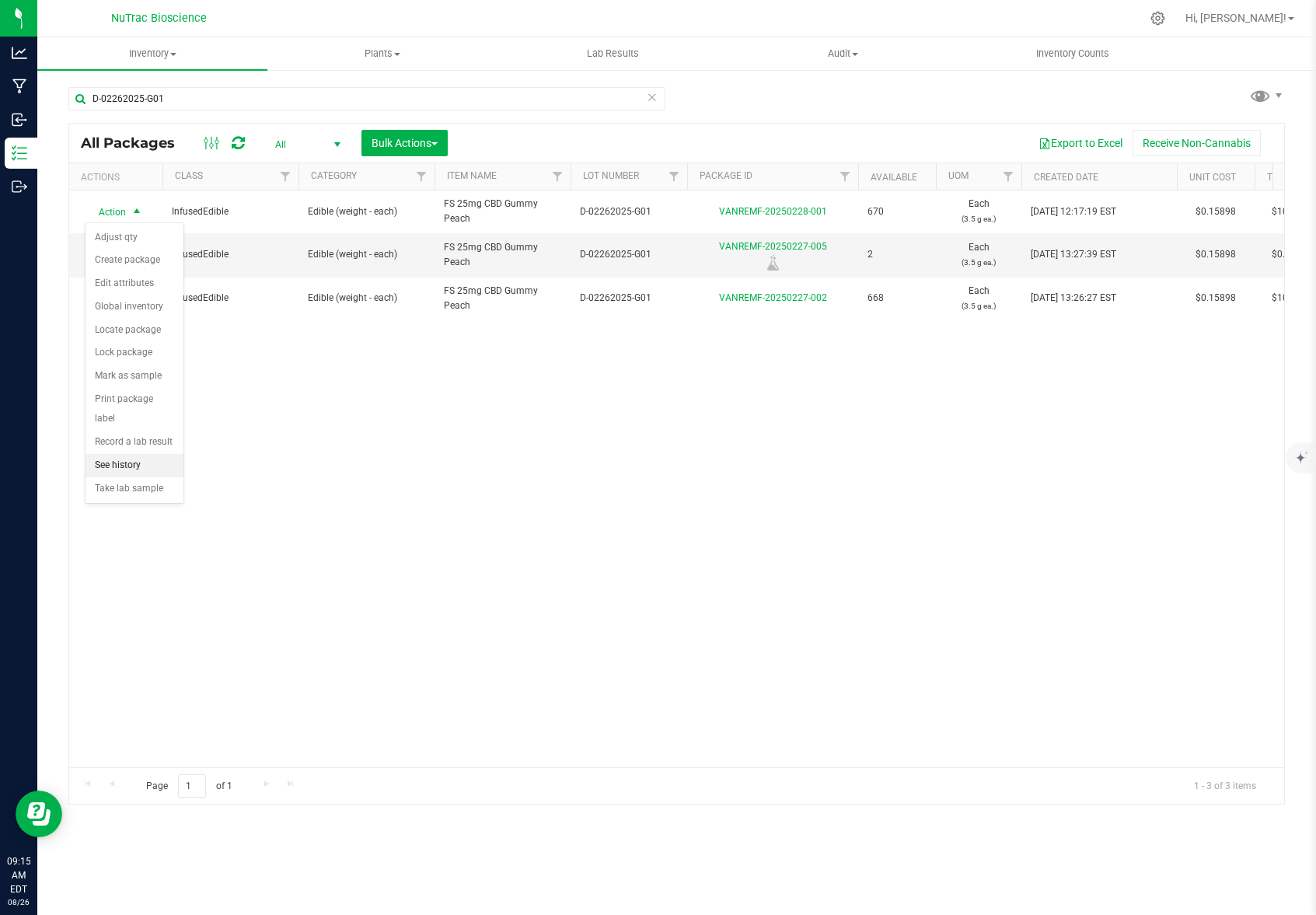
click at [152, 454] on li "See history" at bounding box center [135, 465] width 98 height 23
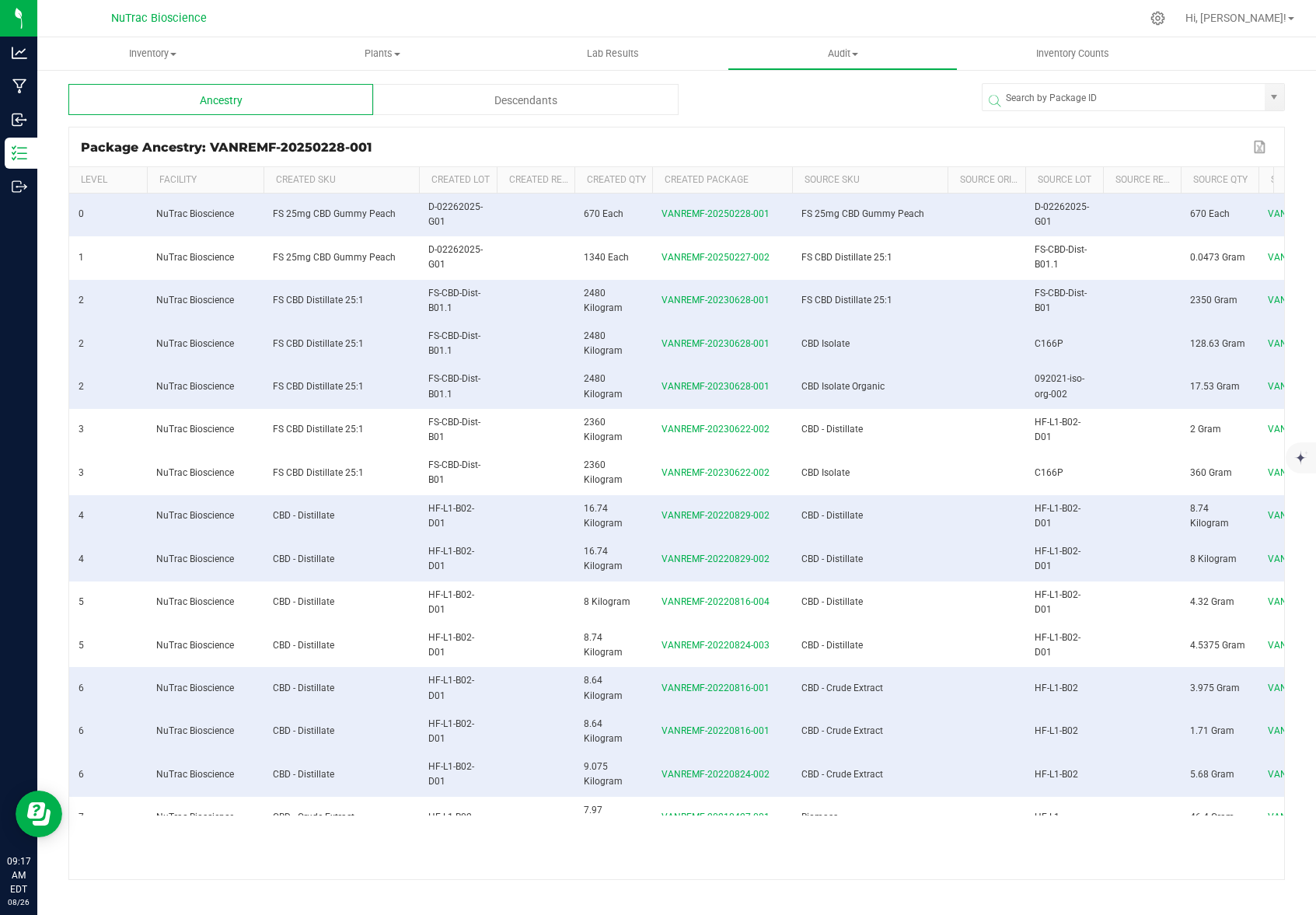
click at [703, 140] on div "Package Ancestry: VANREMF-20250228-001" at bounding box center [664, 147] width 1168 height 15
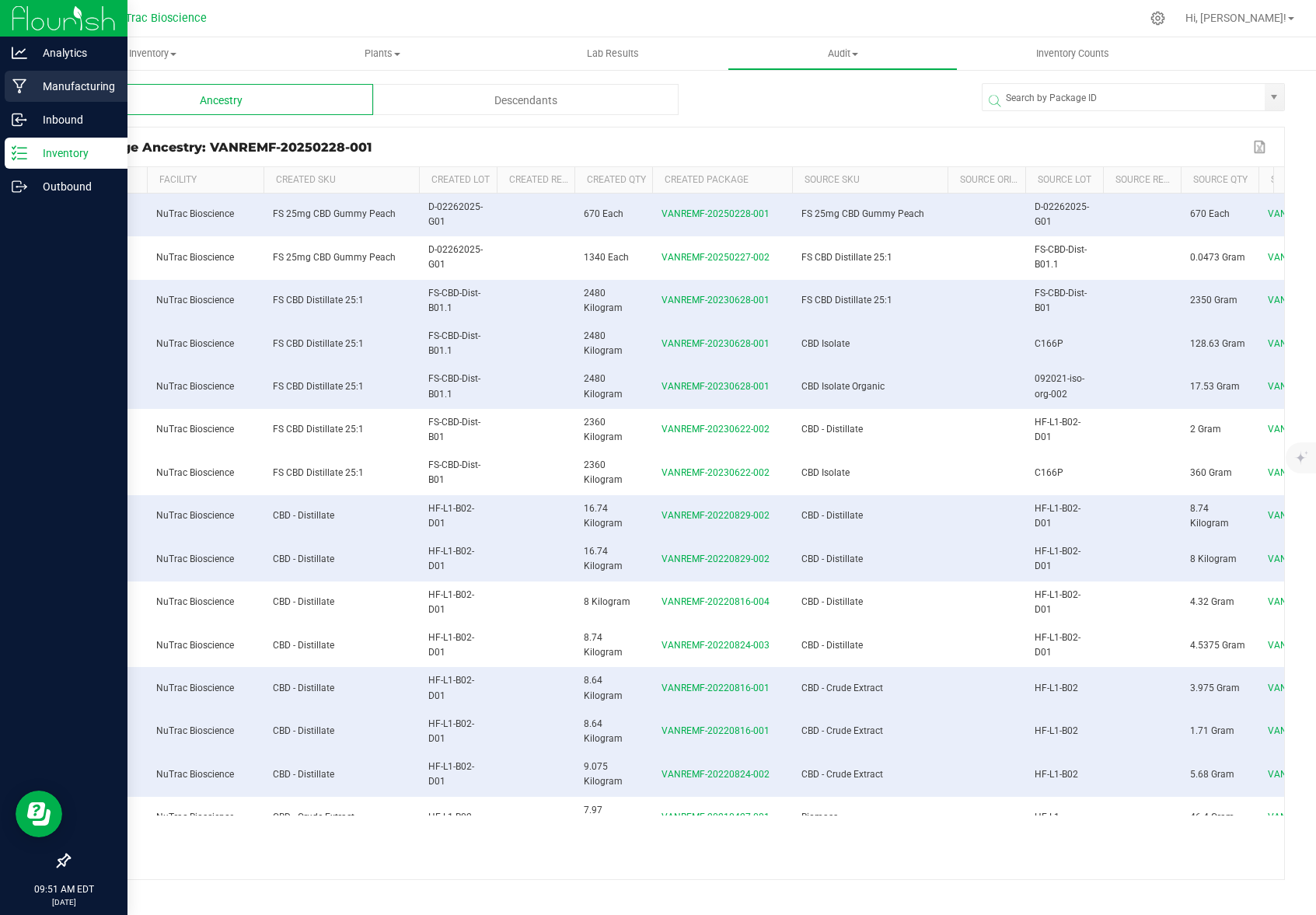
click at [101, 89] on p "Manufacturing" at bounding box center [74, 86] width 94 height 19
click at [57, 83] on p "Manufacturing" at bounding box center [74, 86] width 94 height 19
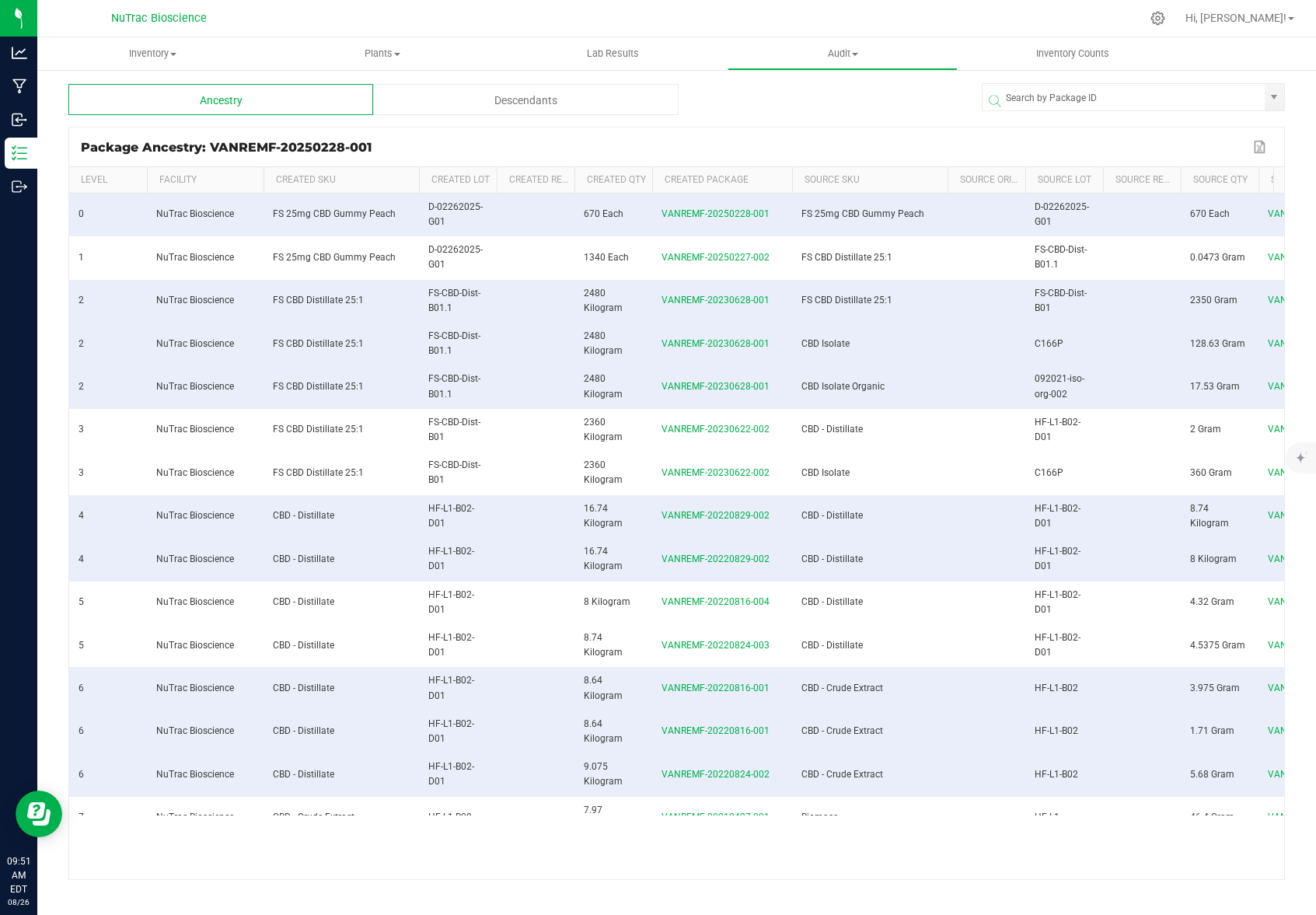
click at [1106, 98] on span at bounding box center [1137, 101] width 303 height 19
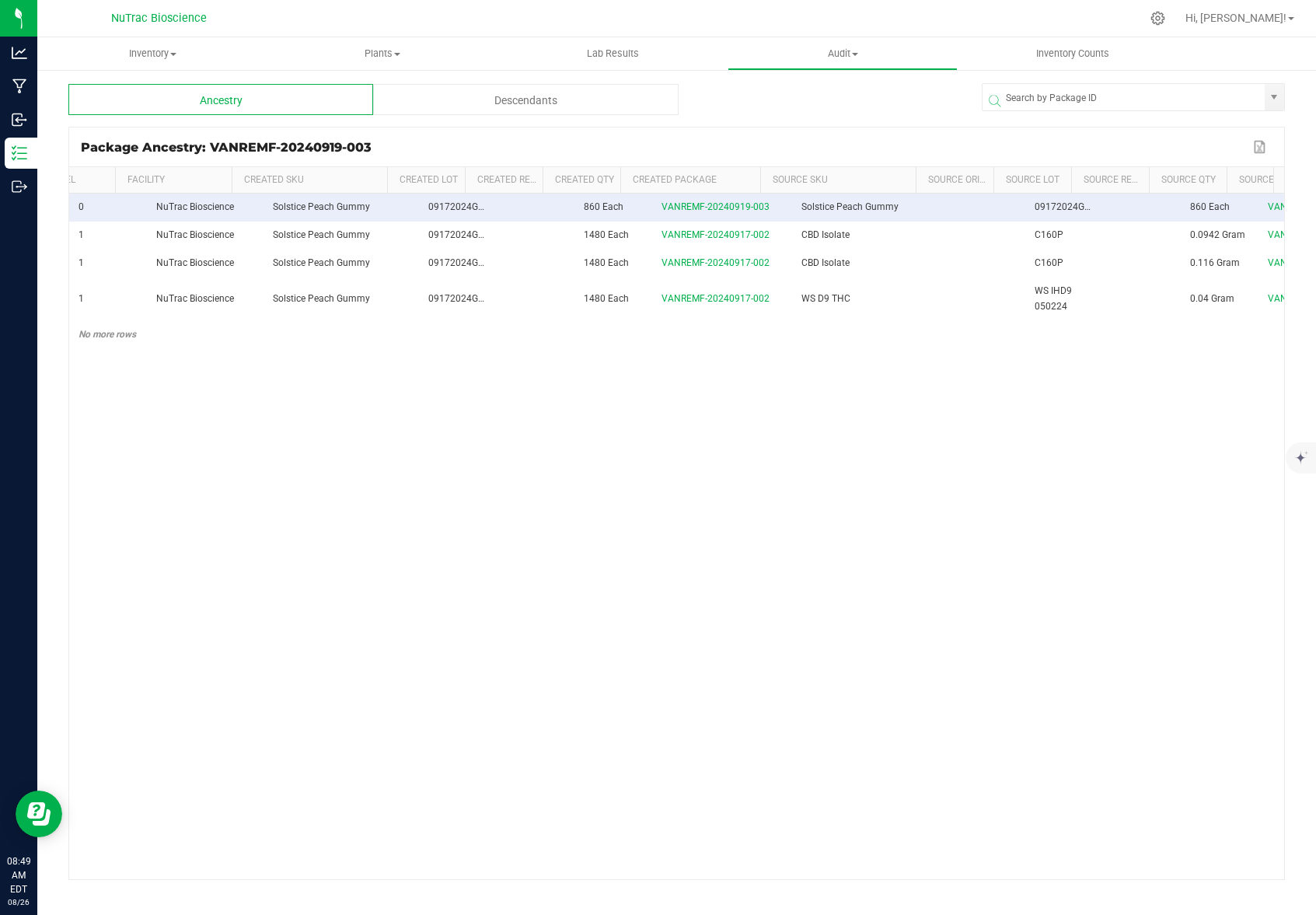
scroll to position [0, 32]
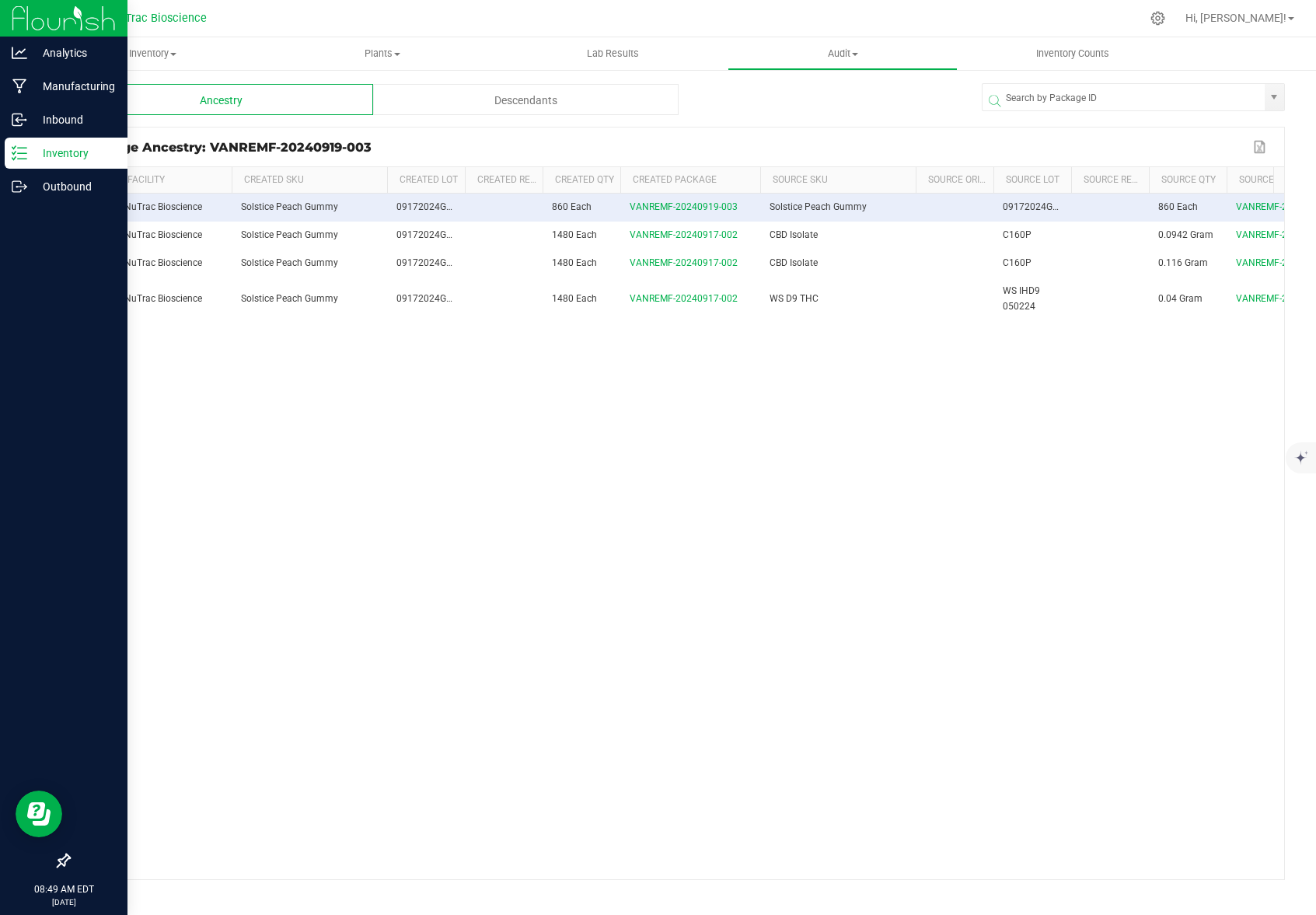
click at [62, 153] on p "Inventory" at bounding box center [74, 153] width 94 height 19
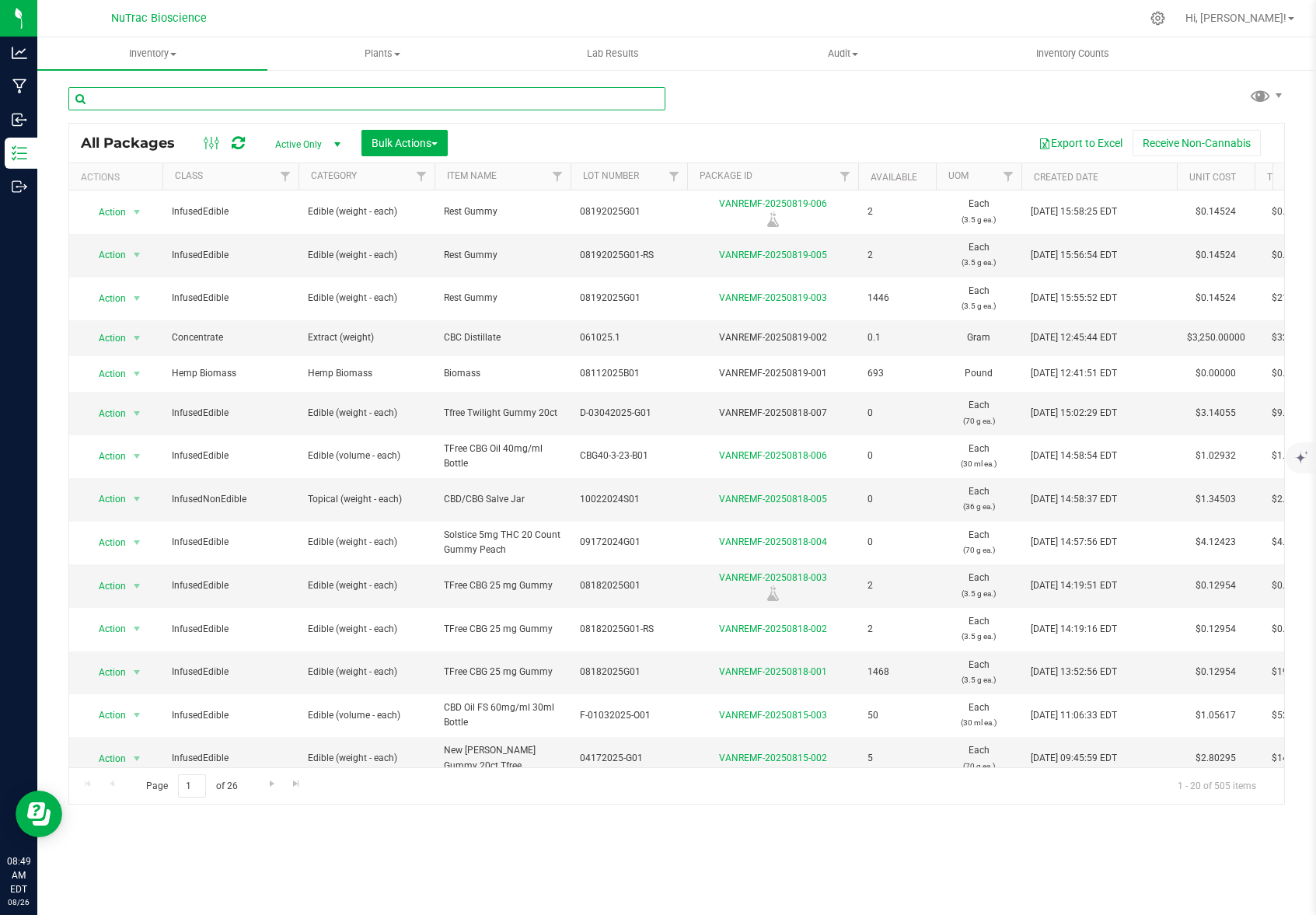
click at [264, 102] on input "text" at bounding box center [367, 98] width 597 height 23
paste input "VANREMF-20231113-002"
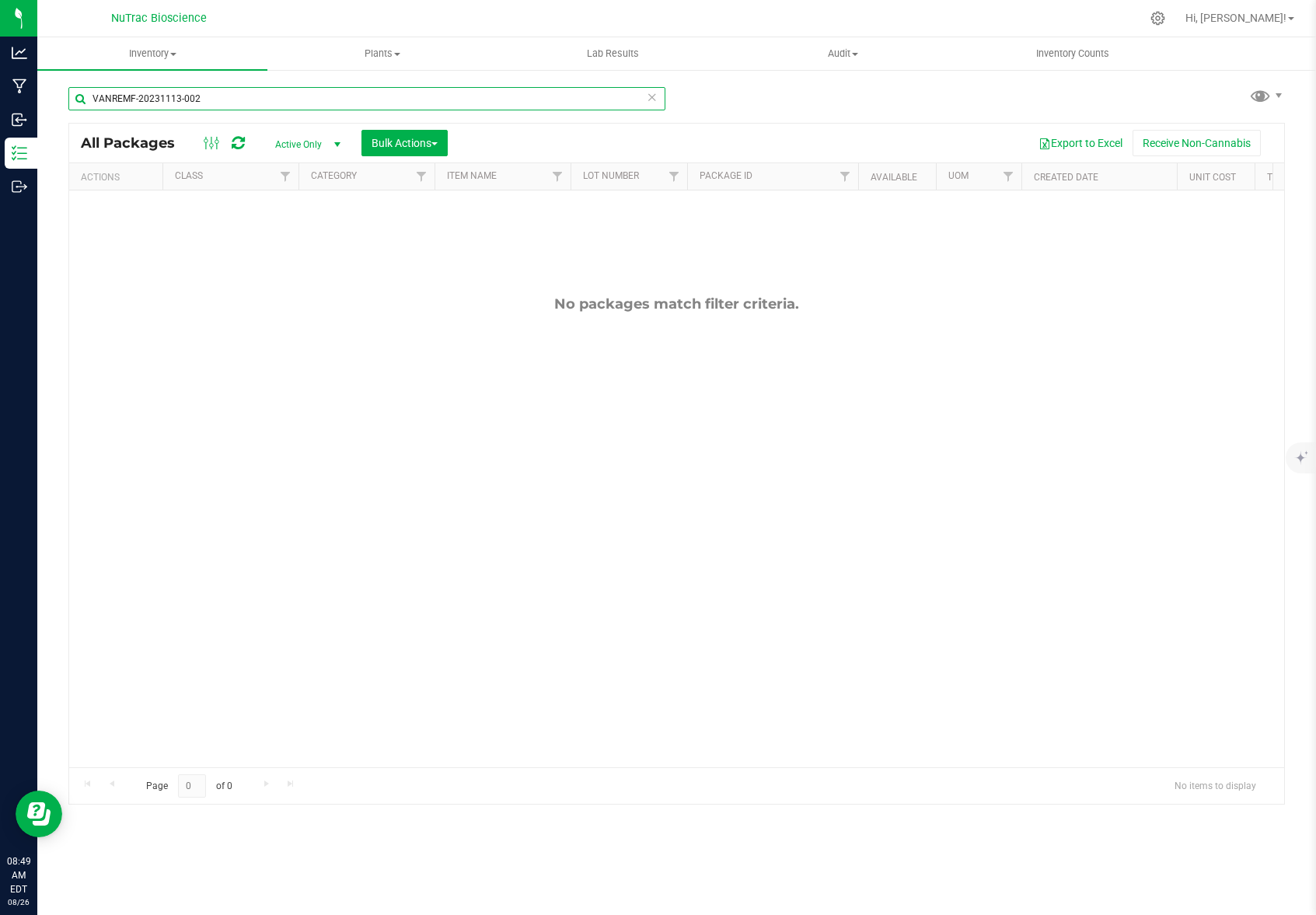
type input "VANREMF-20231113-002"
click at [336, 143] on span "select" at bounding box center [337, 145] width 12 height 12
click at [296, 242] on li "All" at bounding box center [304, 238] width 84 height 23
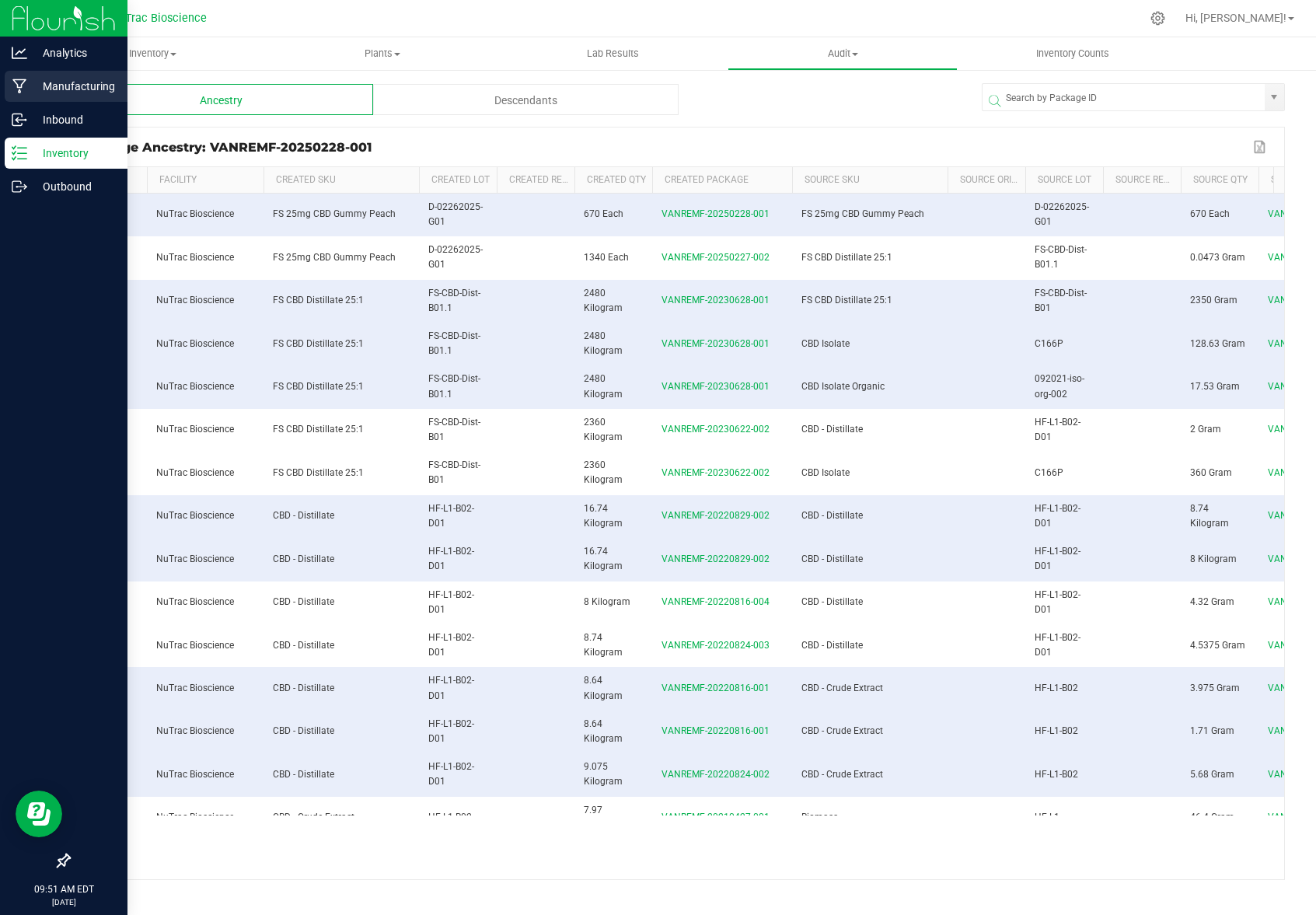
click at [61, 102] on link "Manufacturing" at bounding box center [64, 88] width 128 height 34
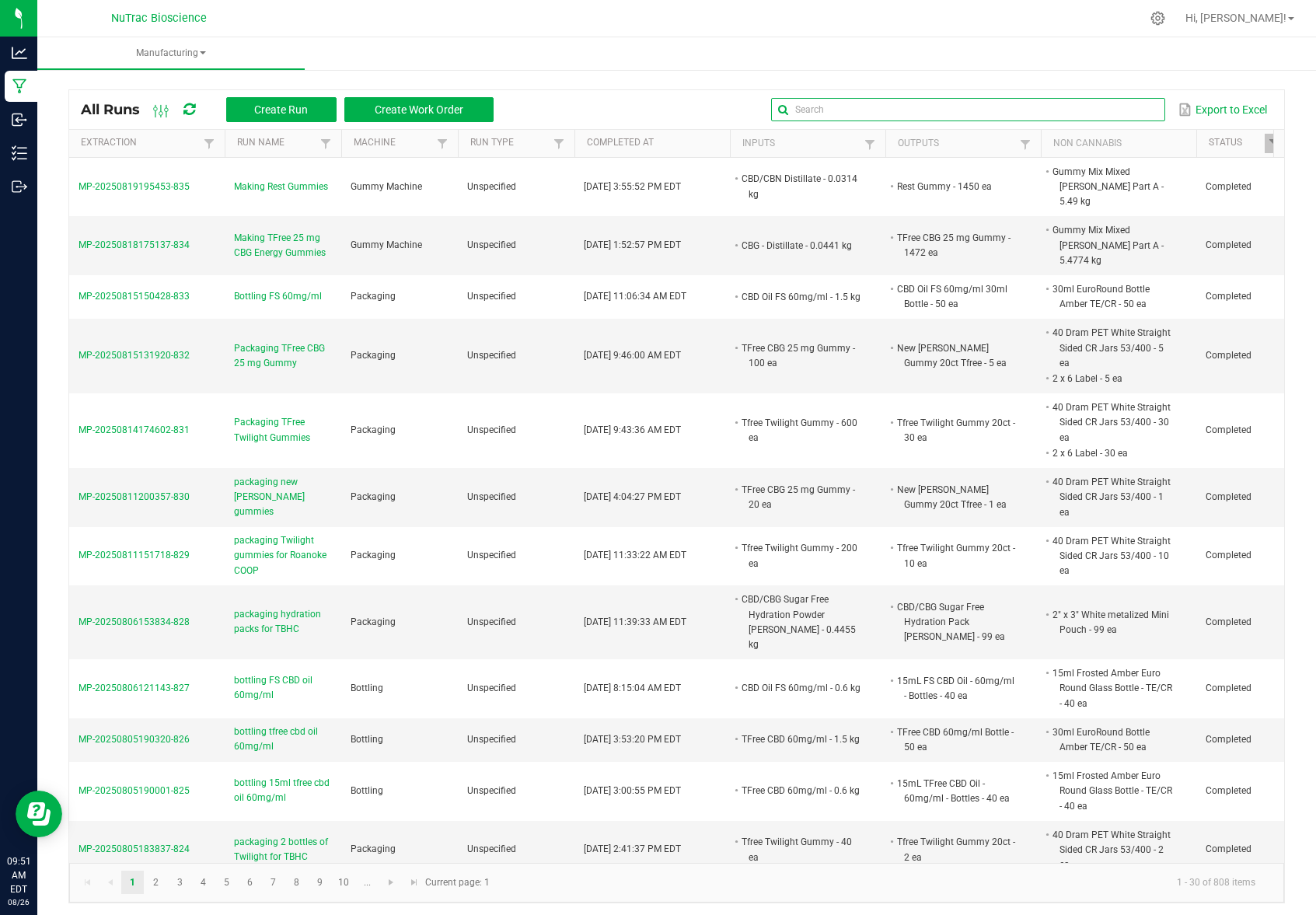
click at [1119, 108] on input "text" at bounding box center [968, 109] width 394 height 23
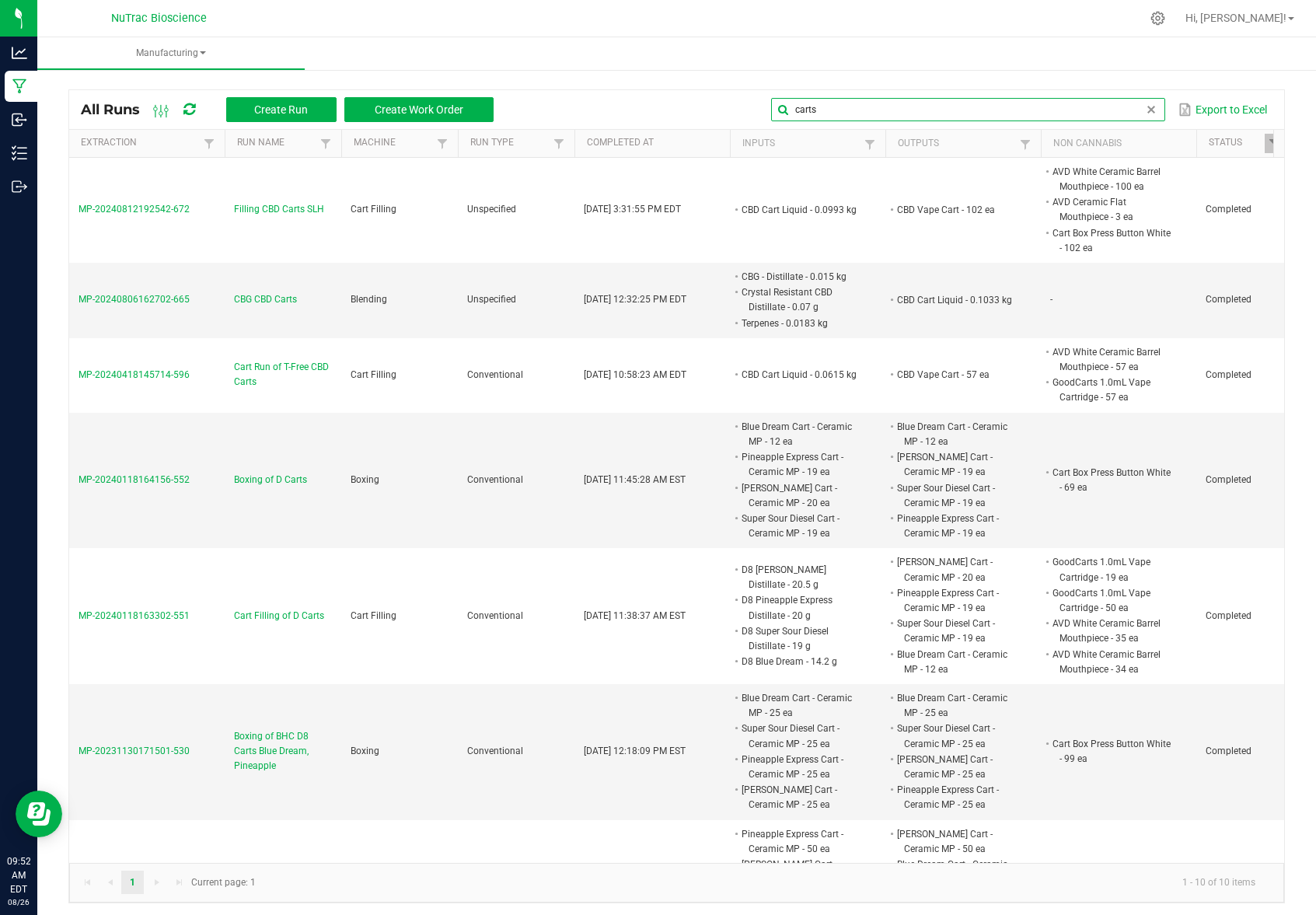
drag, startPoint x: 879, startPoint y: 111, endPoint x: 775, endPoint y: 115, distance: 104.1
click at [775, 115] on input "carts" at bounding box center [968, 109] width 394 height 23
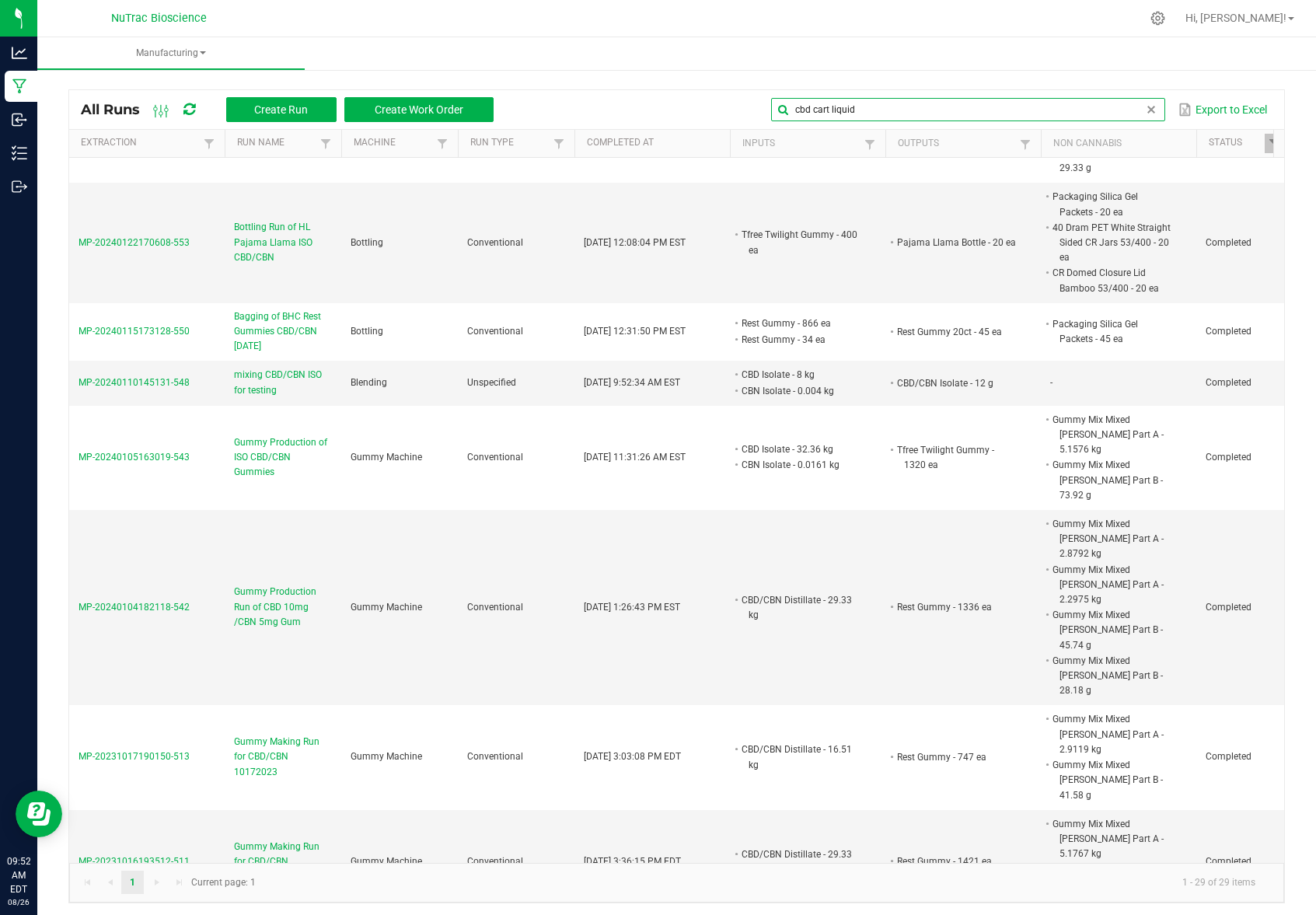
scroll to position [1031, 0]
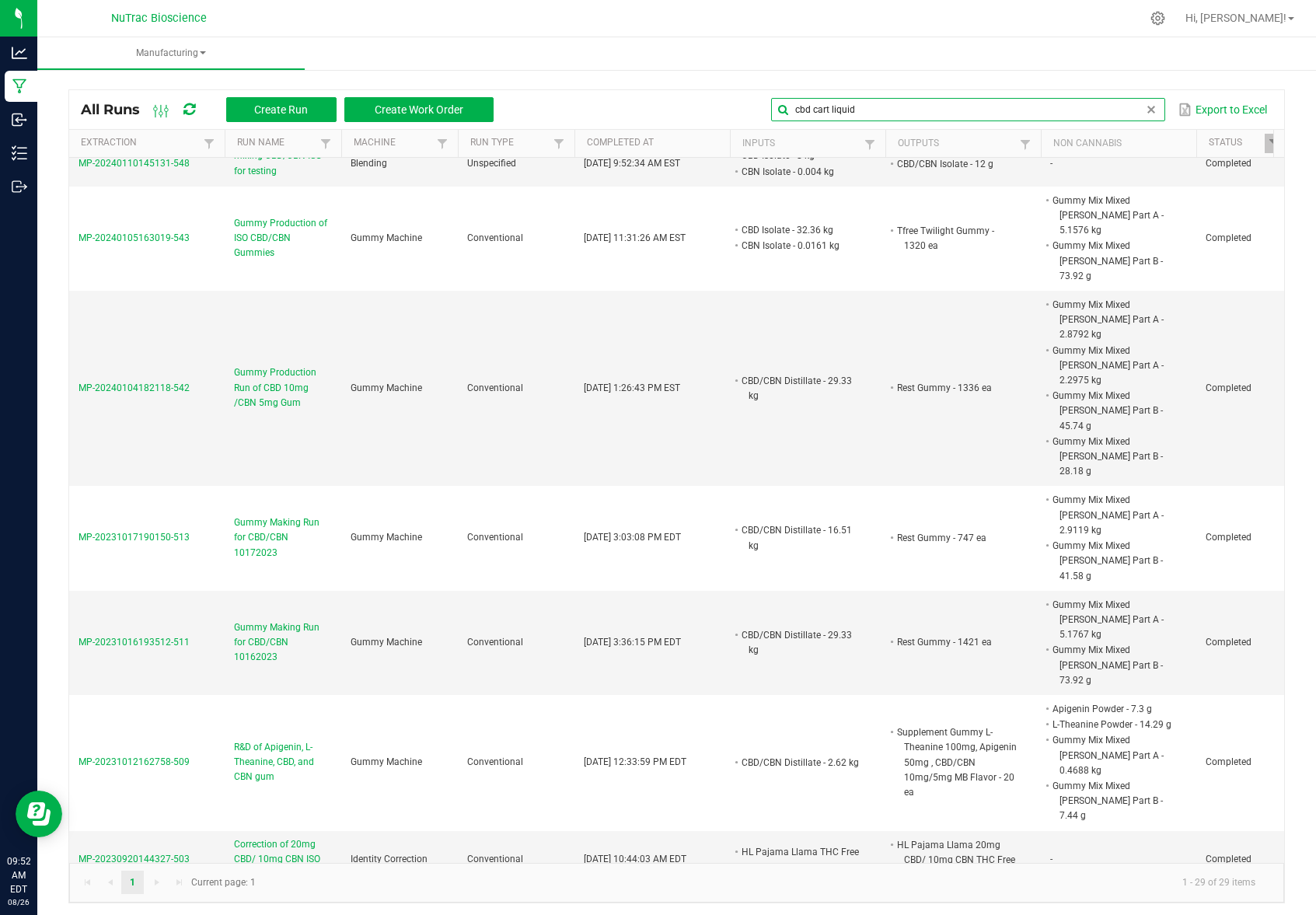
drag, startPoint x: 802, startPoint y: 111, endPoint x: 762, endPoint y: 112, distance: 40.0
click at [771, 112] on input "cbd cart liquid" at bounding box center [968, 109] width 394 height 23
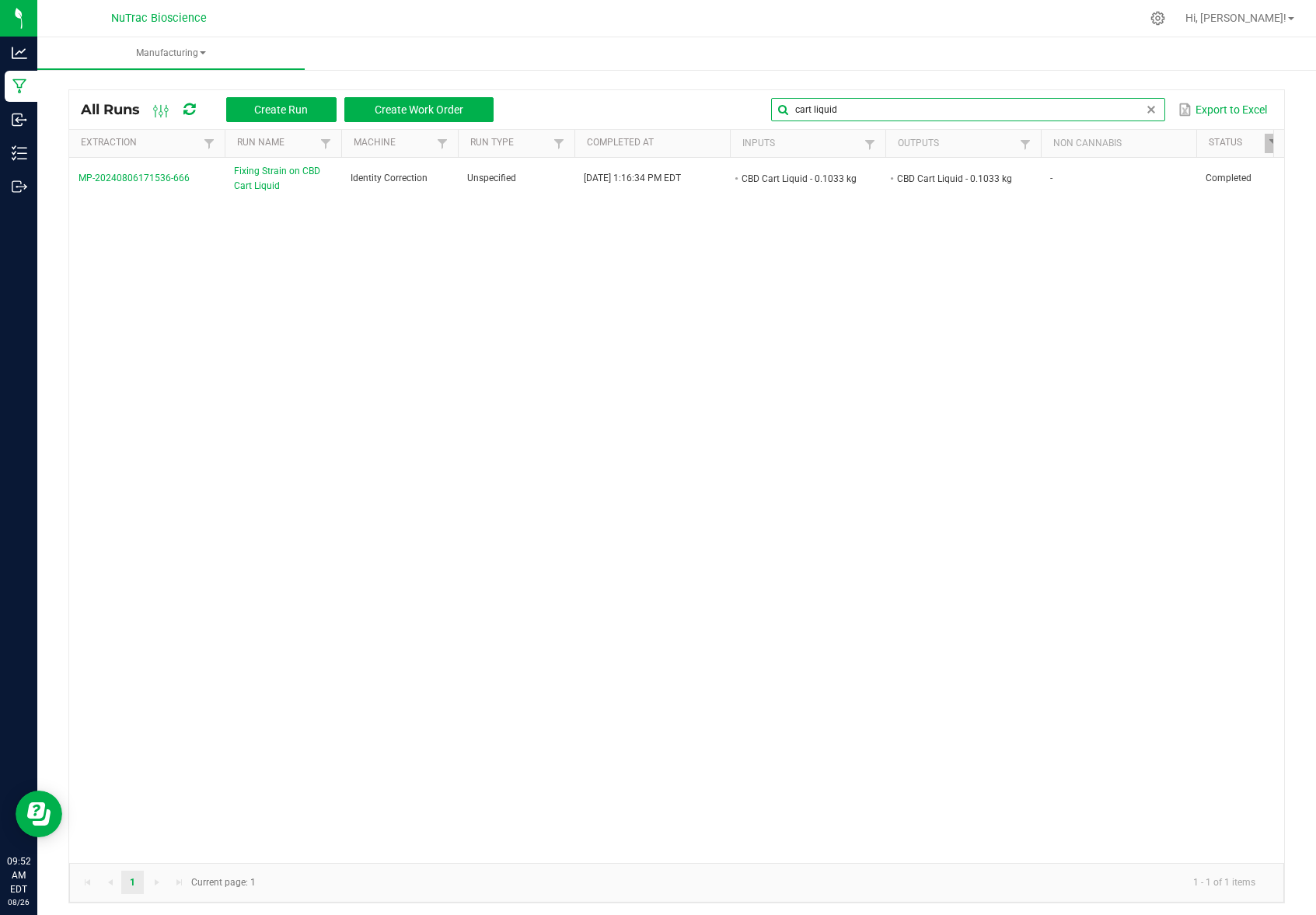
drag, startPoint x: 864, startPoint y: 111, endPoint x: 762, endPoint y: 111, distance: 102.0
click at [771, 111] on input "cart liquid" at bounding box center [968, 109] width 394 height 23
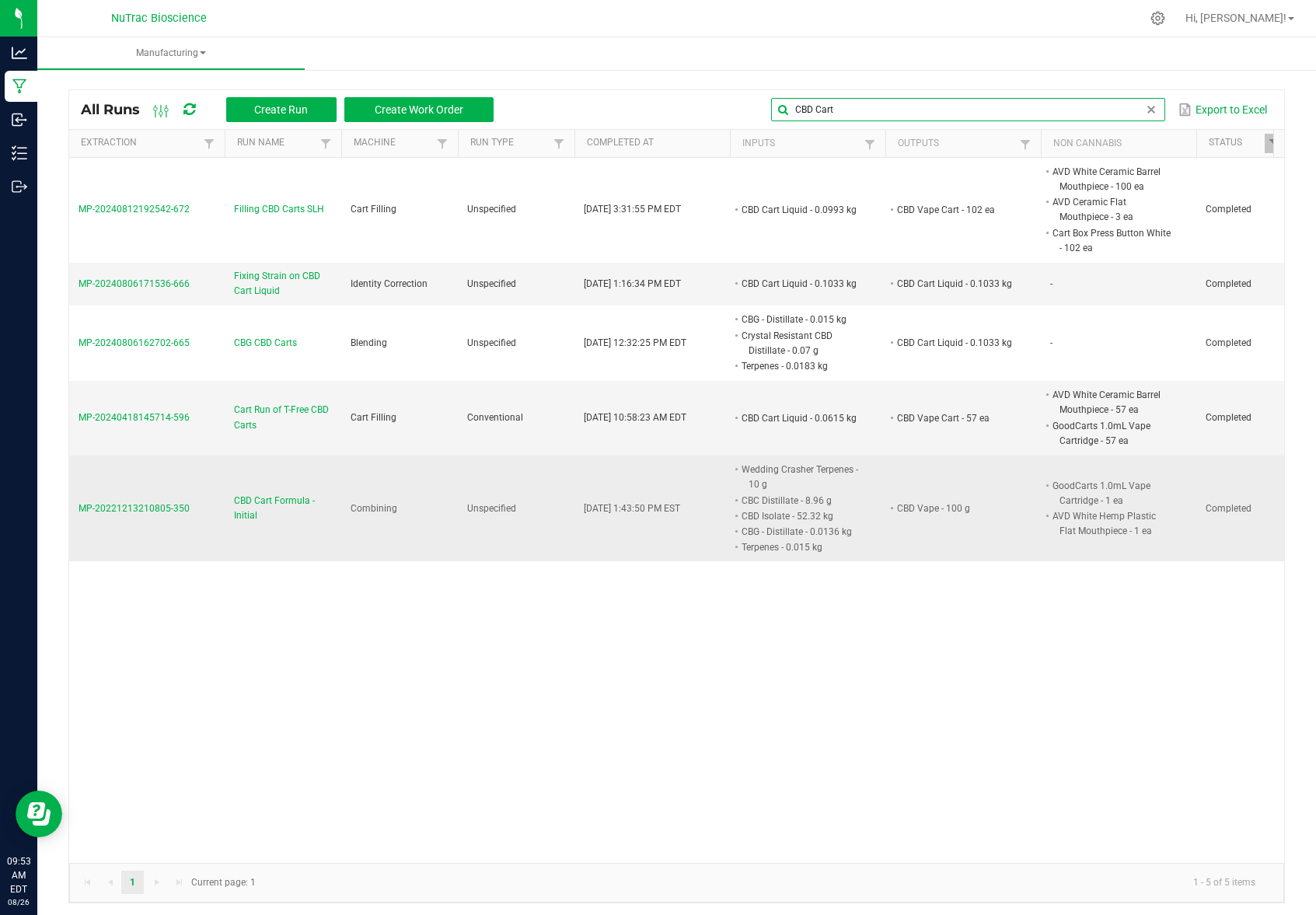
type input "CBD Cart"
click at [143, 503] on span "MP-20221213210805-350" at bounding box center [134, 508] width 111 height 11
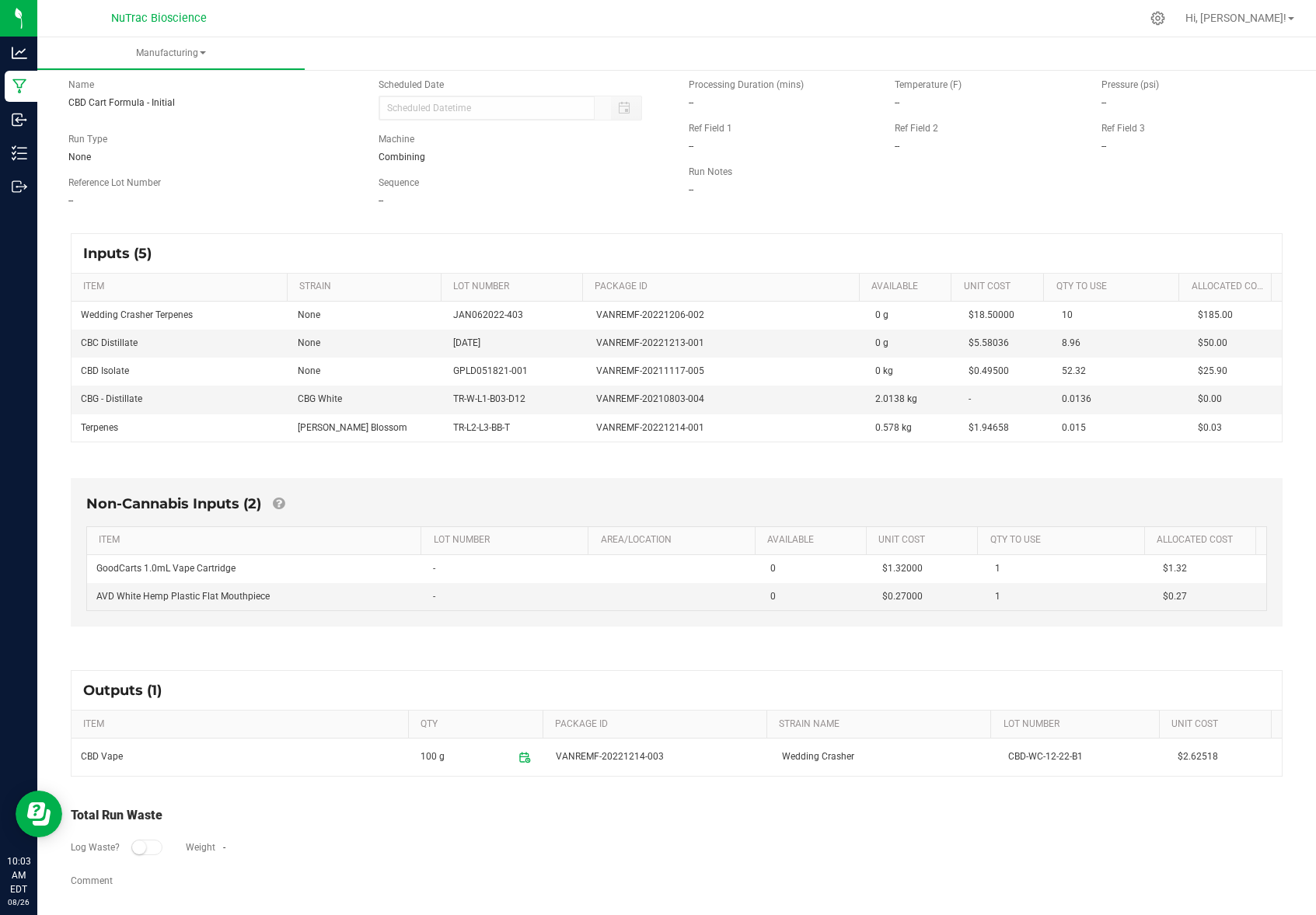
scroll to position [92, 0]
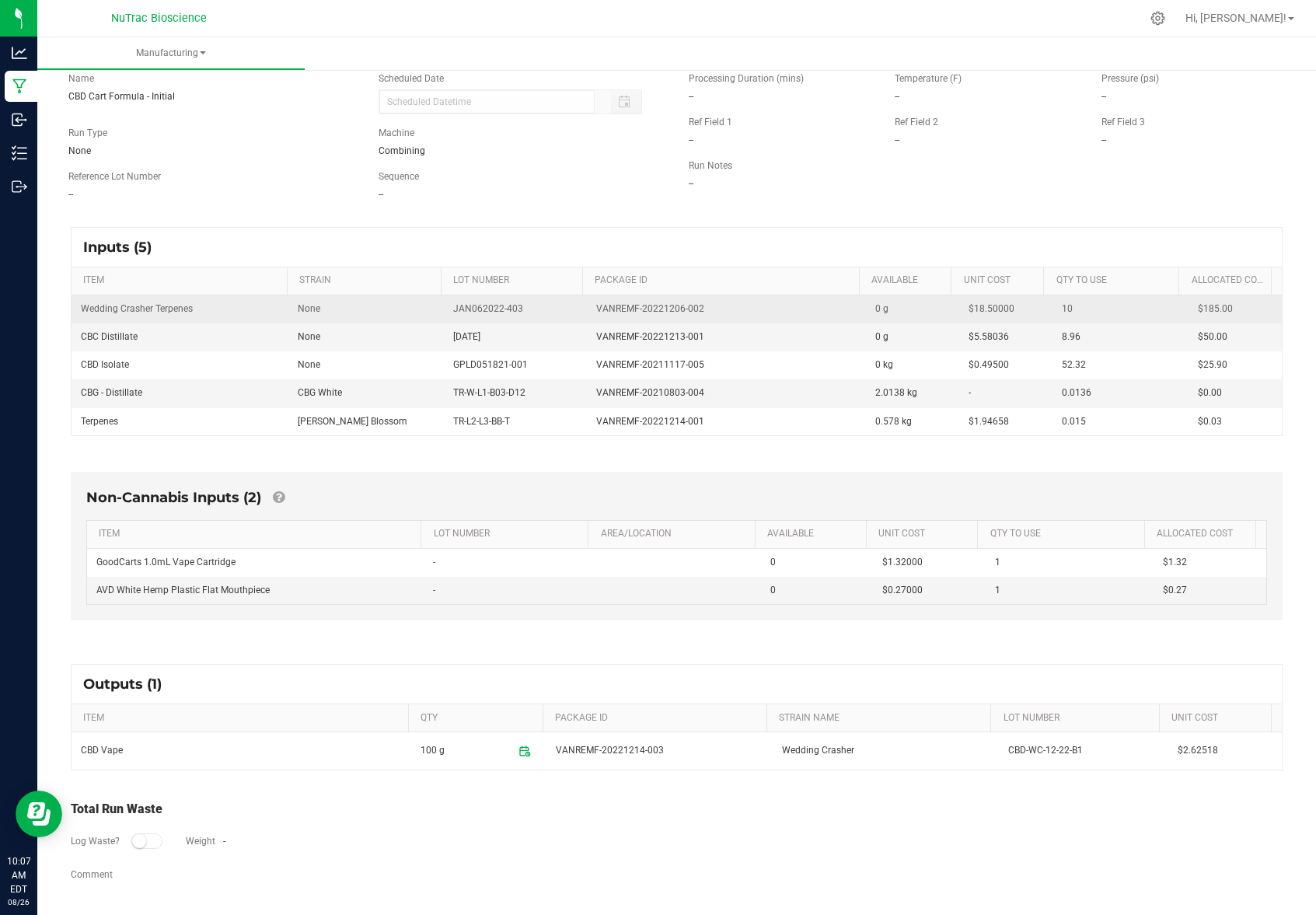
drag, startPoint x: 580, startPoint y: 308, endPoint x: 702, endPoint y: 316, distance: 122.3
click at [709, 315] on td "VANREMF-20221206-002" at bounding box center [726, 309] width 279 height 28
copy span "VANREMF-20221206-002"
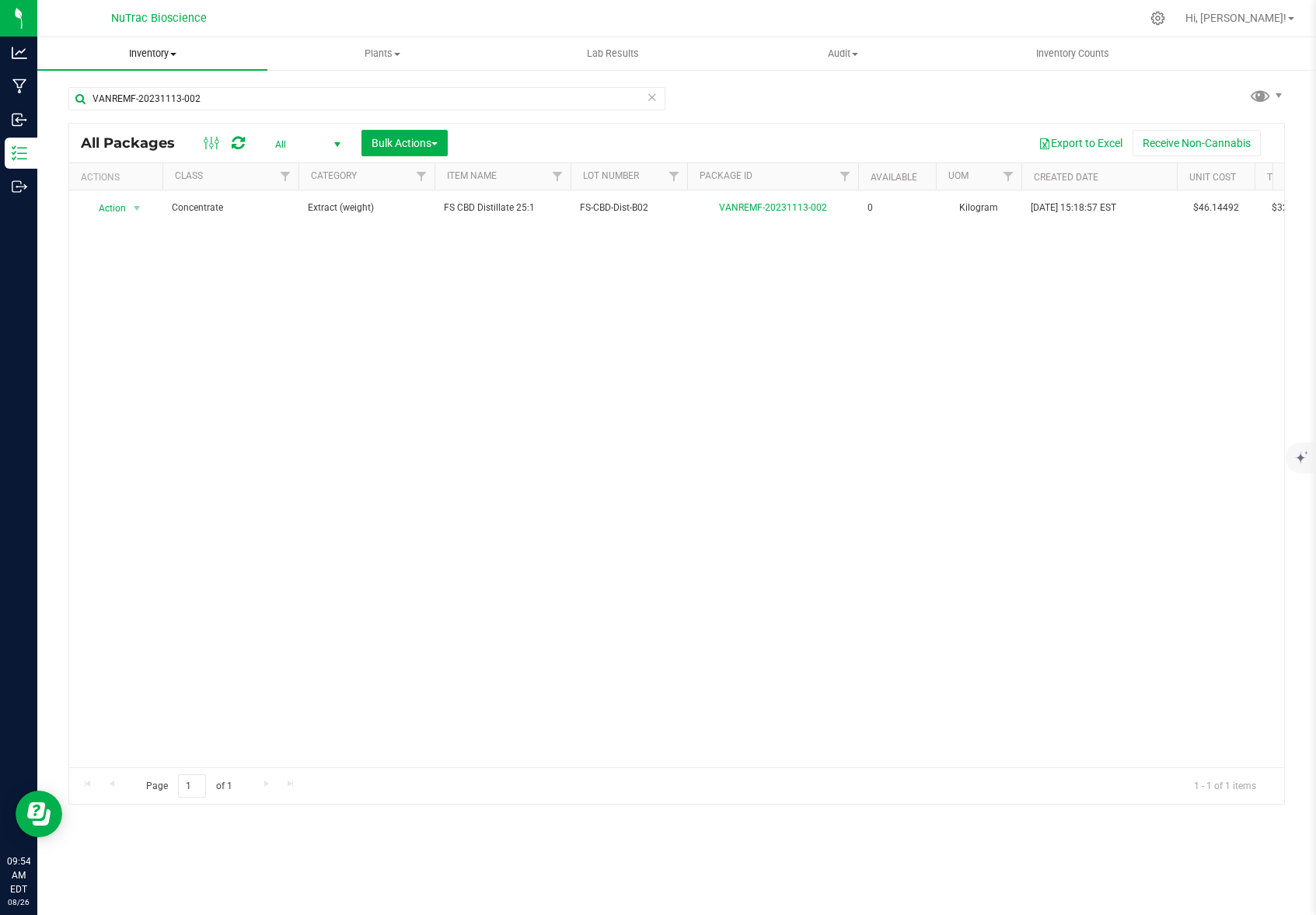
click at [158, 55] on span "Inventory" at bounding box center [152, 54] width 230 height 14
click at [133, 118] on span "All inventory" at bounding box center [89, 112] width 105 height 13
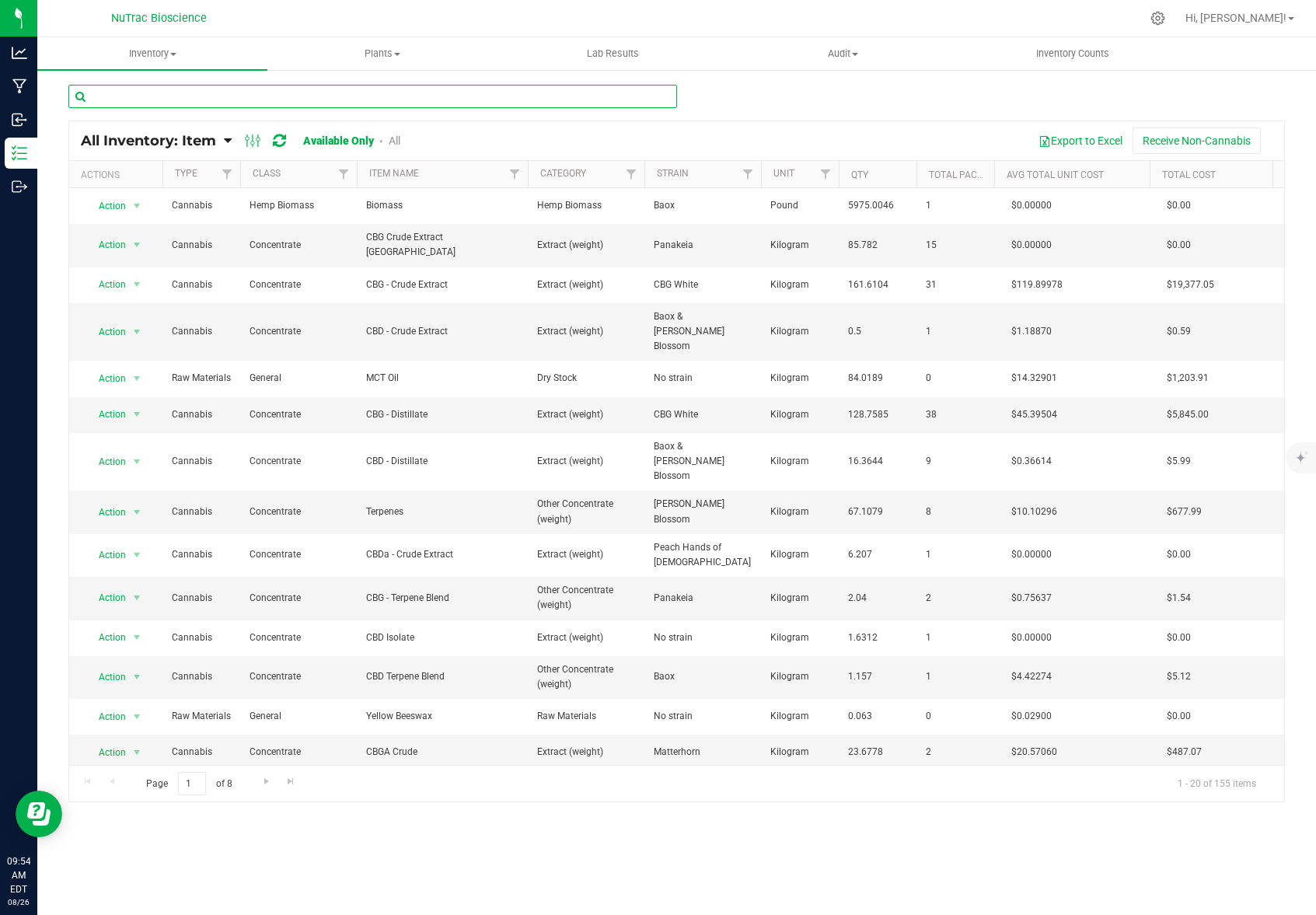
click at [297, 97] on input "text" at bounding box center [373, 96] width 609 height 23
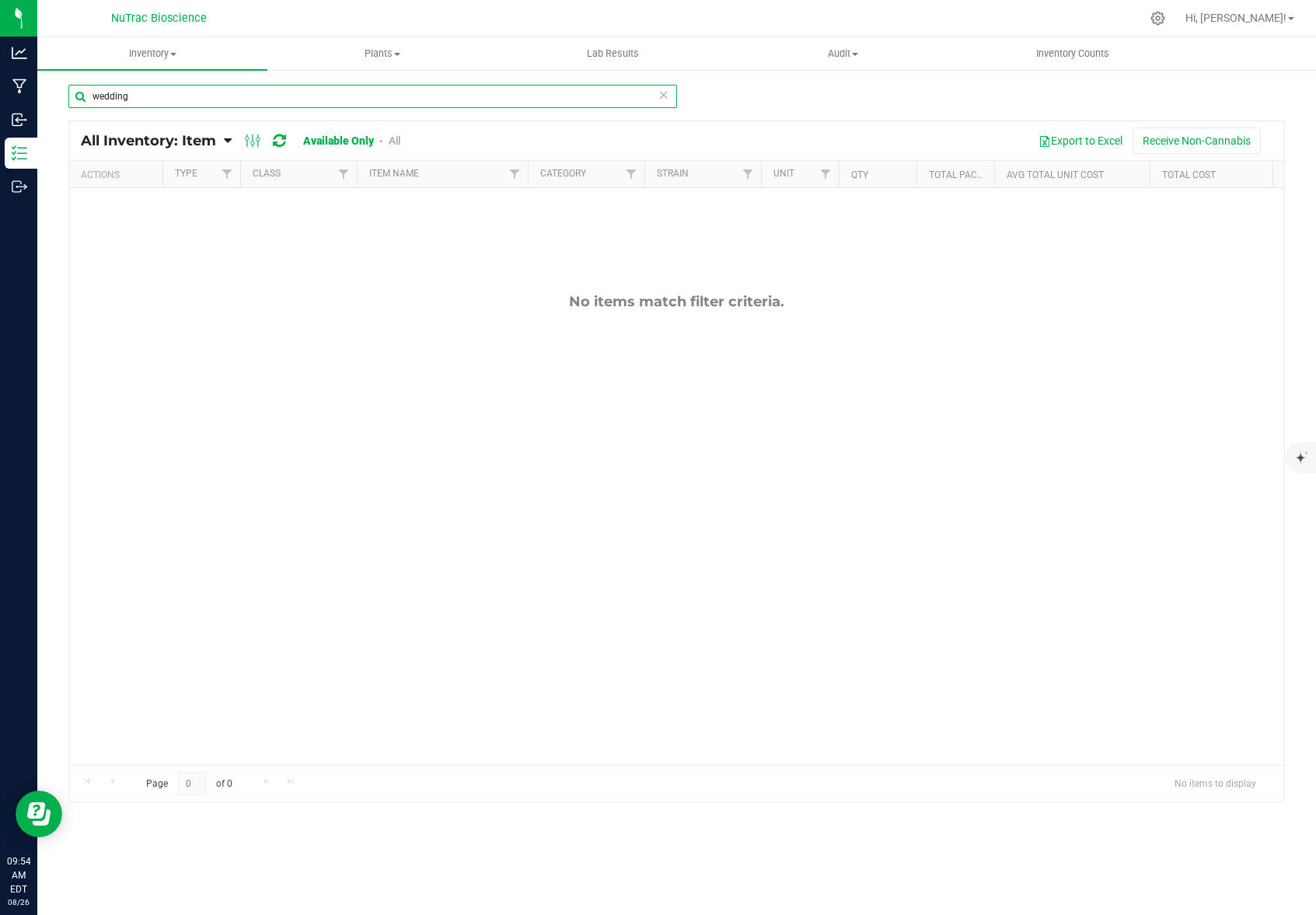
type input "wedding"
click at [364, 143] on link "Available Only" at bounding box center [338, 141] width 71 height 12
click at [395, 139] on link "All" at bounding box center [395, 141] width 12 height 12
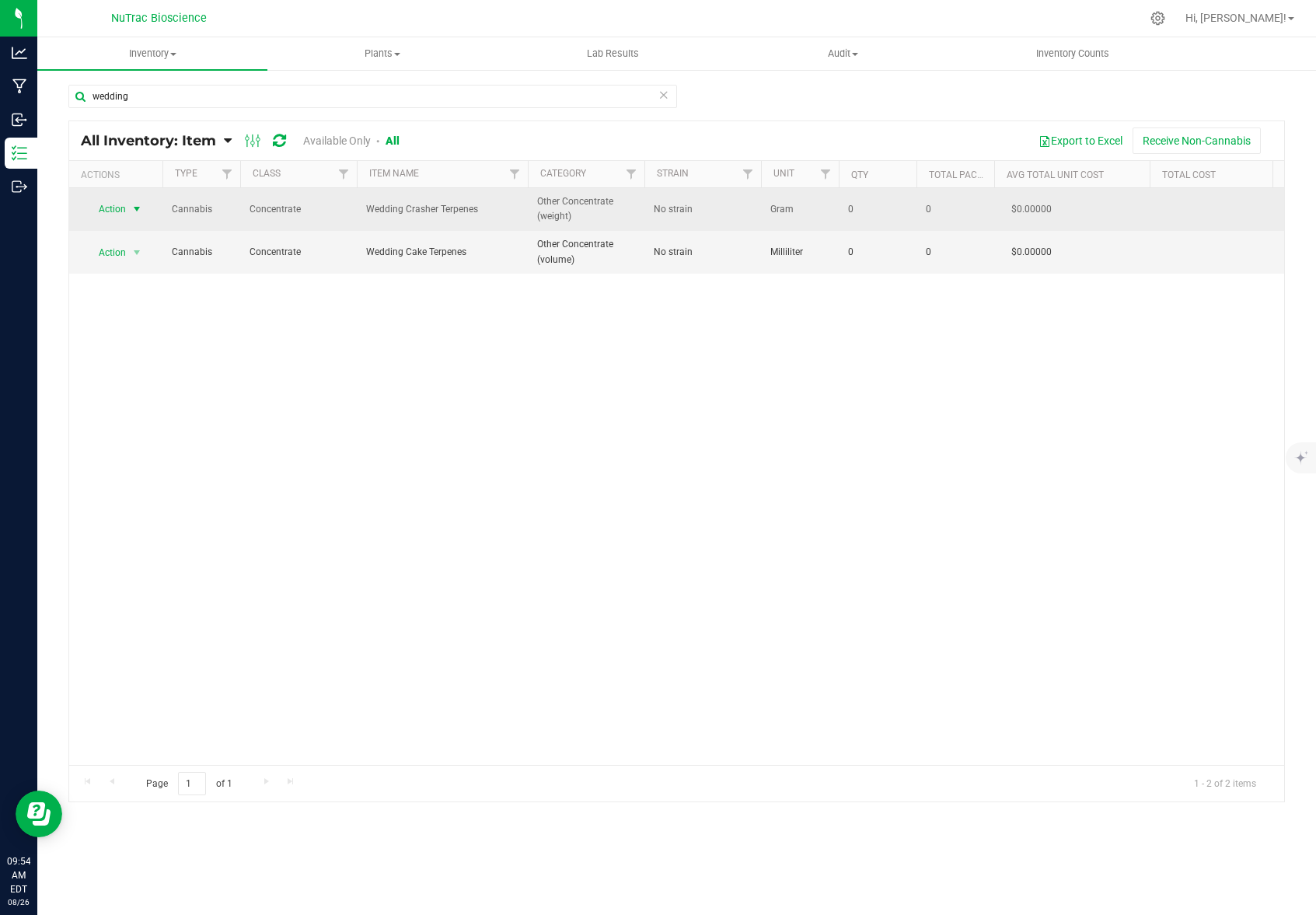
click at [127, 210] on span "Action" at bounding box center [116, 210] width 62 height 22
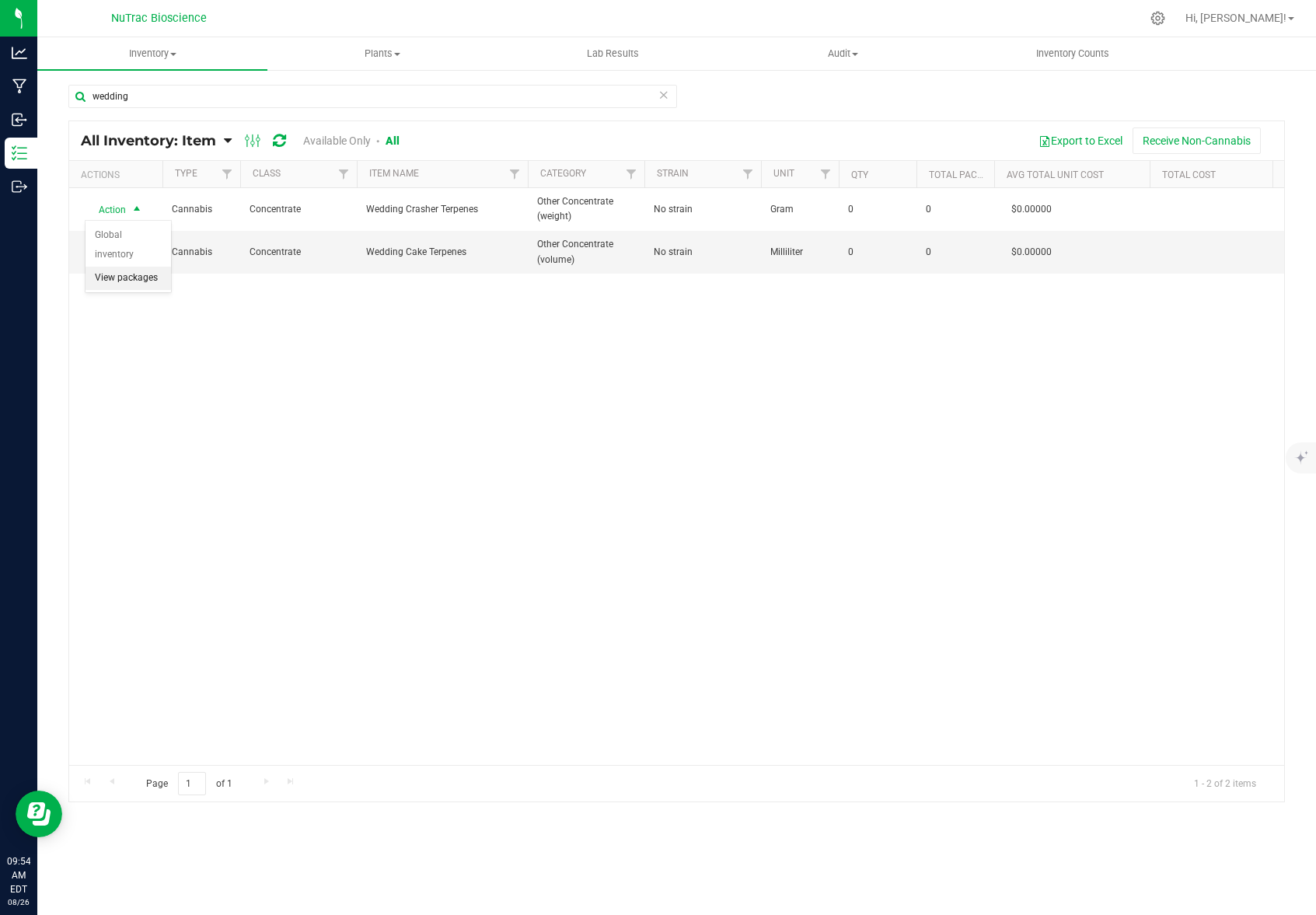
click at [128, 266] on li "View packages" at bounding box center [129, 277] width 86 height 23
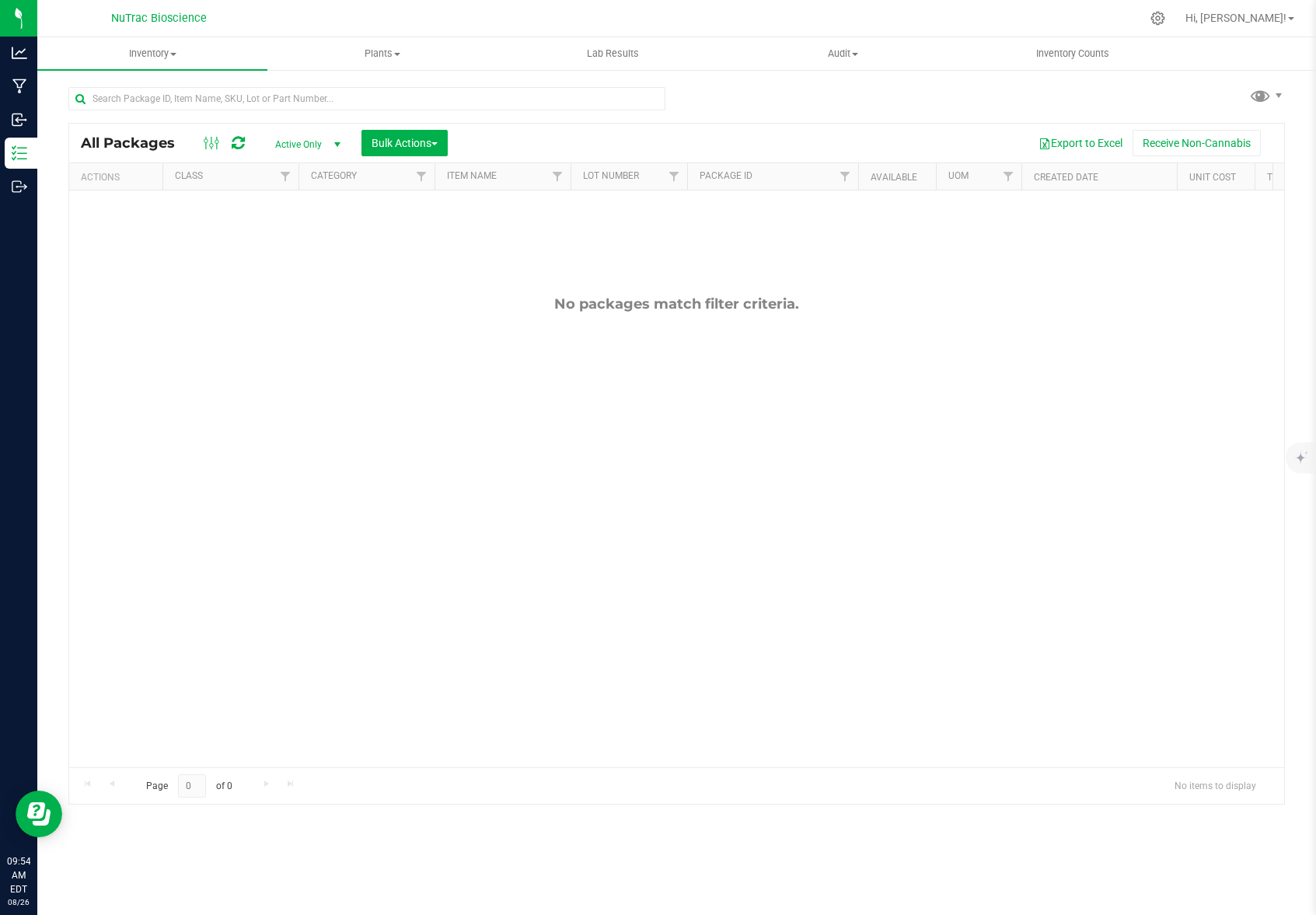
click at [331, 146] on span "select" at bounding box center [337, 145] width 12 height 12
click at [291, 241] on li "All" at bounding box center [304, 238] width 84 height 23
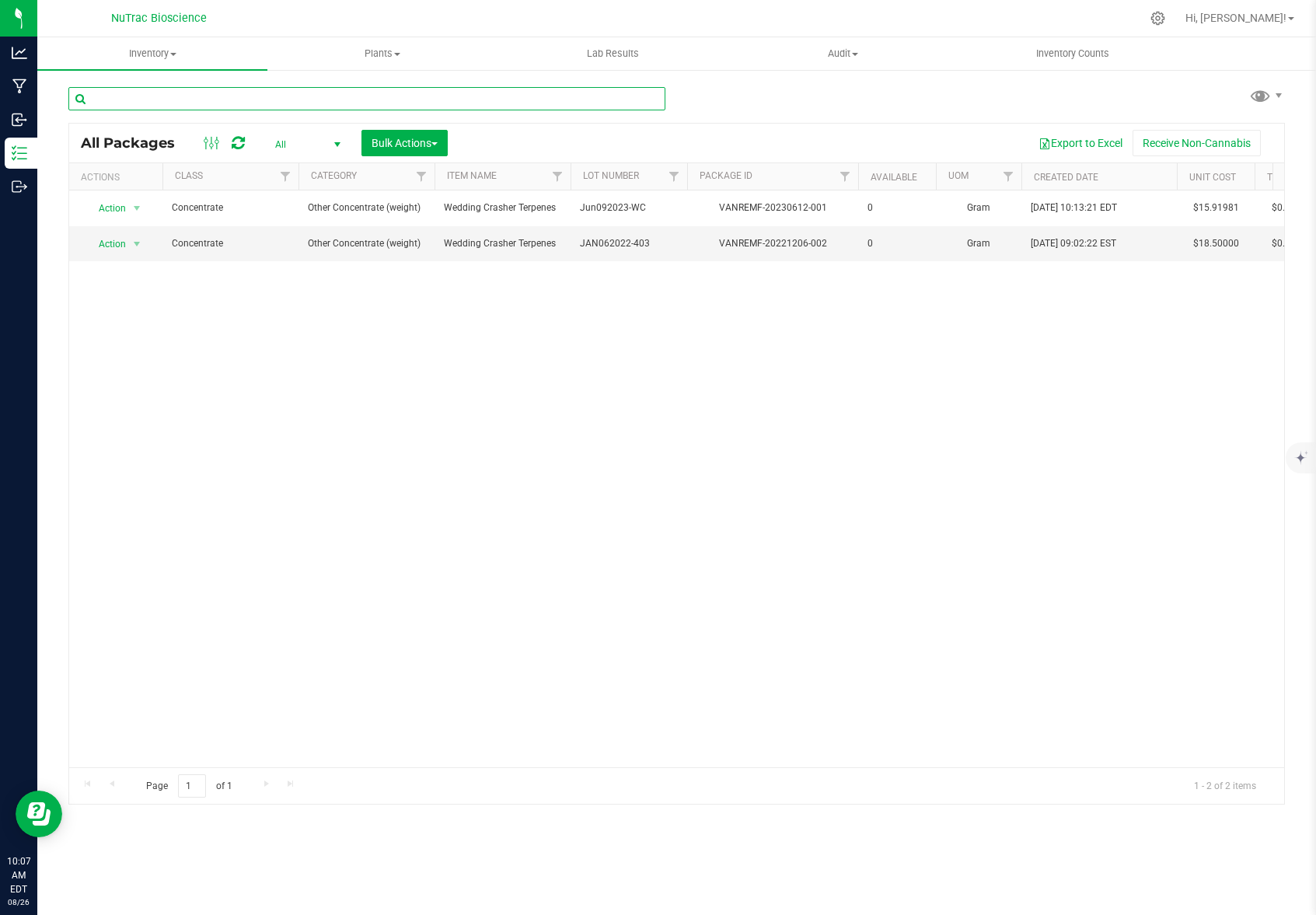
click at [187, 94] on input "text" at bounding box center [367, 98] width 597 height 23
paste input "VANREMF-20221206-002"
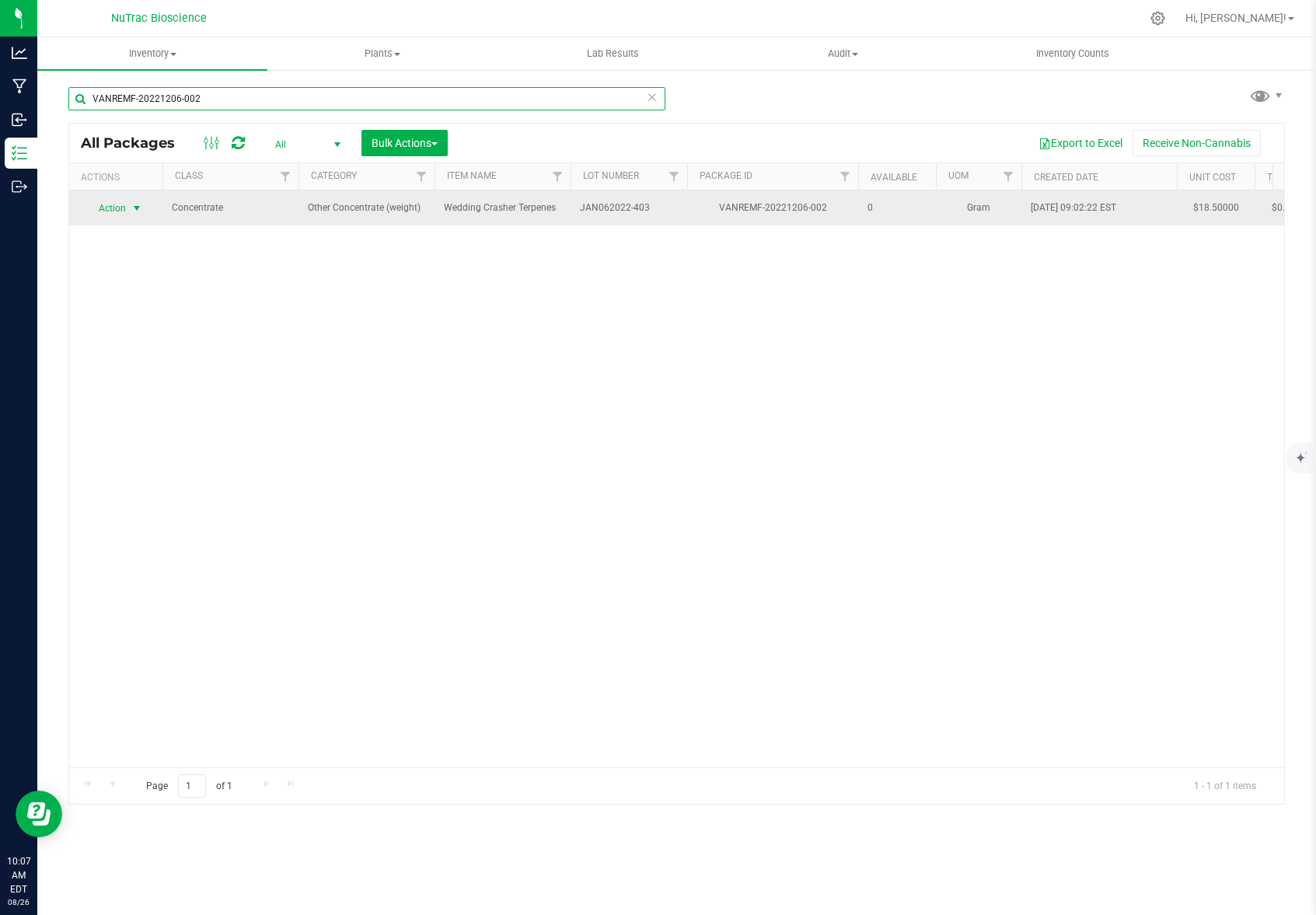
type input "VANREMF-20221206-002"
click at [132, 206] on span "select" at bounding box center [137, 209] width 12 height 12
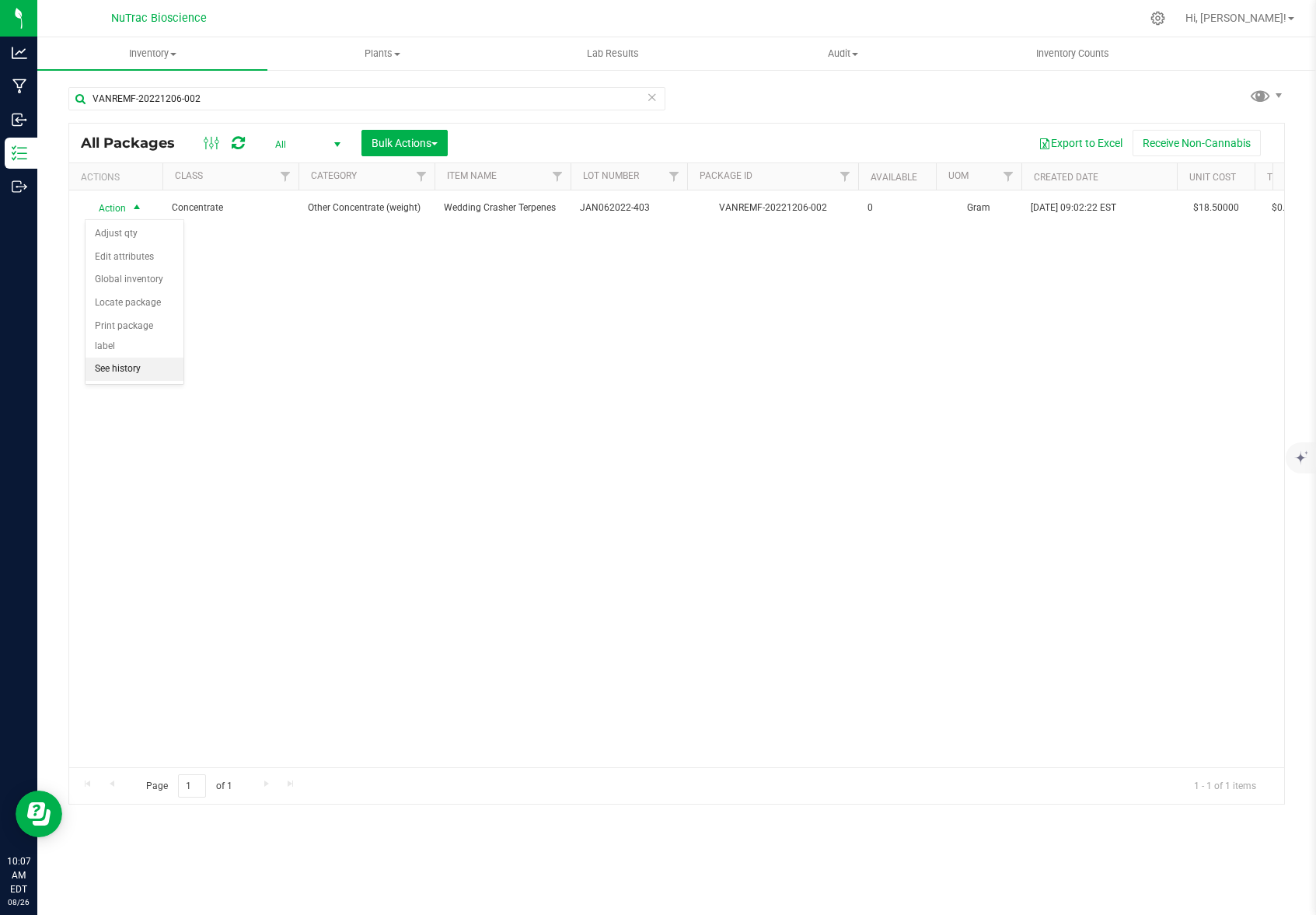
click at [130, 357] on li "See history" at bounding box center [135, 368] width 98 height 23
click at [162, 56] on span "Inventory" at bounding box center [152, 54] width 230 height 14
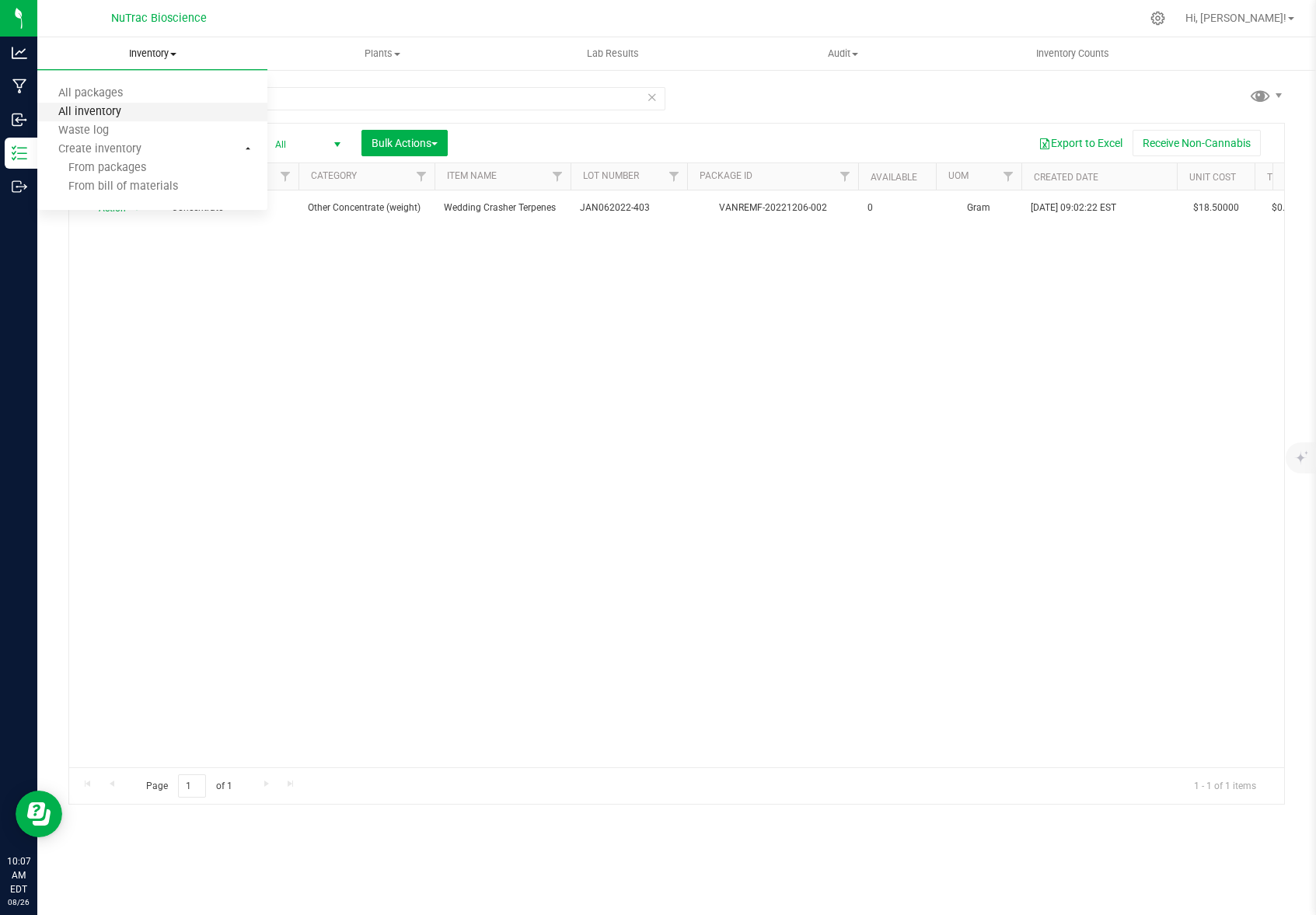
click at [125, 116] on span "All inventory" at bounding box center [89, 112] width 105 height 13
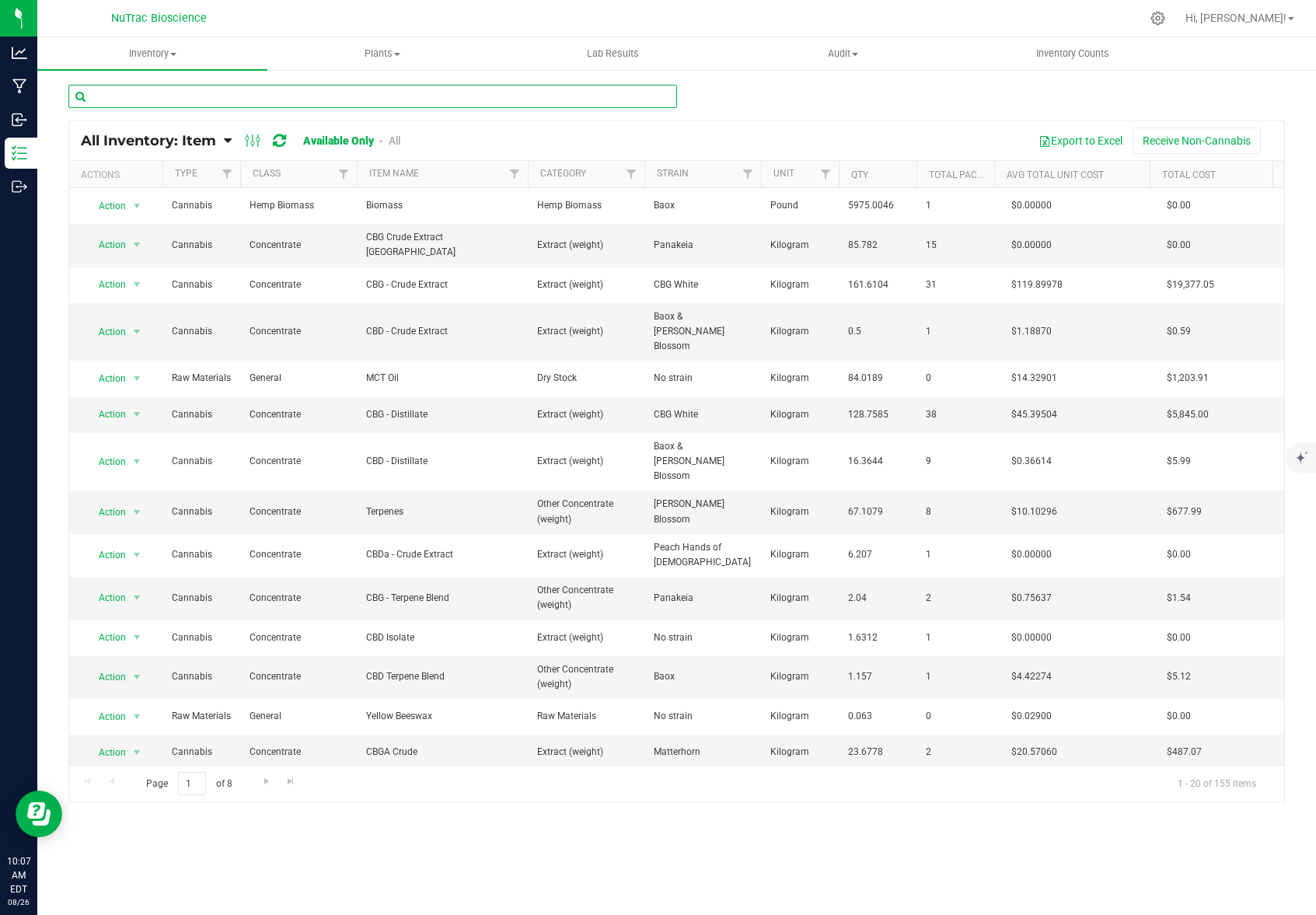
click at [259, 98] on input "text" at bounding box center [373, 96] width 609 height 23
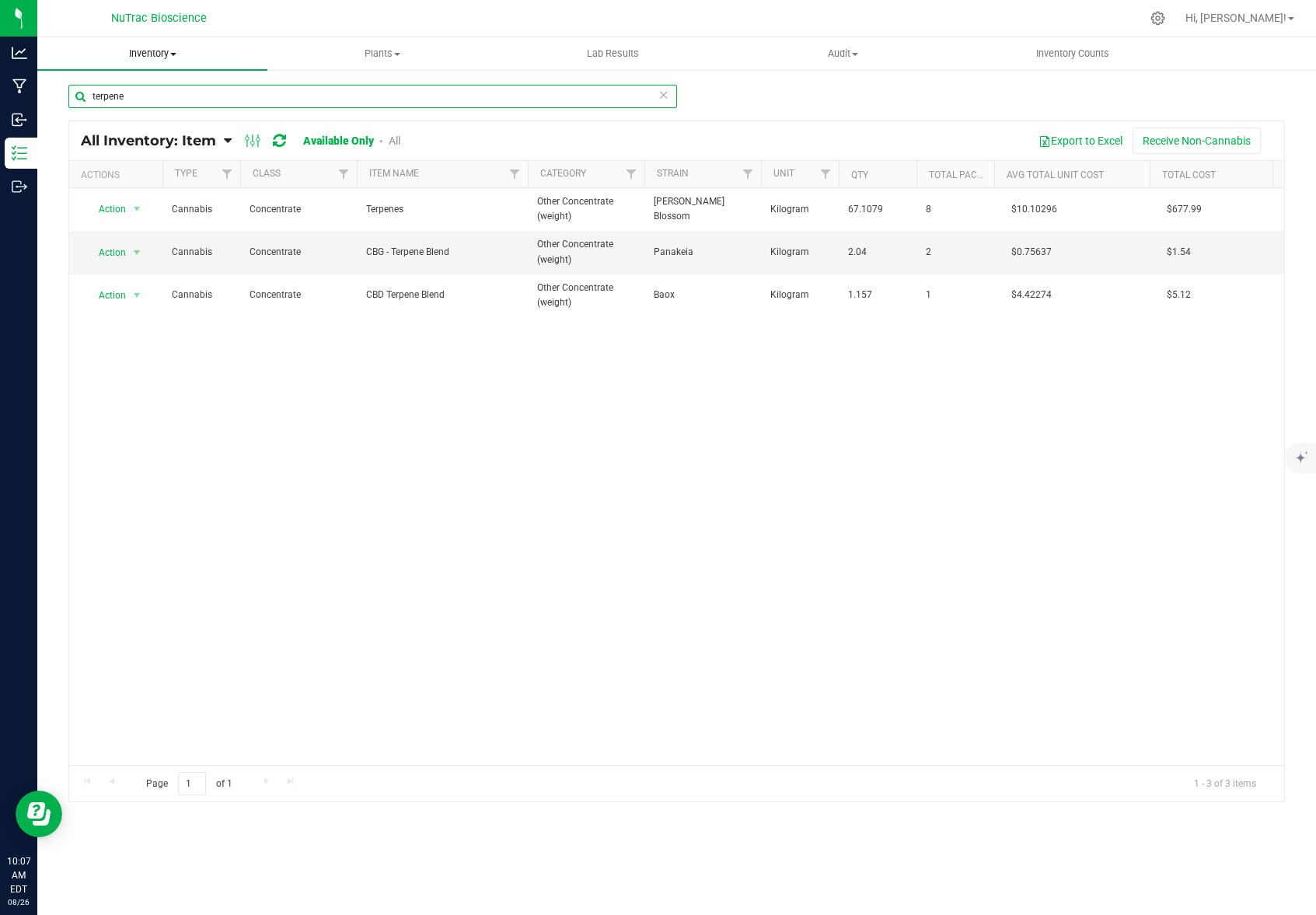
type input "terpene"
click at [169, 57] on span "Inventory" at bounding box center [152, 54] width 230 height 14
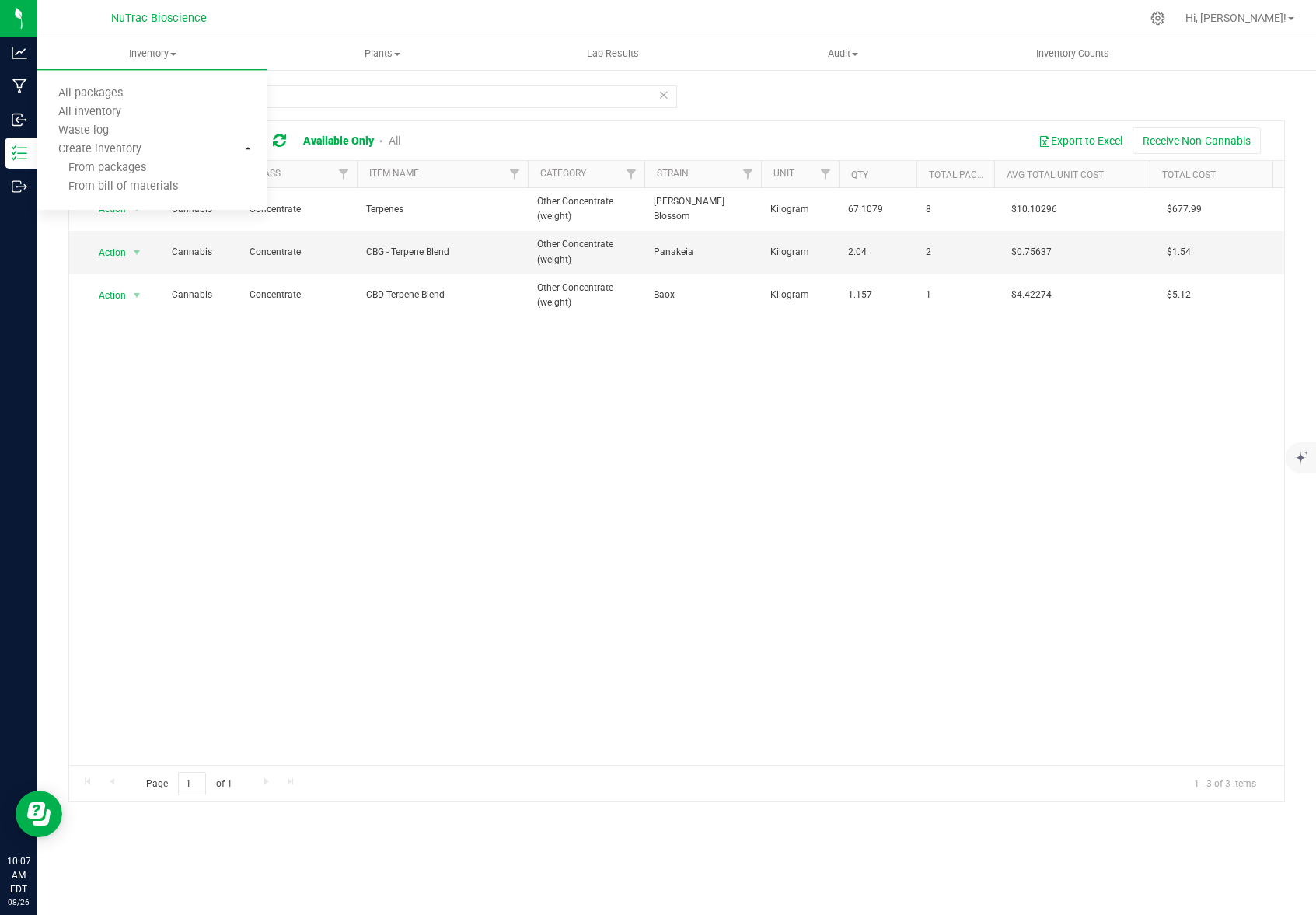
click at [395, 138] on link "All" at bounding box center [395, 141] width 12 height 12
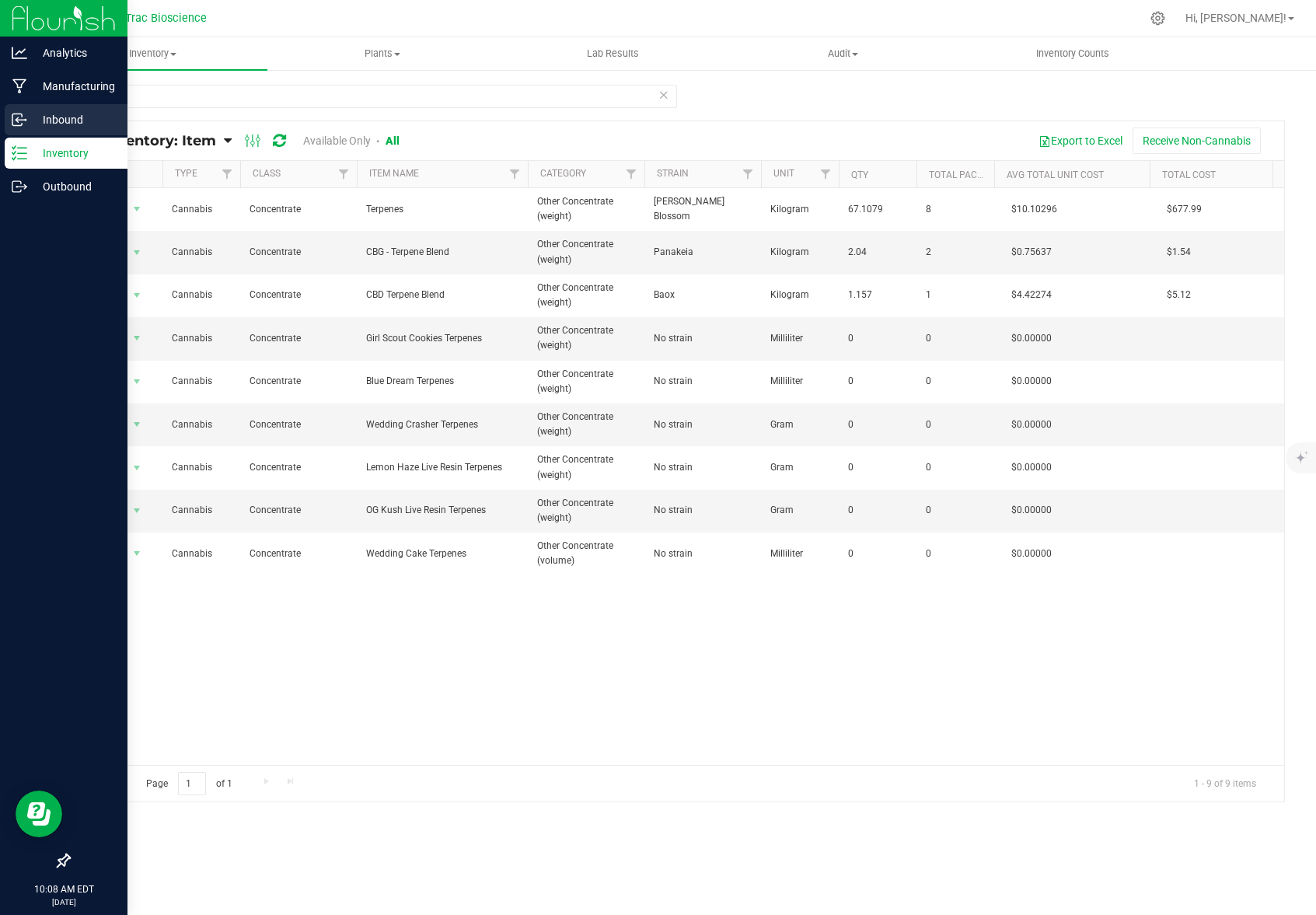
click at [63, 120] on p "Inbound" at bounding box center [74, 120] width 94 height 19
click at [65, 114] on p "Inbound" at bounding box center [74, 120] width 94 height 19
click at [76, 119] on p "Inbound" at bounding box center [74, 120] width 94 height 19
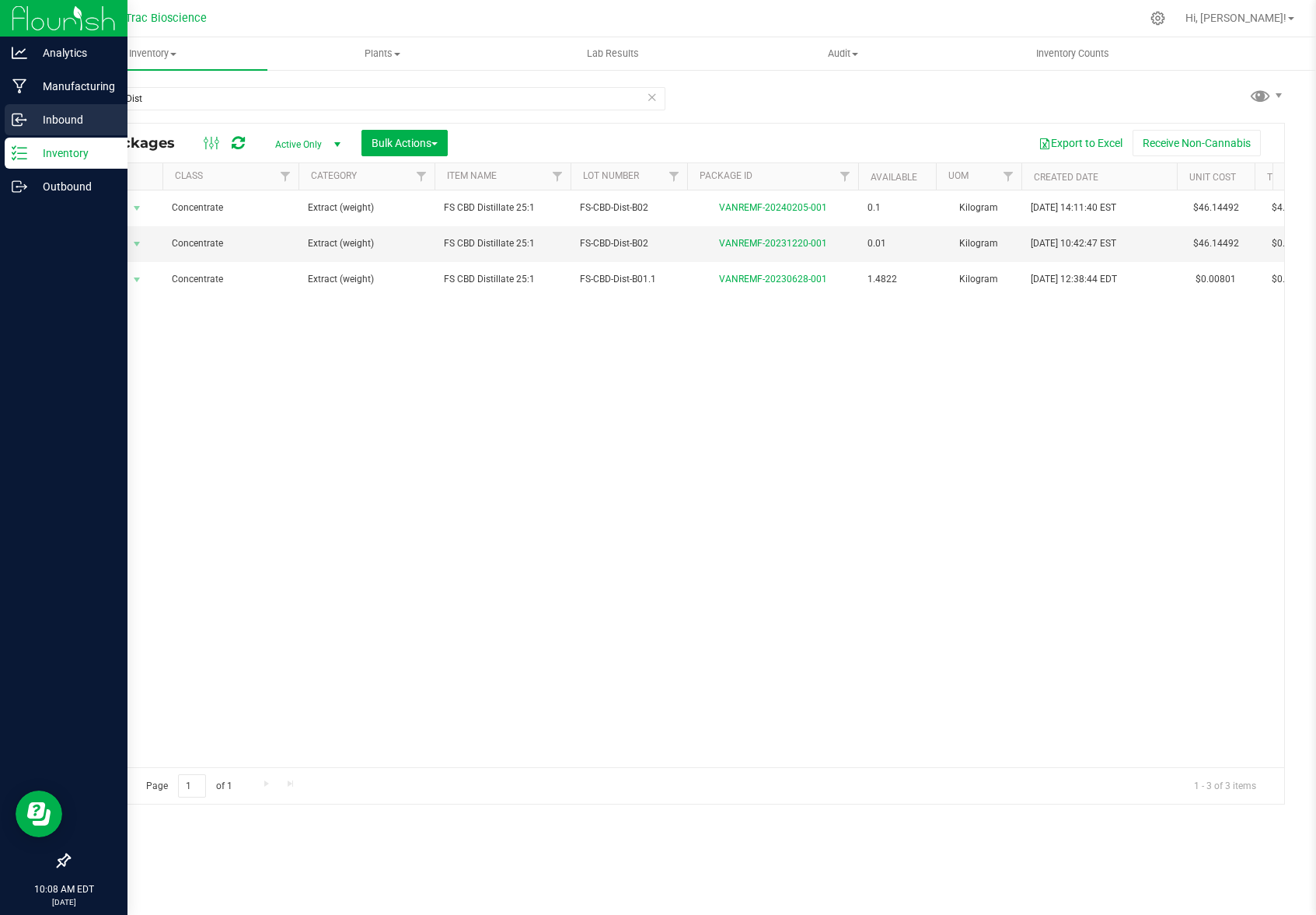
click at [70, 122] on p "Inbound" at bounding box center [74, 120] width 94 height 19
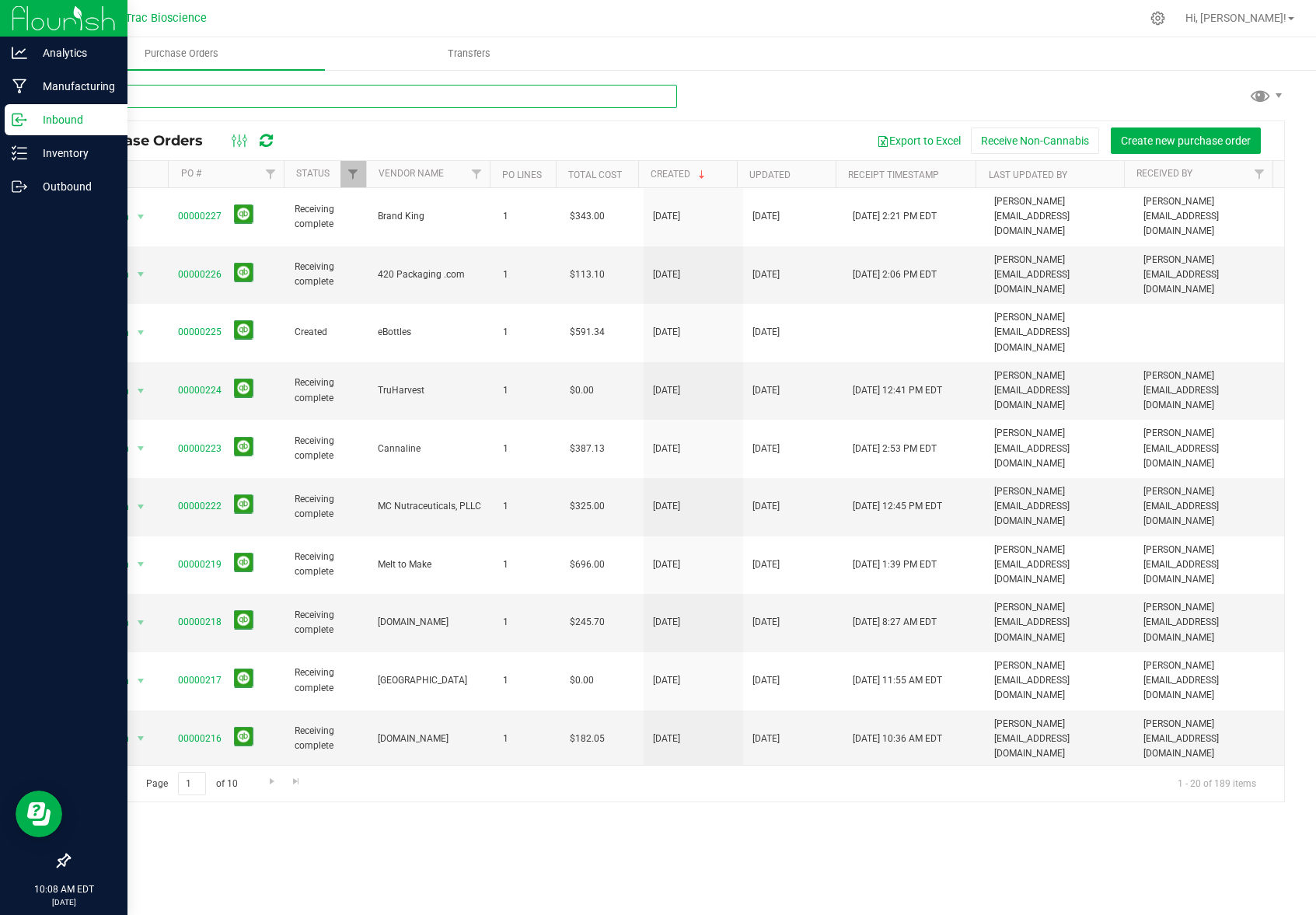
click at [262, 97] on input "text" at bounding box center [373, 96] width 609 height 23
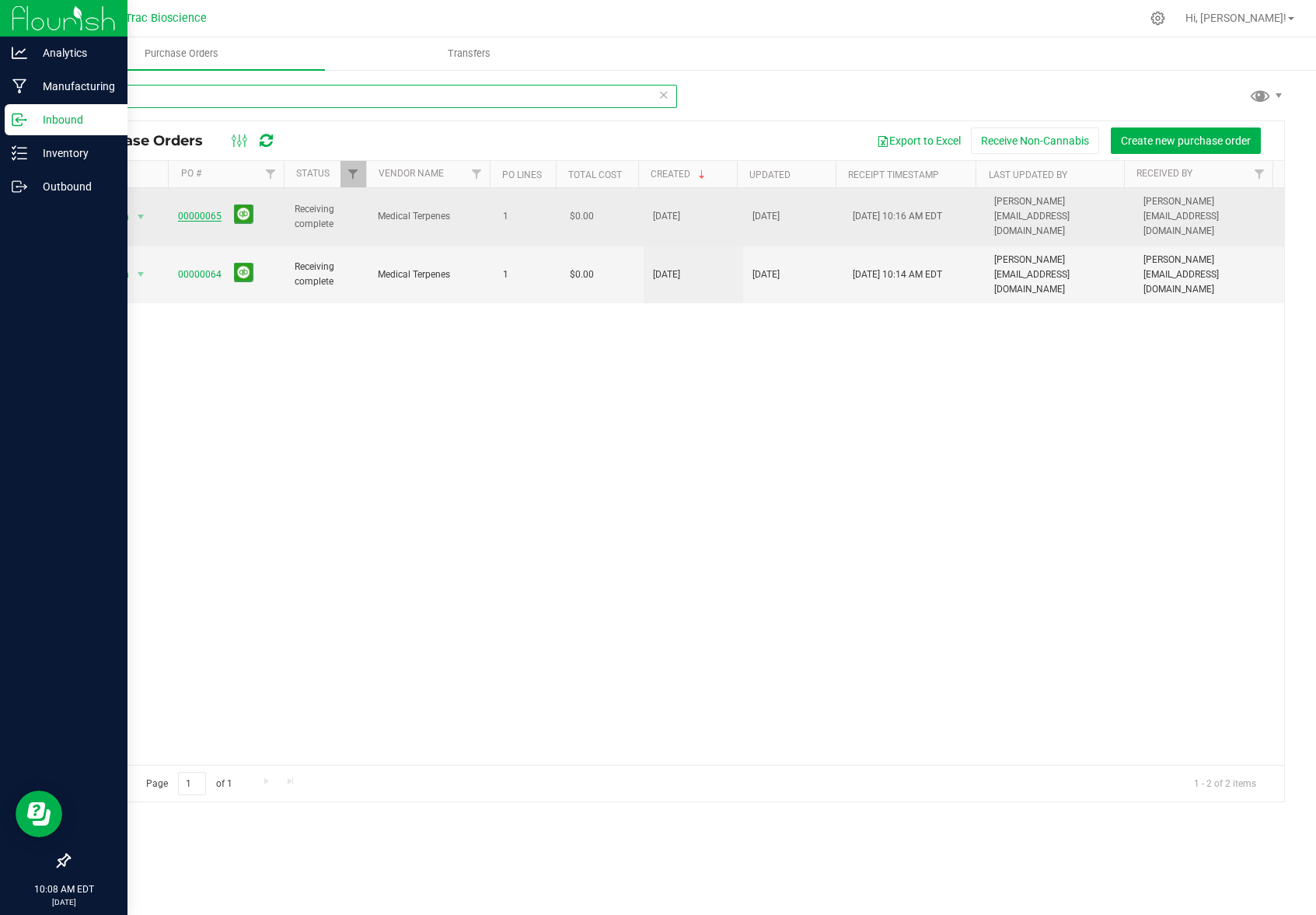
type input "terpene"
click at [214, 211] on link "00000065" at bounding box center [200, 216] width 44 height 11
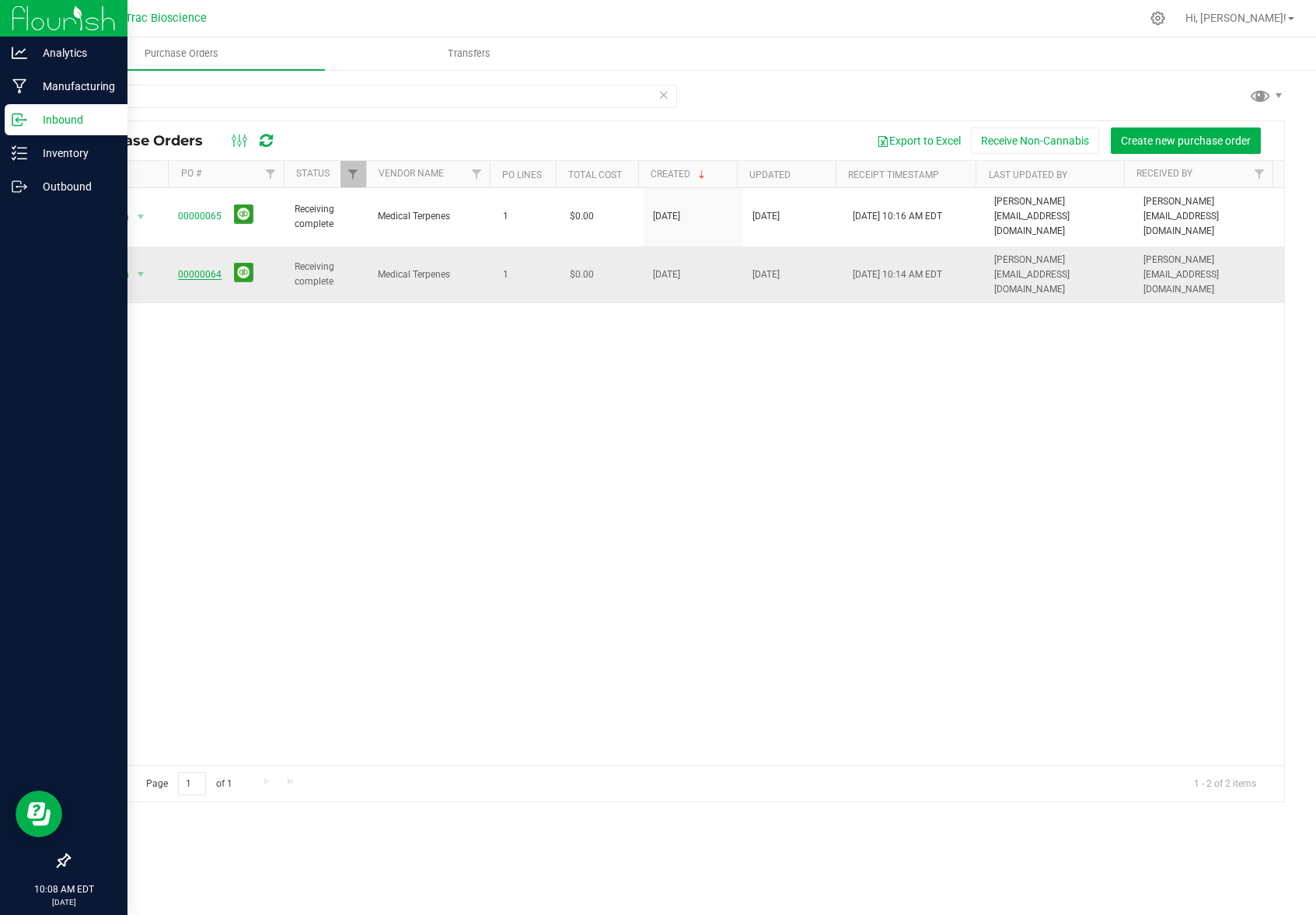
click at [208, 269] on link "00000064" at bounding box center [200, 274] width 44 height 11
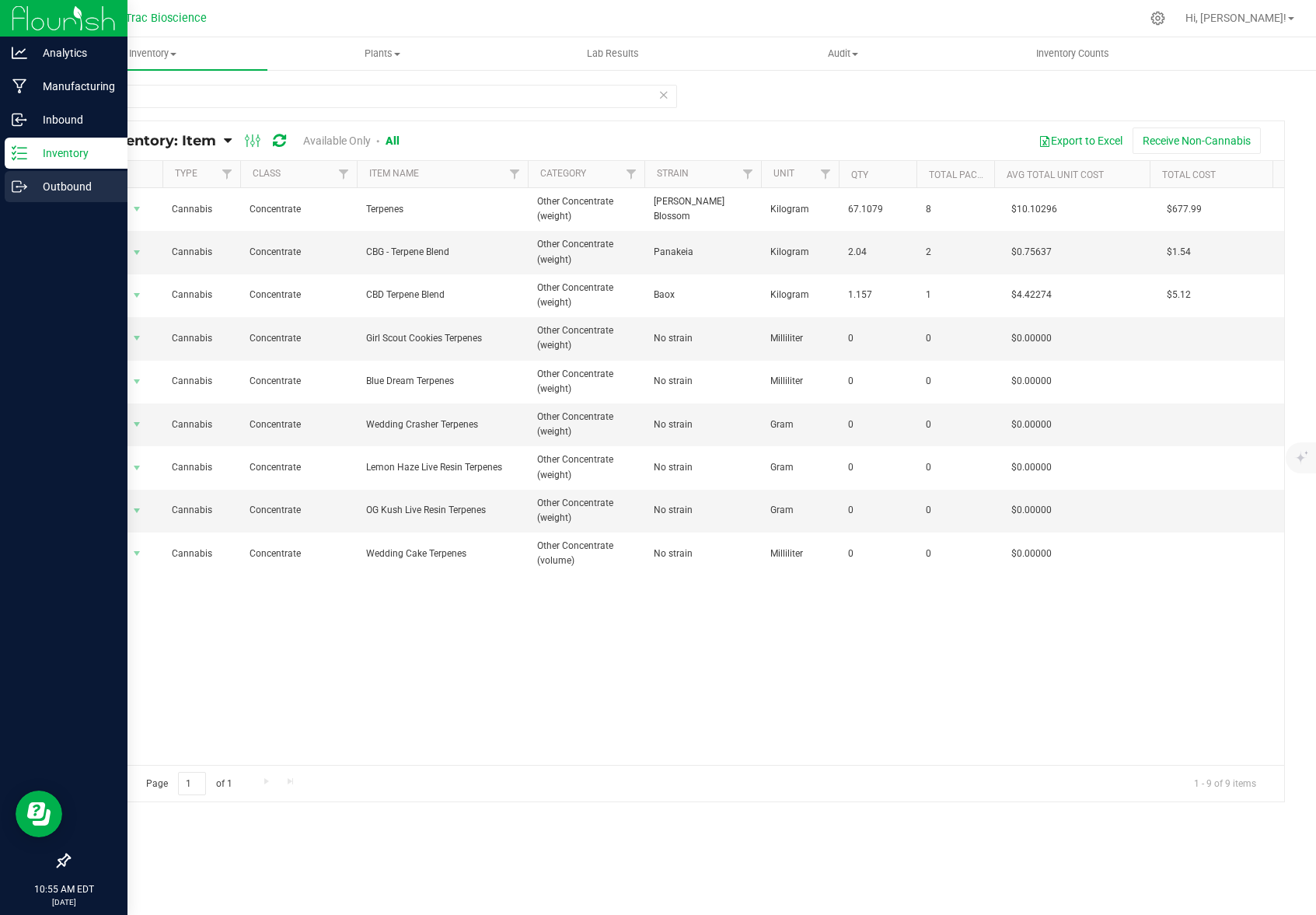
click at [48, 190] on p "Outbound" at bounding box center [74, 187] width 94 height 19
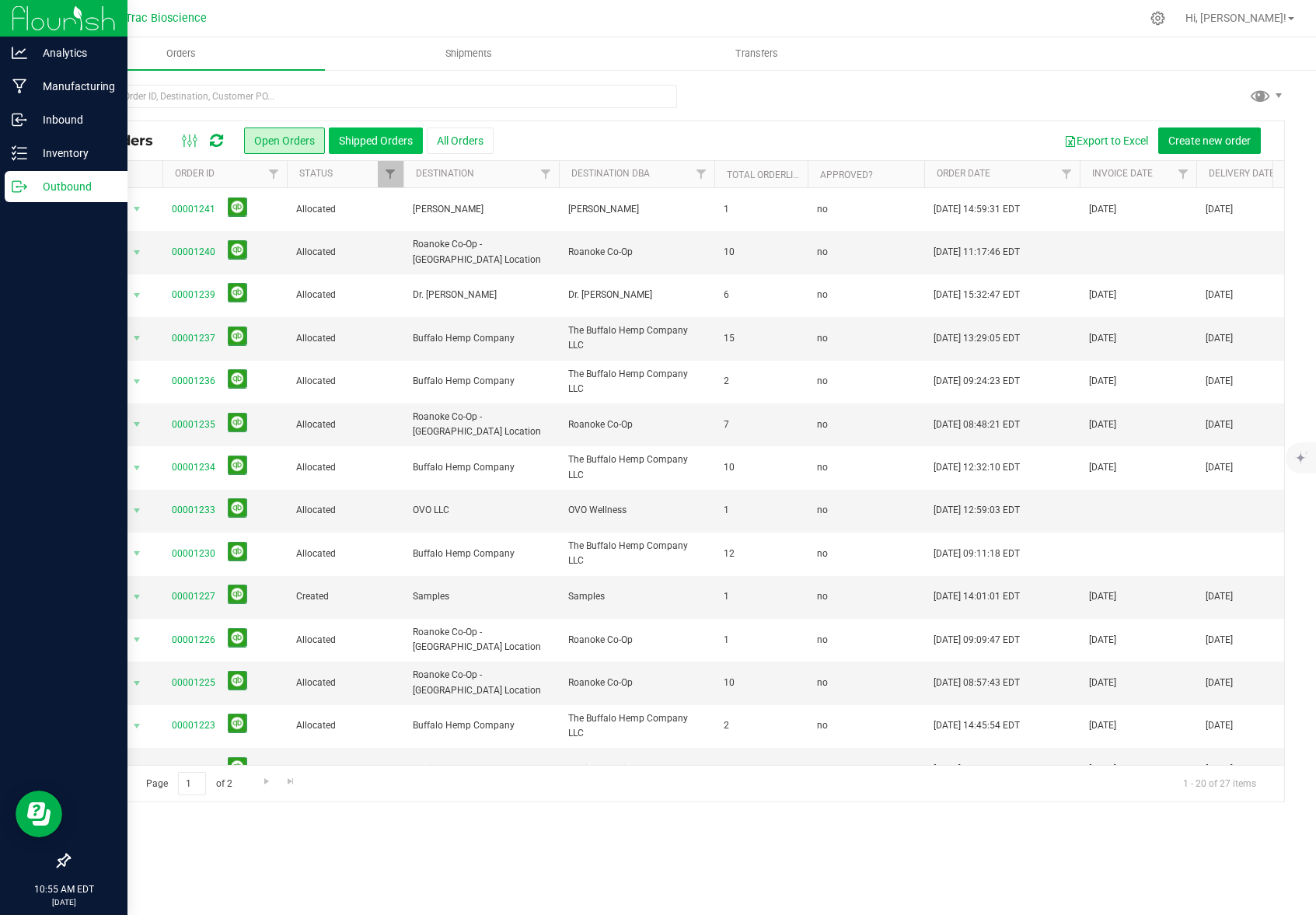
click at [373, 144] on button "Shipped Orders" at bounding box center [376, 141] width 94 height 26
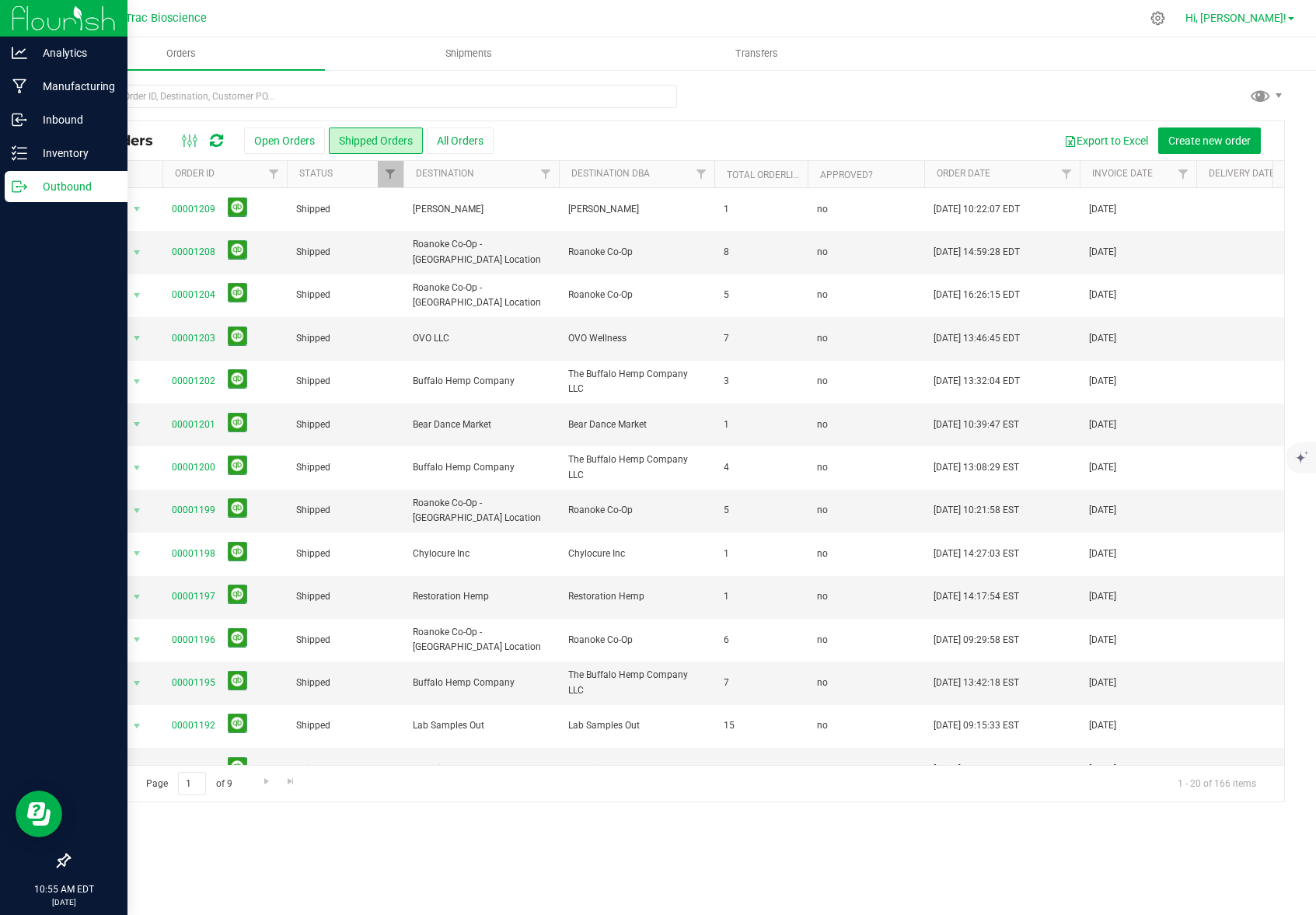
click at [1293, 22] on link "Hi, [PERSON_NAME]!" at bounding box center [1240, 18] width 122 height 16
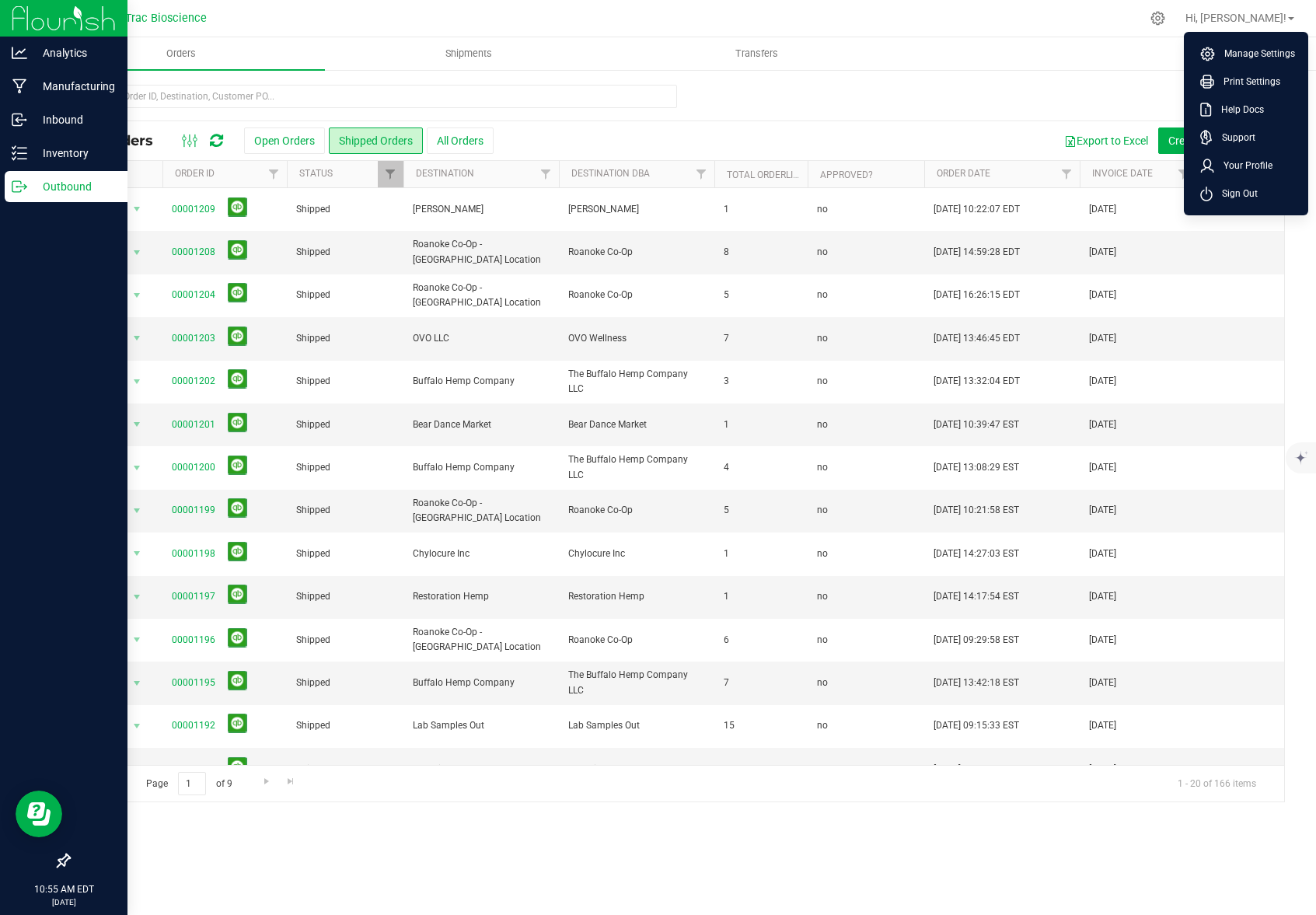
click at [995, 72] on div "All Orders Open Orders Shipped Orders All Orders Export to Excel Create new ord…" at bounding box center [676, 443] width 1279 height 749
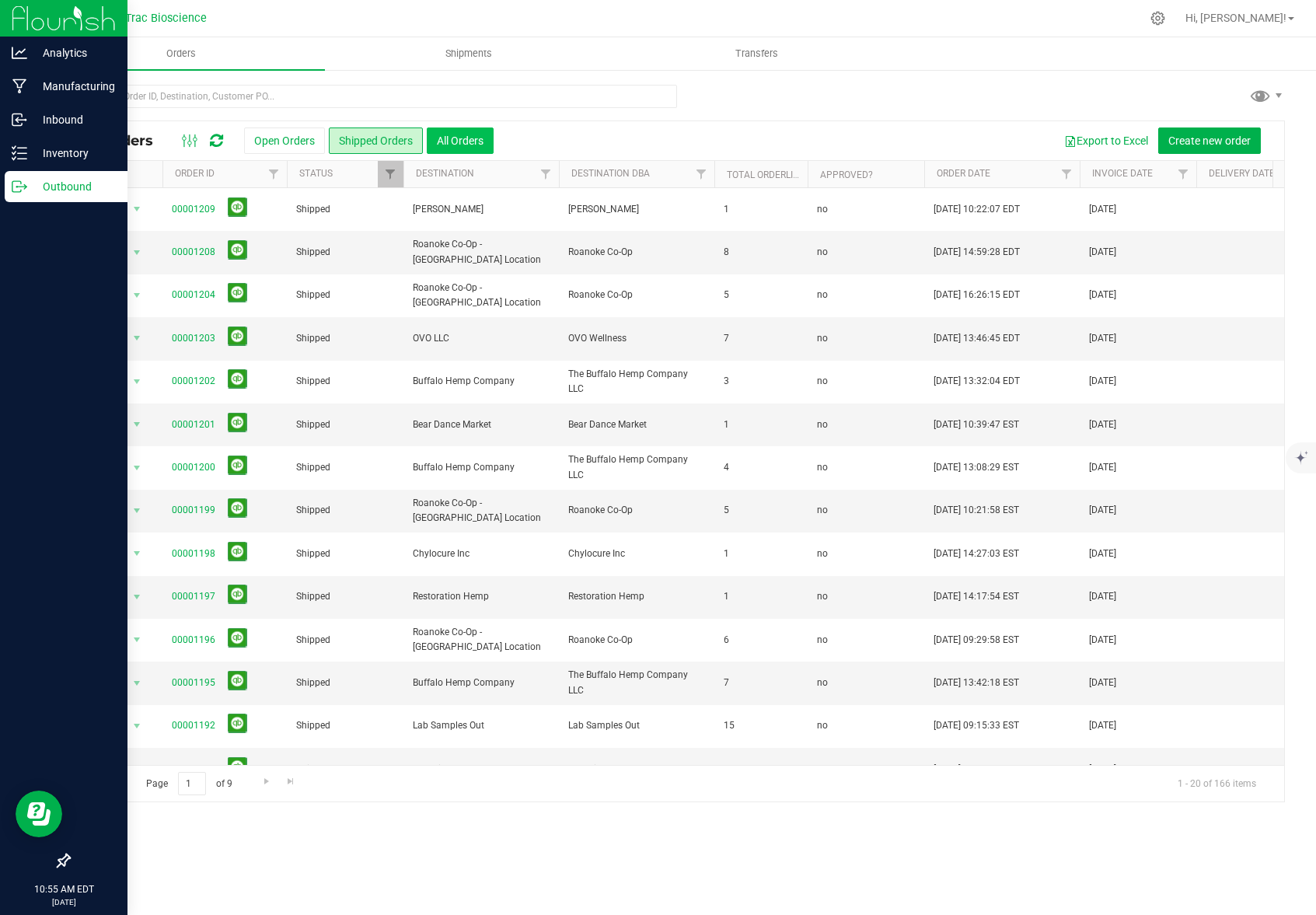
click at [459, 143] on button "All Orders" at bounding box center [460, 141] width 67 height 26
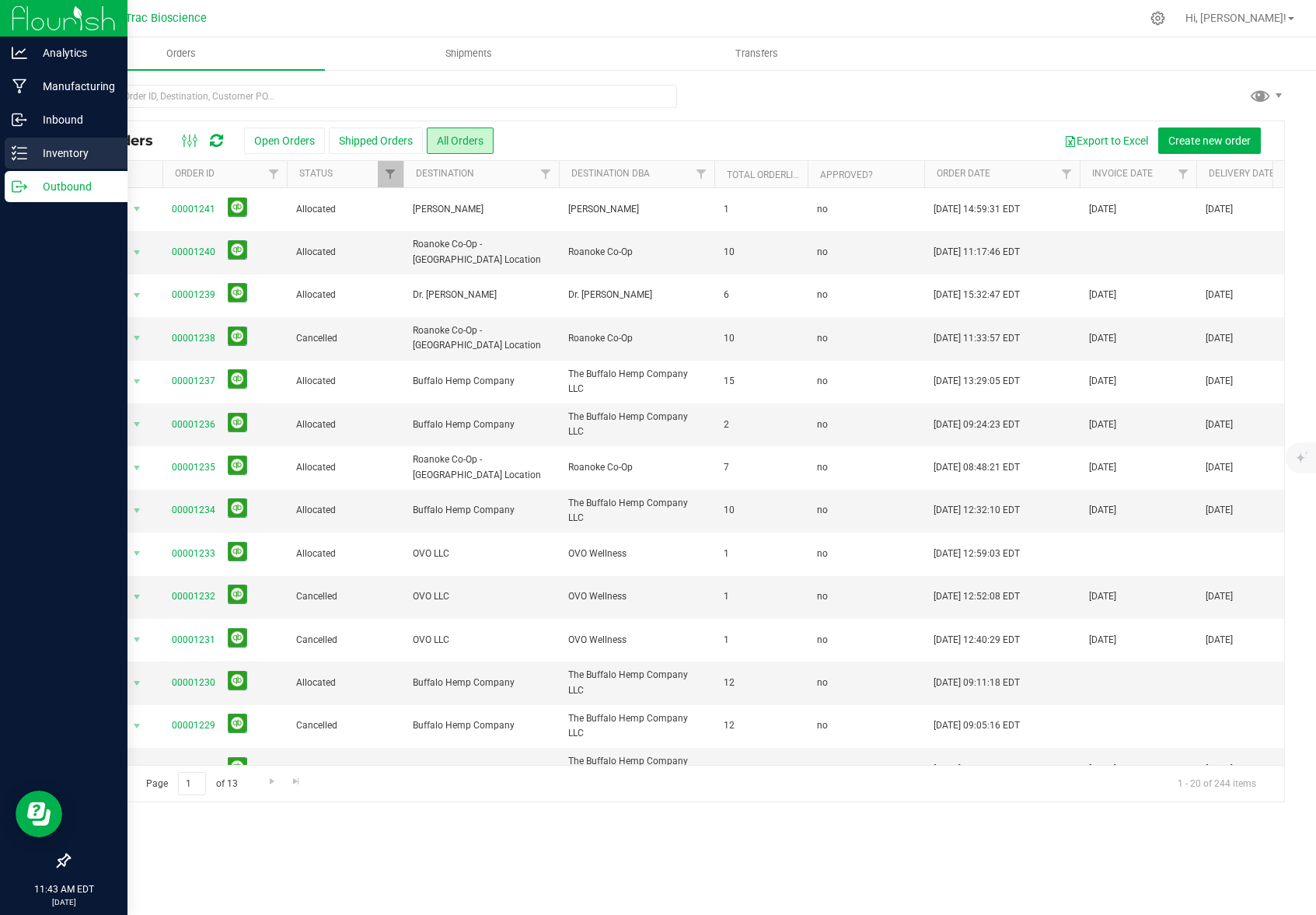
click at [69, 150] on p "Inventory" at bounding box center [74, 153] width 94 height 19
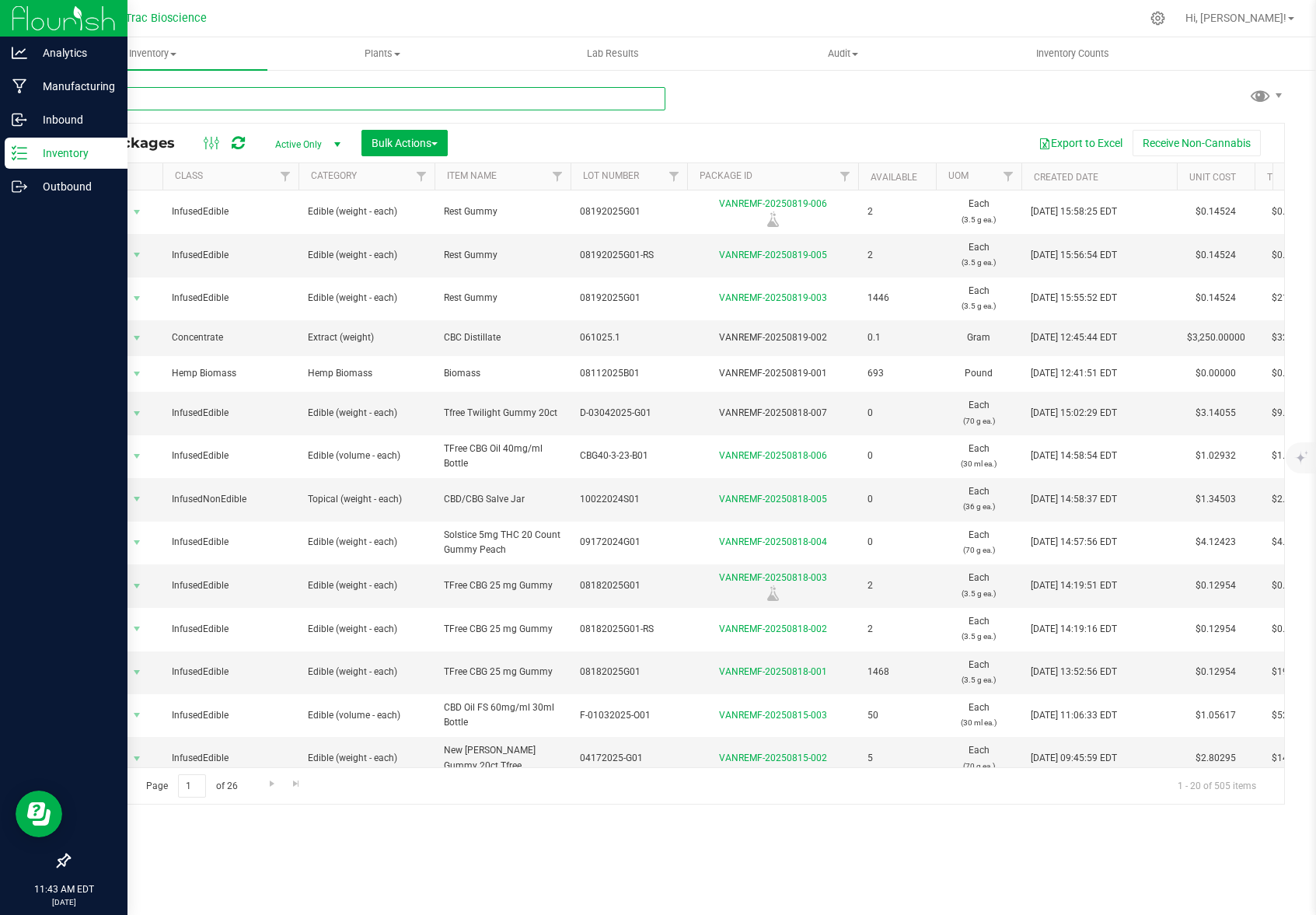
click at [256, 98] on input "text" at bounding box center [367, 98] width 597 height 23
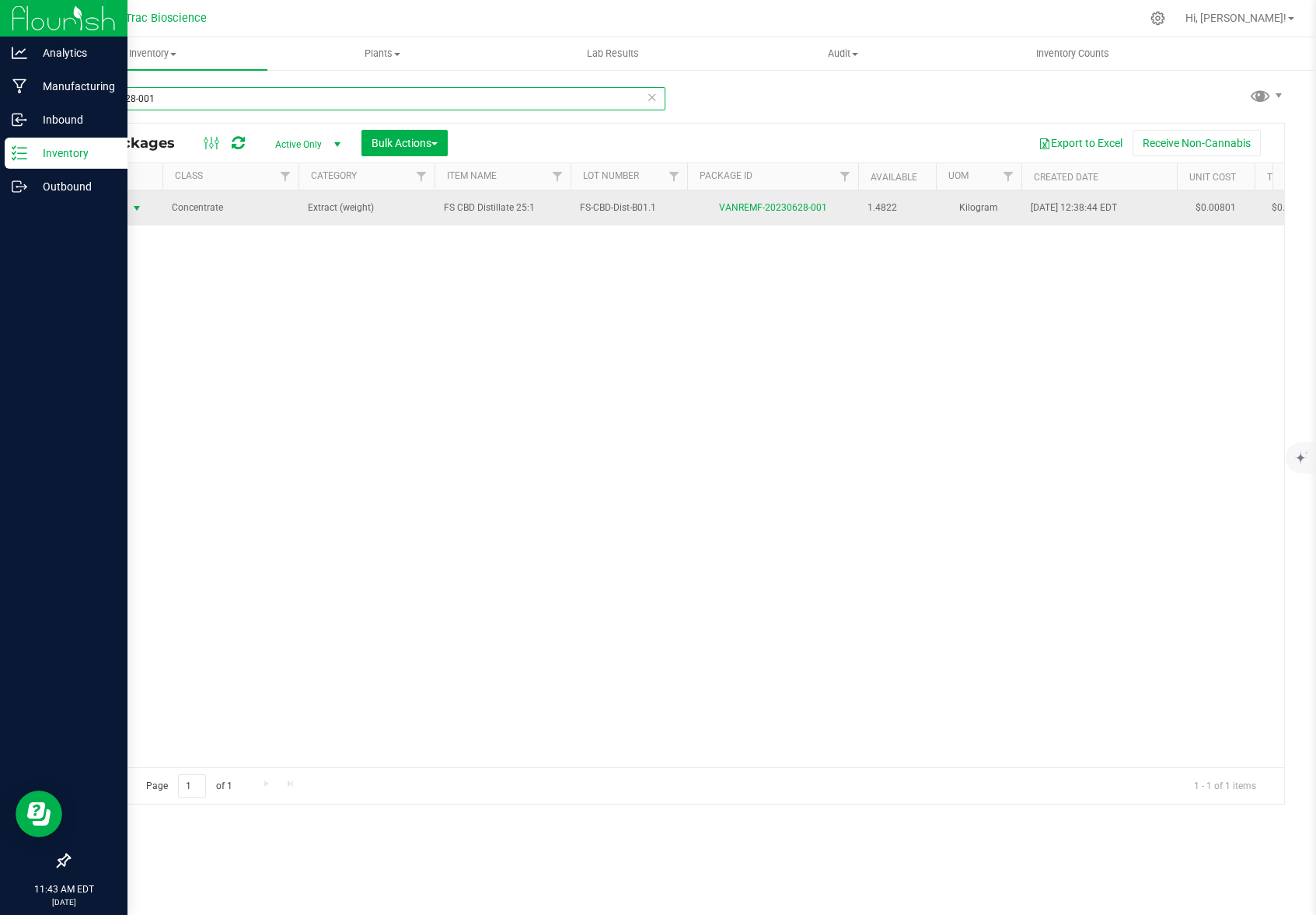
type input "20230628-001"
click at [120, 201] on span "Action" at bounding box center [106, 209] width 42 height 22
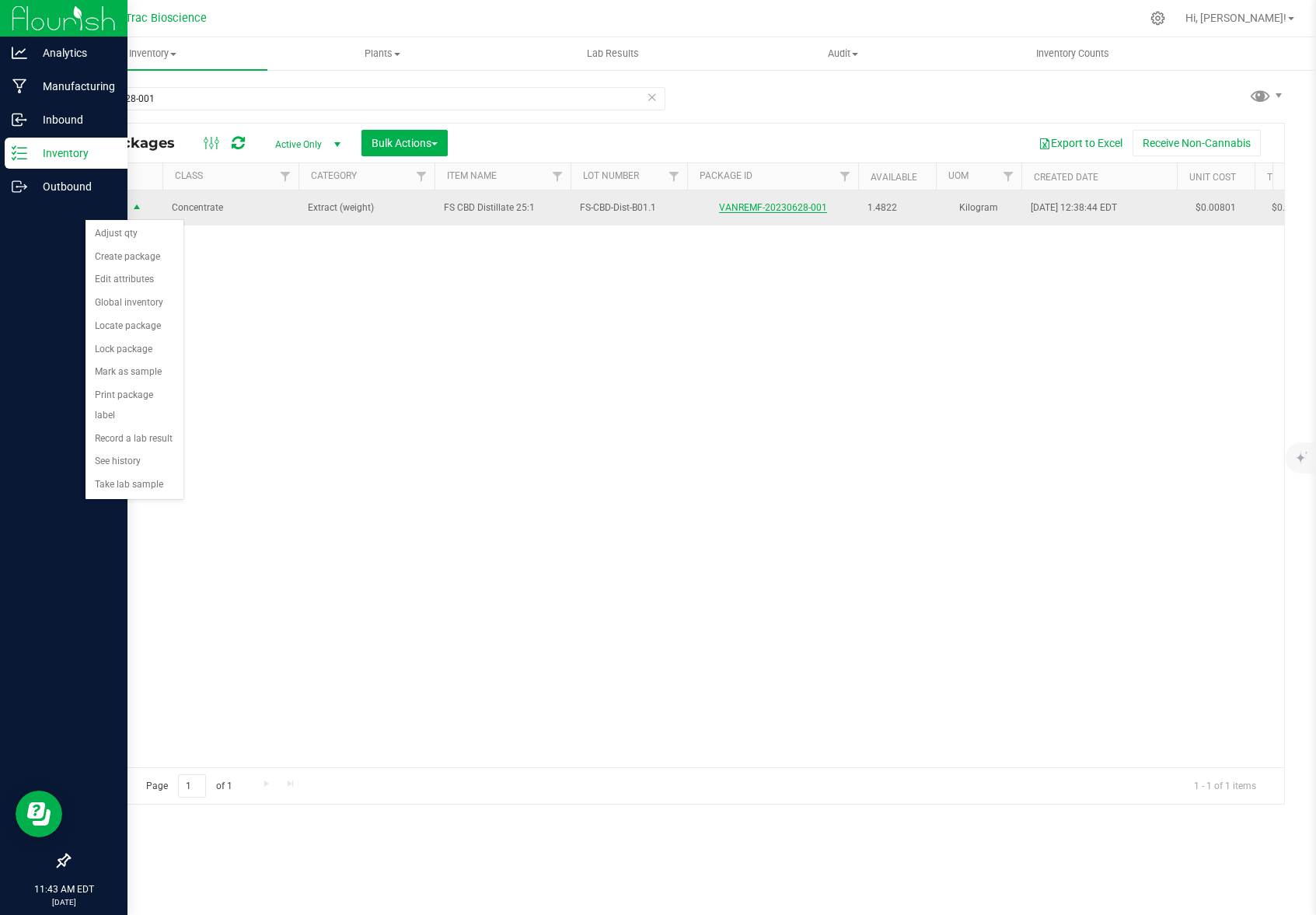
click at [774, 210] on link "VANREMF-20230628-001" at bounding box center [773, 208] width 108 height 11
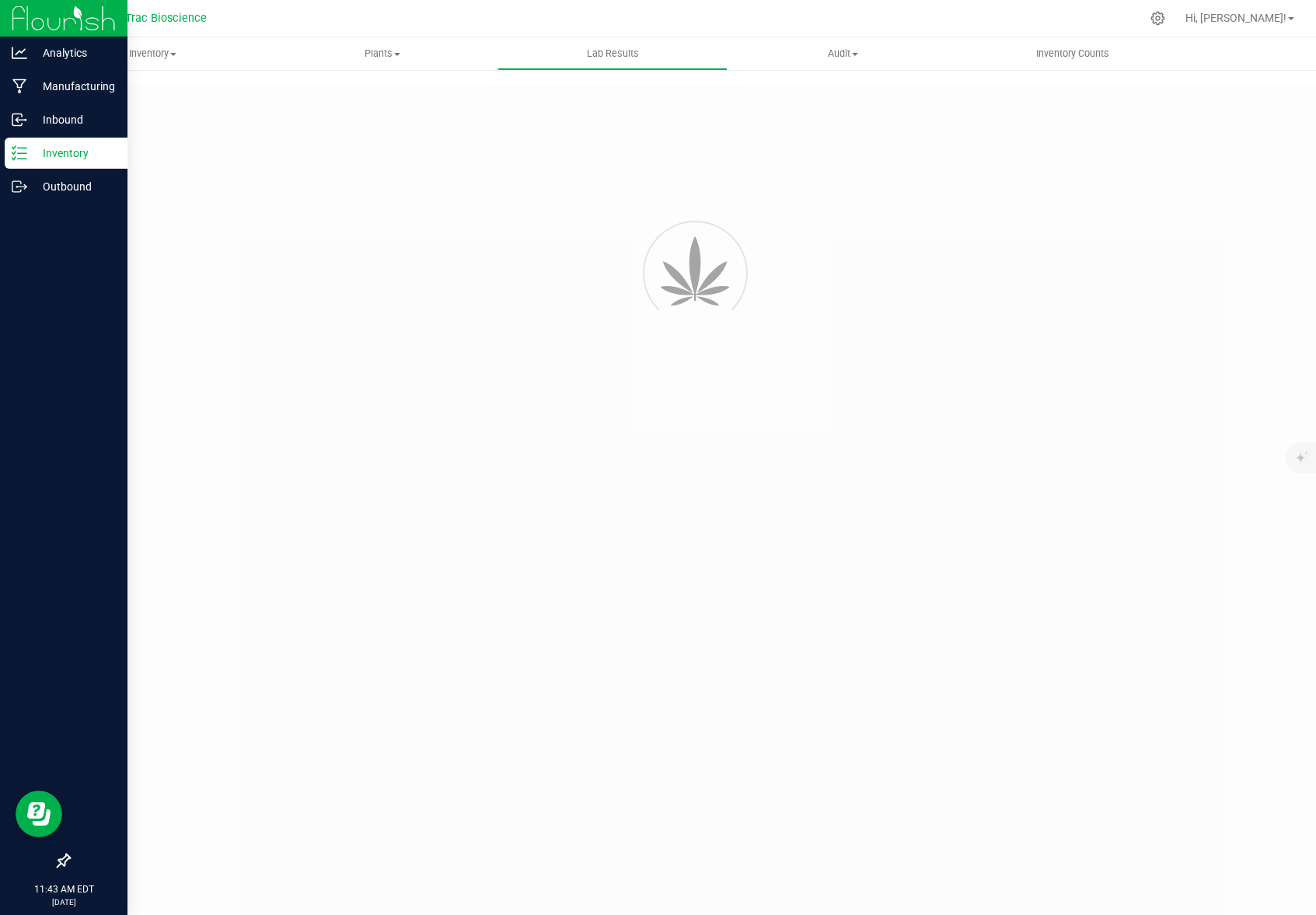
type input "VANREMF-20230628-001"
type input "SAM-2023-3396"
type input "VANREMF-20230628-001"
type input "07/11/2024 4:00 AM"
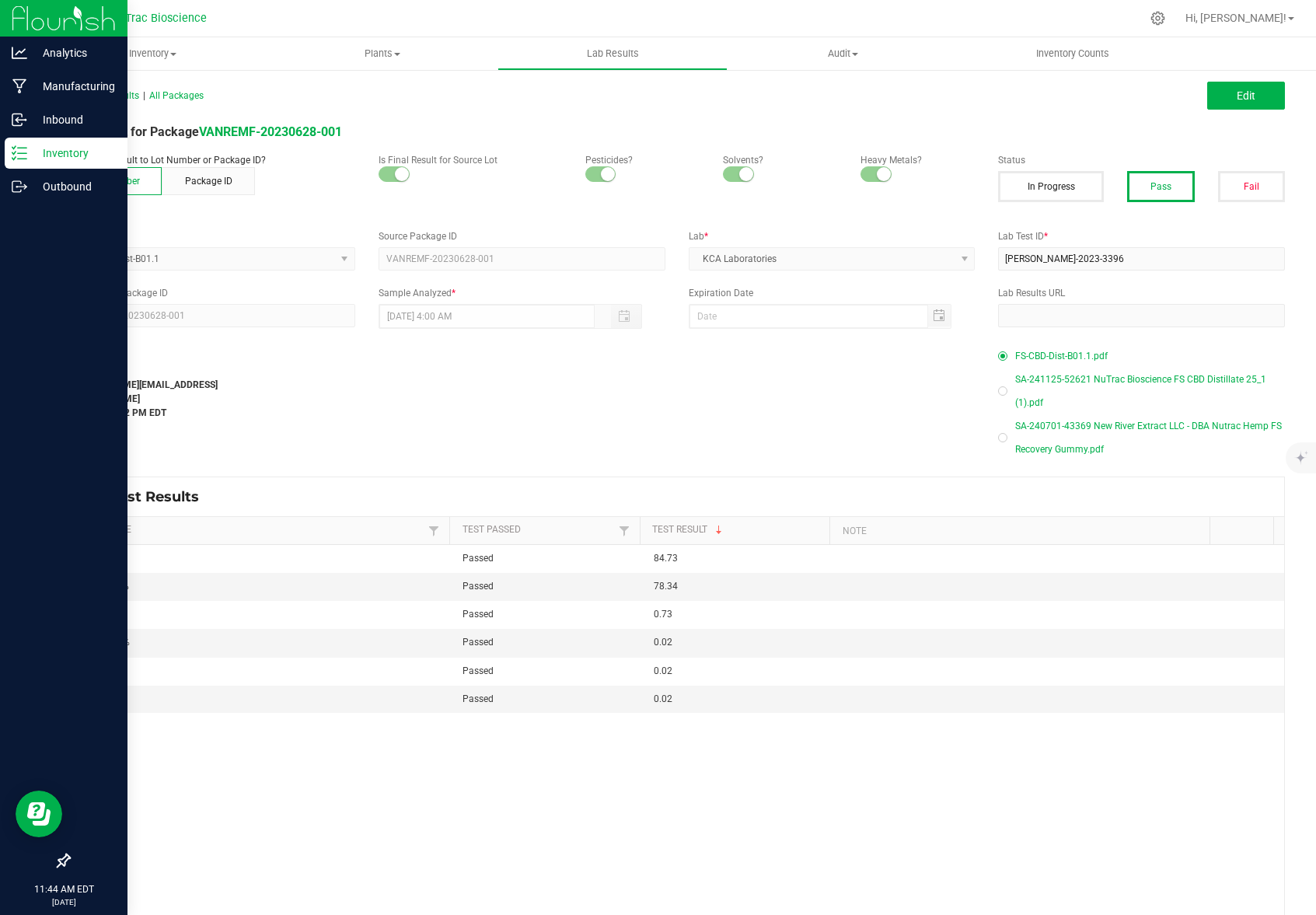
click at [1079, 359] on span "FS-CBD-Dist-B01.1.pdf" at bounding box center [1062, 355] width 93 height 23
click at [1100, 379] on span "SA-241125-52621 NuTrac Bioscience FS CBD Distillate 25_1 (1).pdf" at bounding box center [1150, 391] width 269 height 47
click at [848, 393] on div "Last Modified laura@nutracbioscience.com Aug 20, 2025 4:04:32 PM EDT" at bounding box center [522, 390] width 930 height 60
click at [776, 587] on td "78.34" at bounding box center [740, 587] width 192 height 28
click at [487, 367] on div "Last Modified laura@nutracbioscience.com Aug 20, 2025 4:04:32 PM EDT" at bounding box center [522, 390] width 930 height 60
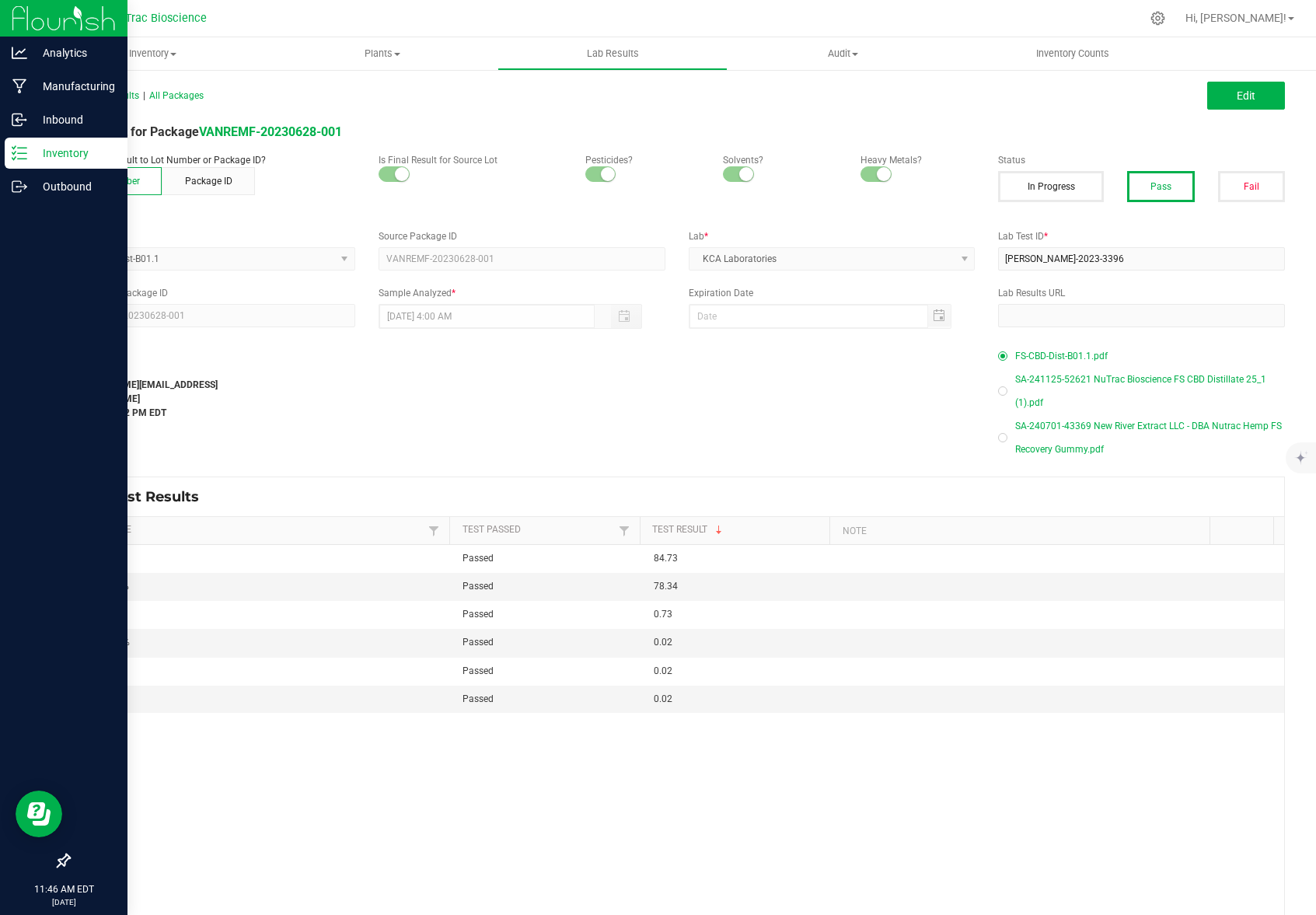
click at [1046, 450] on span "SA-240701-43369 New River Extract LLC - DBA Nutrac Hemp FS Recovery Gummy.pdf" at bounding box center [1150, 437] width 269 height 47
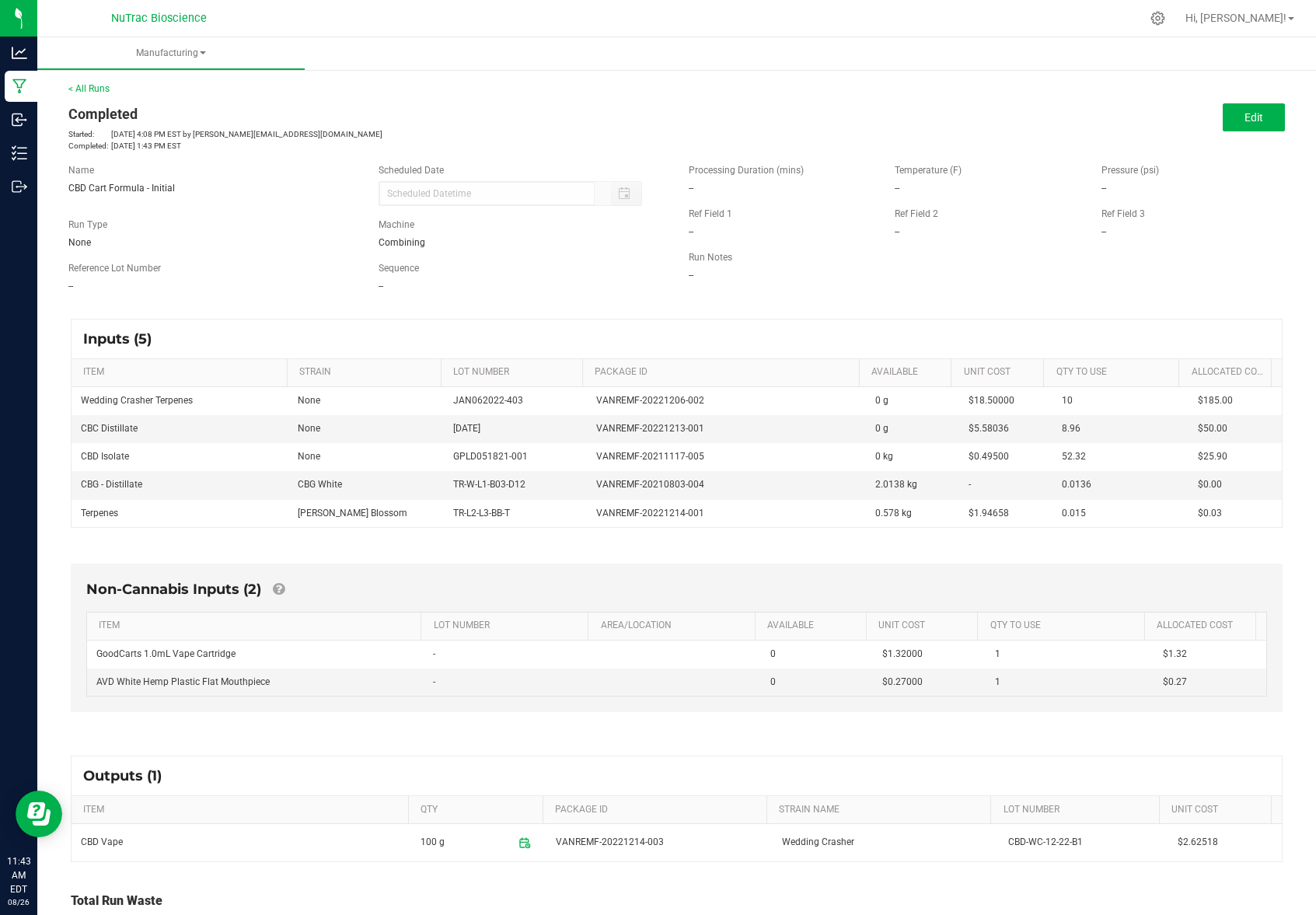
scroll to position [92, 0]
